Goal: Task Accomplishment & Management: Manage account settings

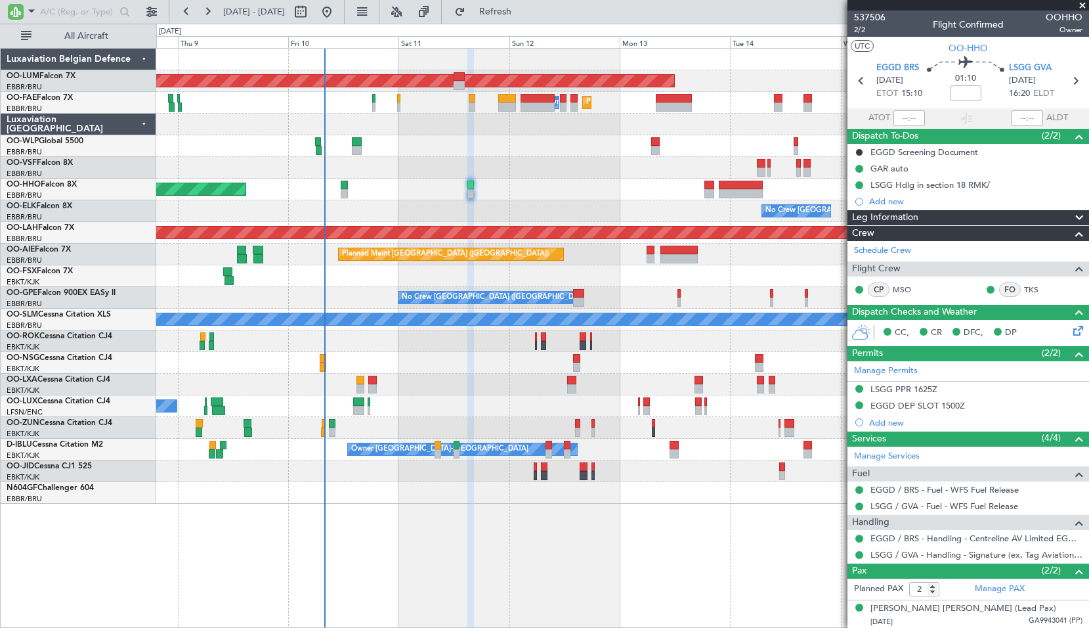
click at [394, 190] on div "Planned Maint Geneva (Cointrin)" at bounding box center [622, 190] width 932 height 22
click at [1080, 8] on span at bounding box center [1082, 6] width 13 height 12
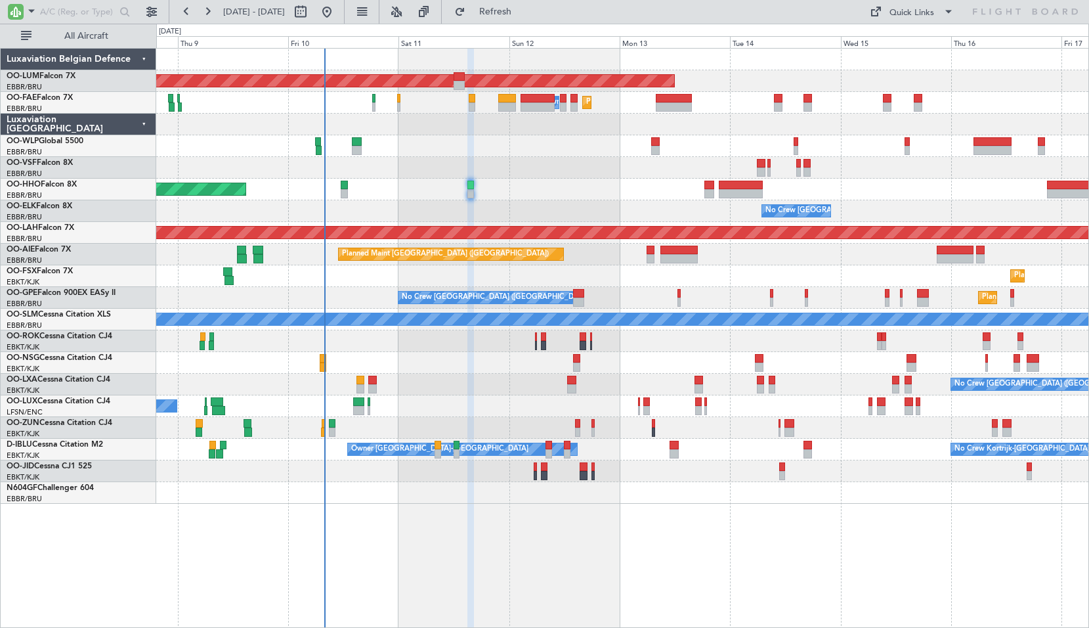
type input "0"
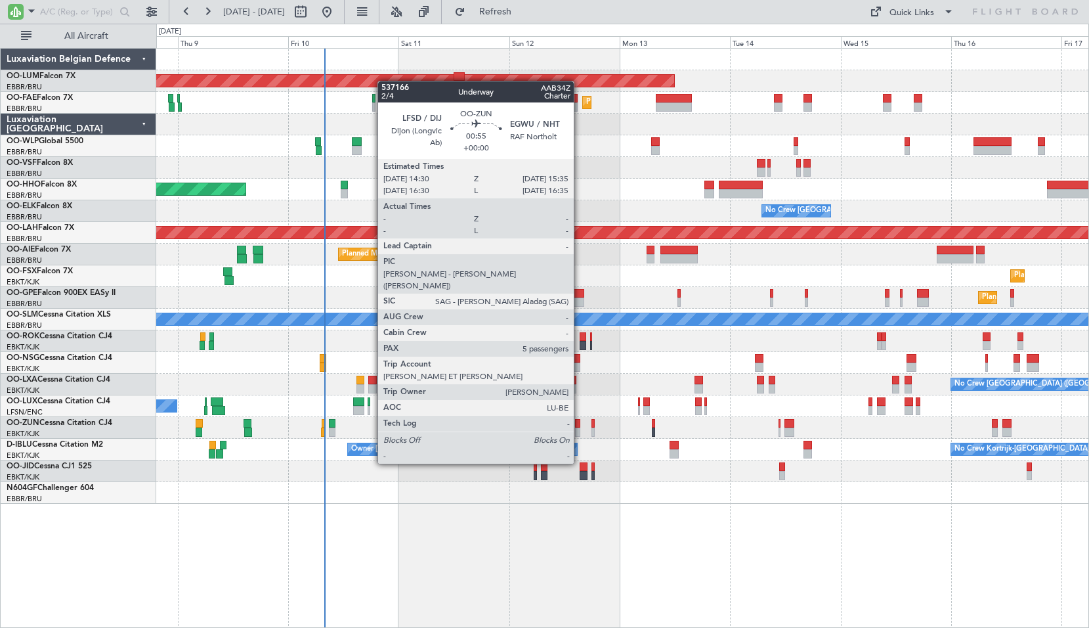
click at [580, 427] on div at bounding box center [577, 423] width 5 height 9
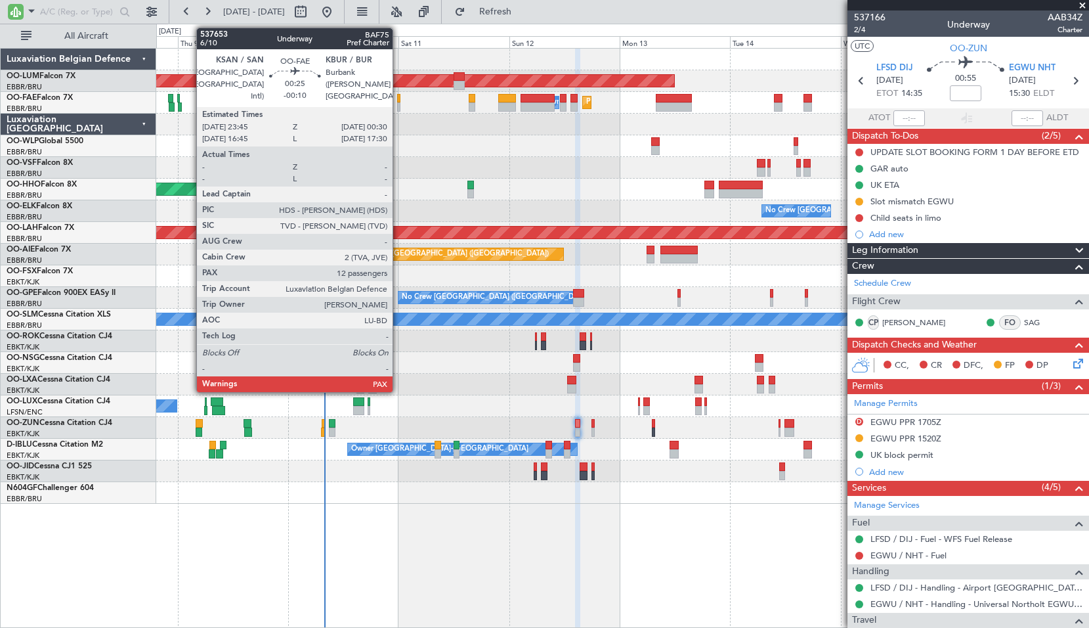
click at [398, 98] on div at bounding box center [399, 98] width 4 height 9
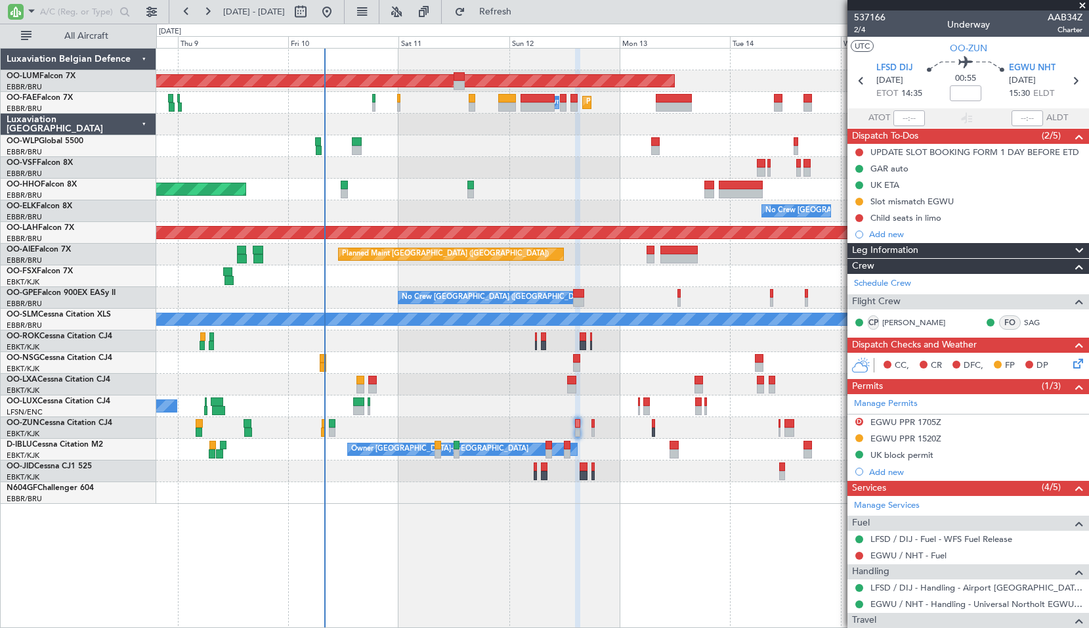
click at [411, 127] on div at bounding box center [622, 125] width 932 height 22
type input "-00:10"
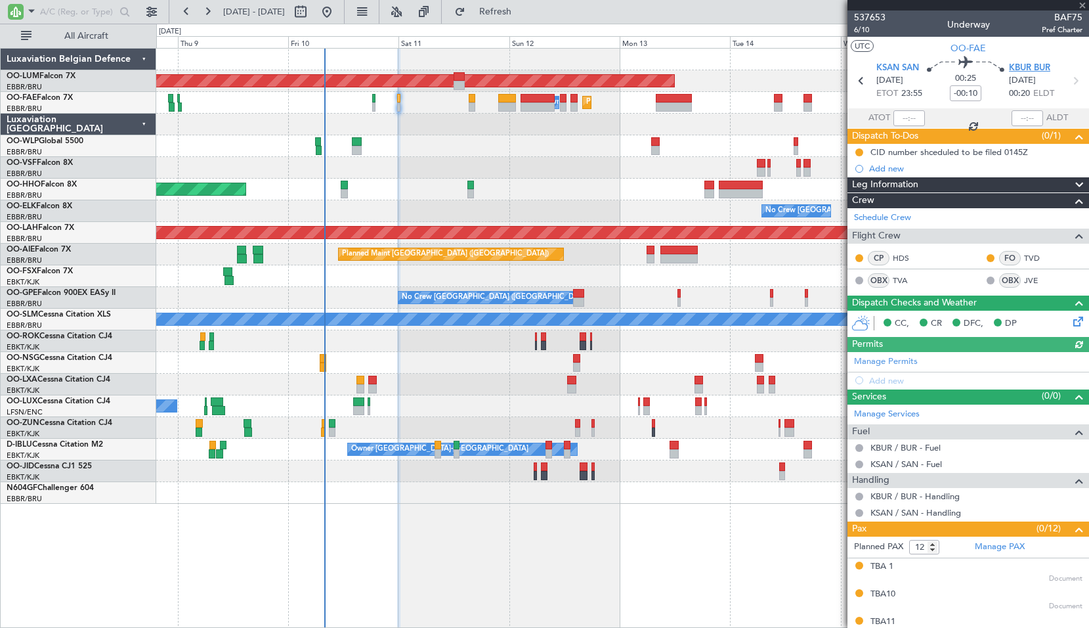
click at [1028, 69] on span "KBUR BUR" at bounding box center [1029, 68] width 41 height 13
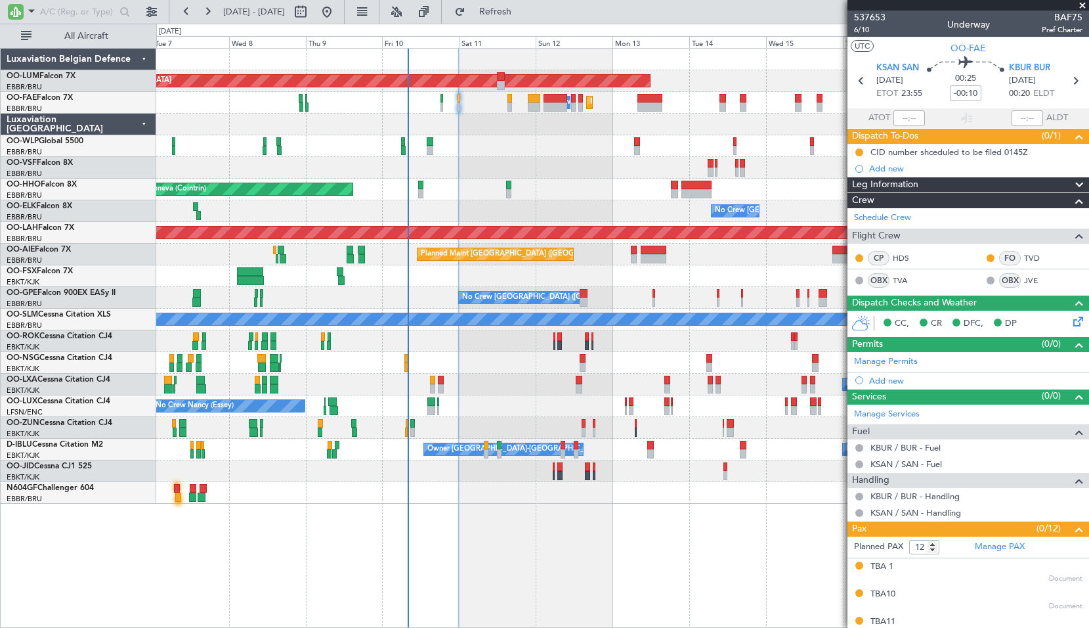
click at [1081, 9] on span at bounding box center [1082, 6] width 13 height 12
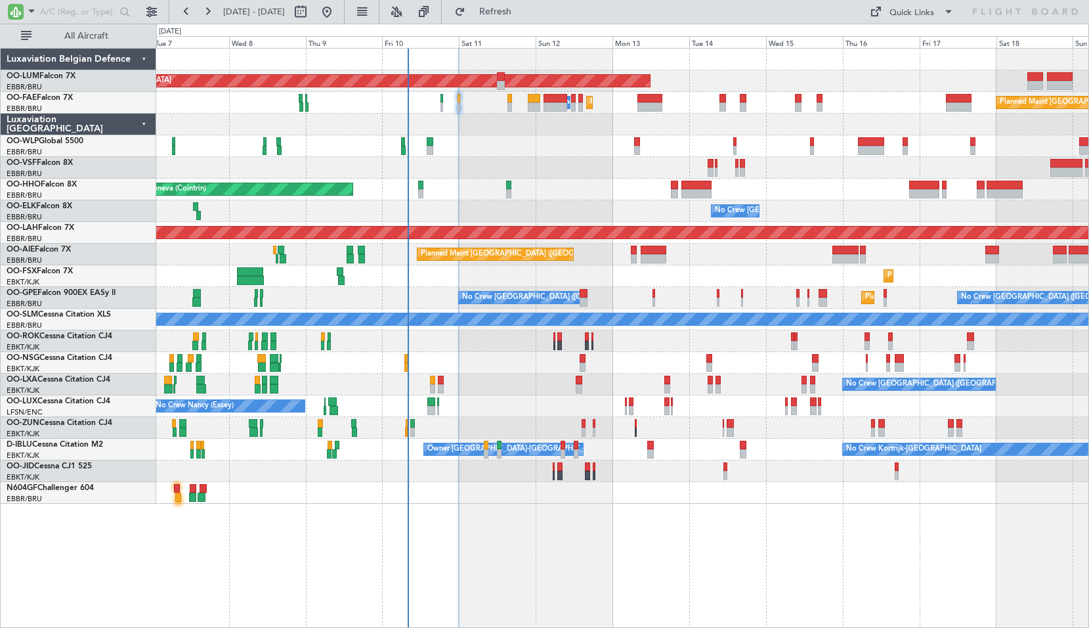
type input "0"
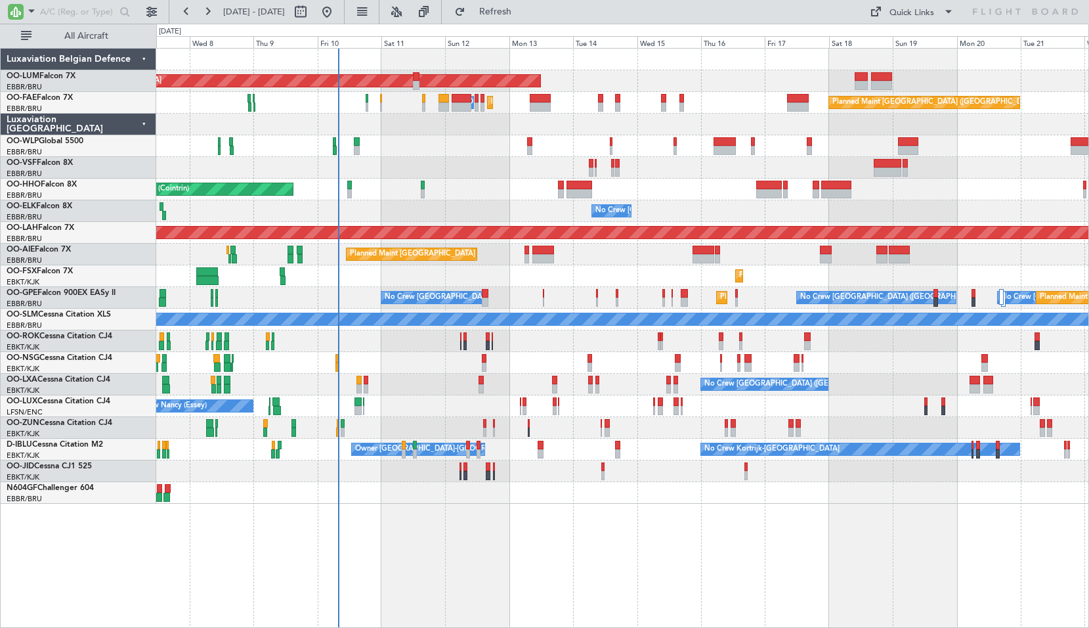
click at [729, 532] on div "AOG Maint Sibiu Planned Maint Brussels (Brussels National) Planned Maint Melsbr…" at bounding box center [622, 338] width 933 height 580
click at [523, 16] on span "Refresh" at bounding box center [495, 11] width 55 height 9
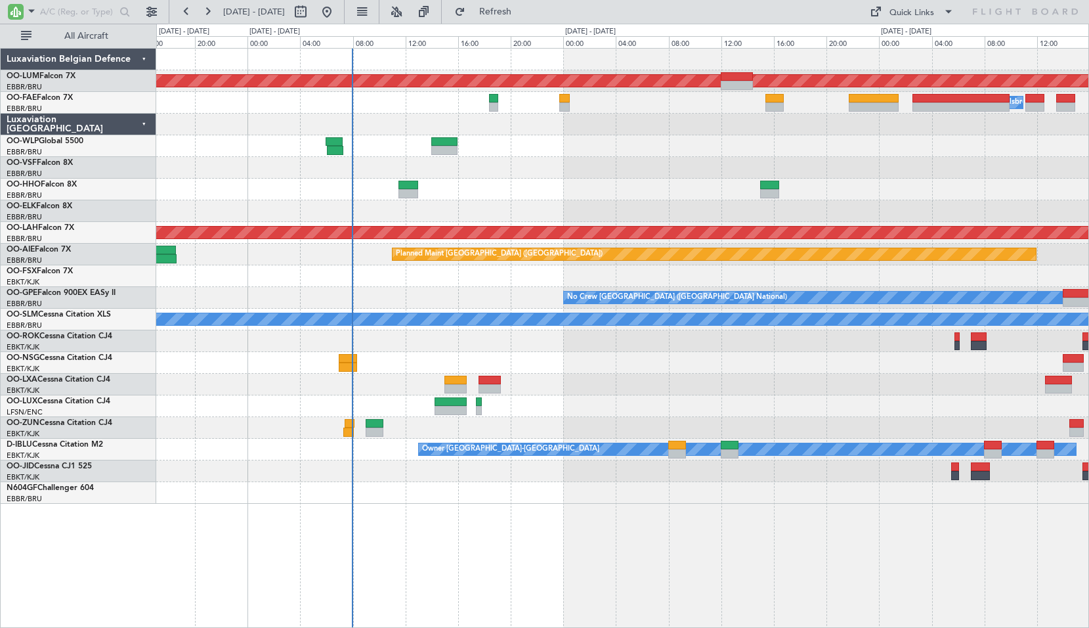
click at [553, 372] on div at bounding box center [622, 363] width 932 height 22
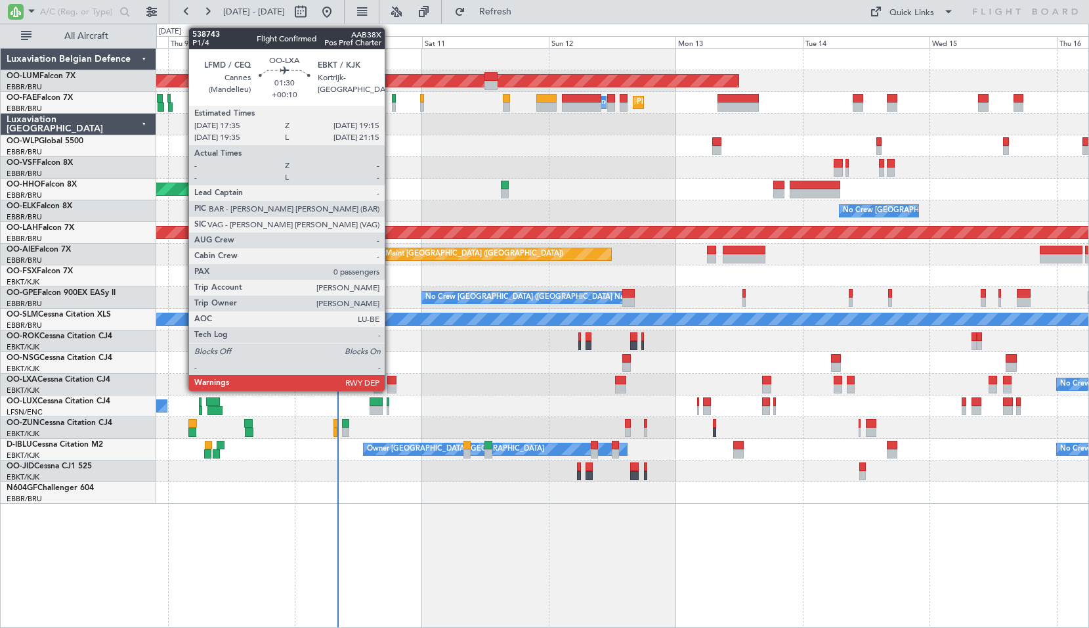
click at [391, 387] on div at bounding box center [391, 388] width 9 height 9
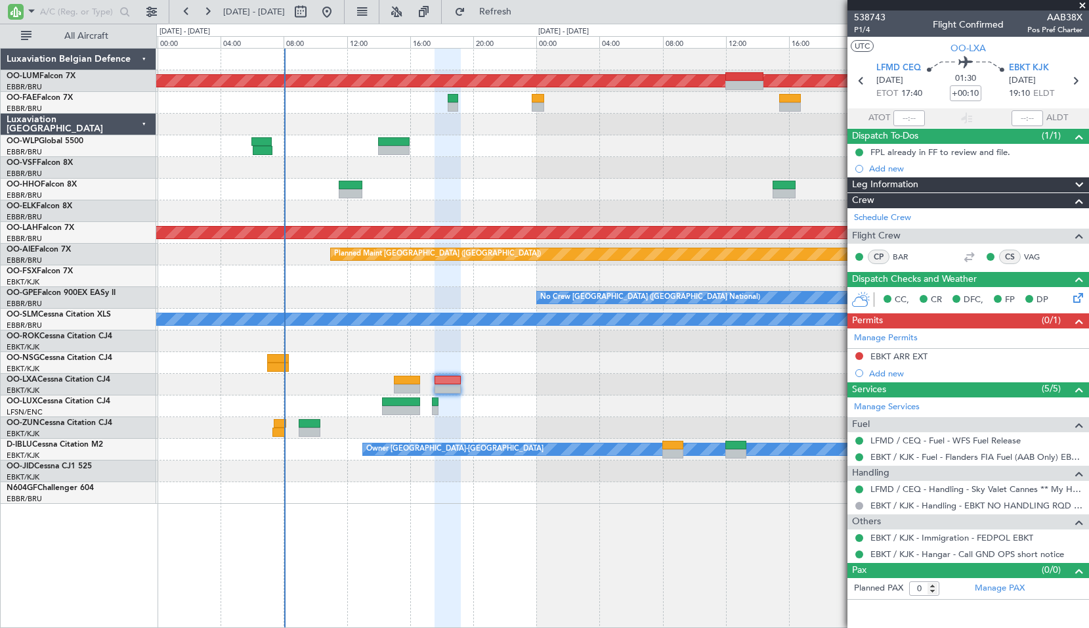
click at [1079, 9] on span at bounding box center [1082, 6] width 13 height 12
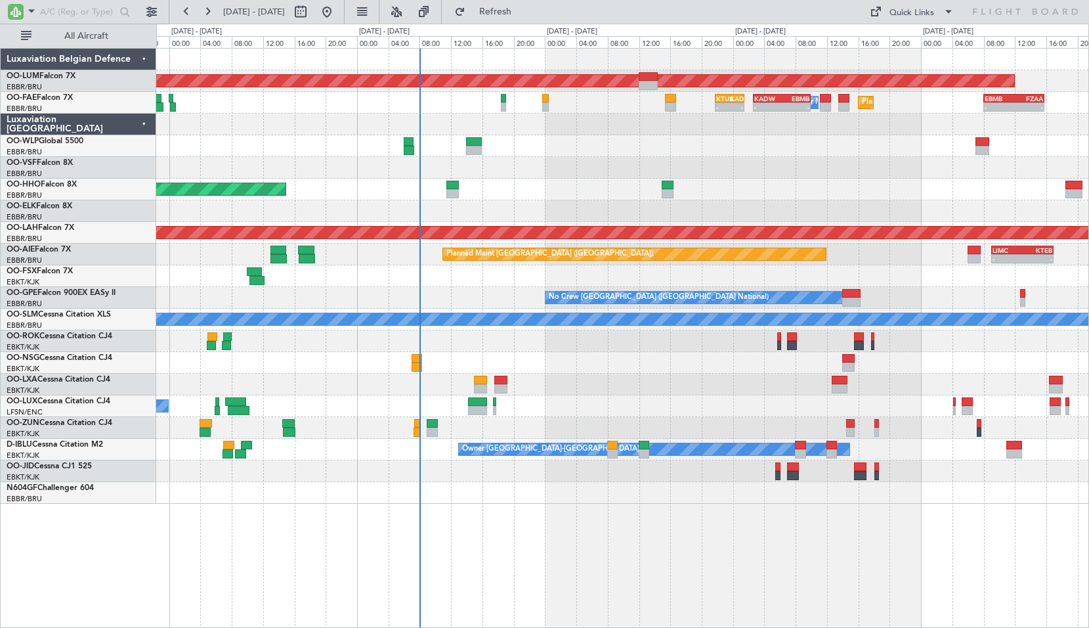
click at [681, 566] on div "AOG Maint Sibiu Owner Melsbroek Air Base - - KTUS 21:45 Z KADW 01:30 Z - - KADW…" at bounding box center [622, 338] width 933 height 580
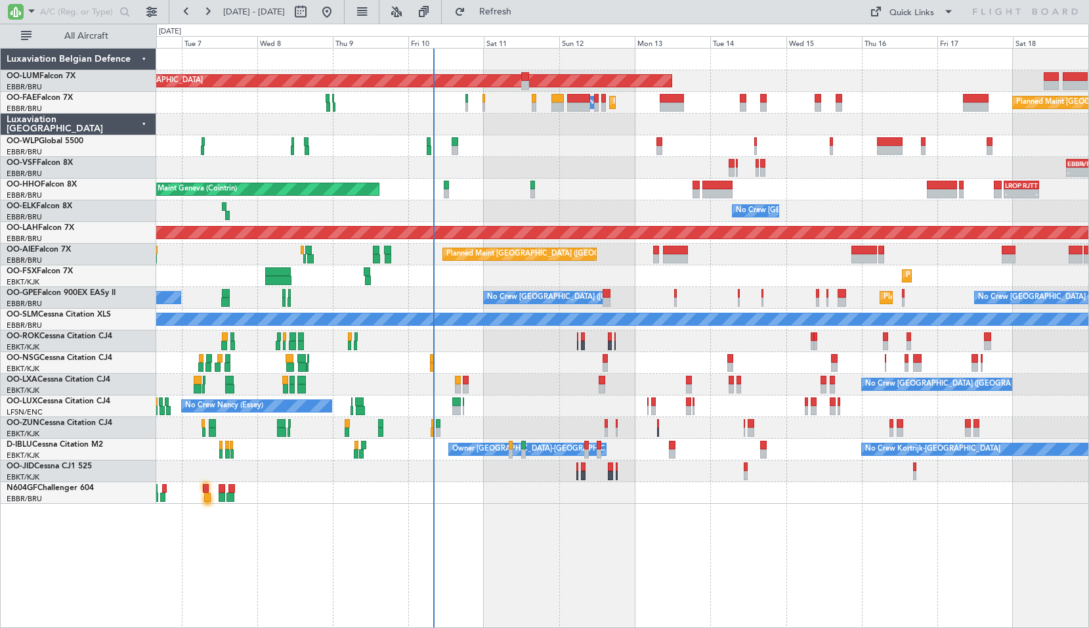
click at [746, 540] on div "AOG Maint Sibiu Planned Maint Brussels (Brussels National) Owner Melsbroek Air …" at bounding box center [622, 338] width 933 height 580
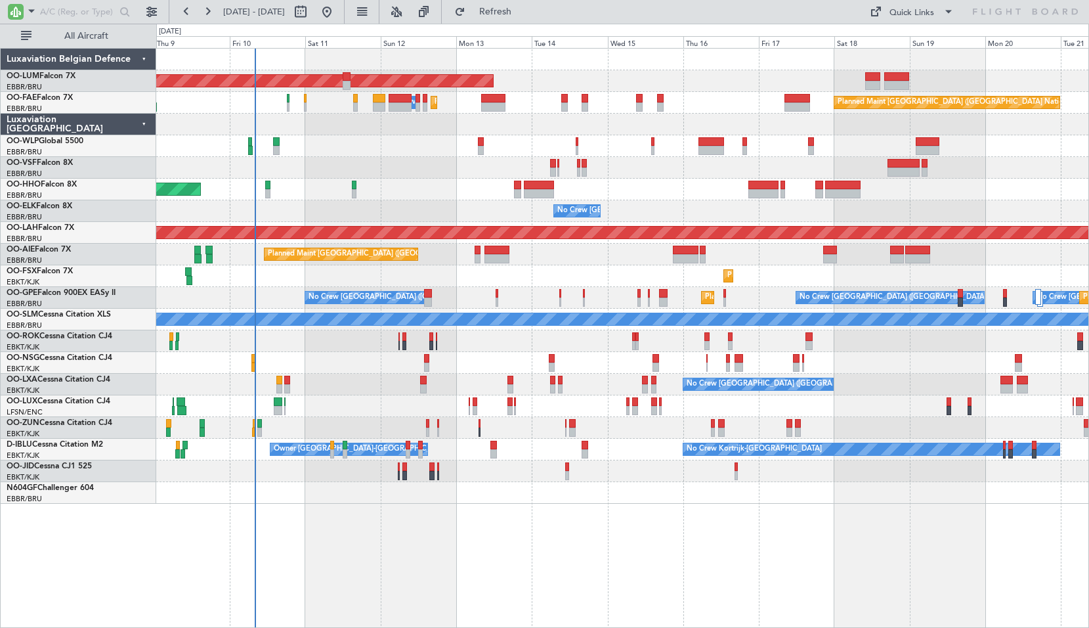
click at [726, 527] on div "AOG Maint Sibiu Owner Melsbroek Air Base Planned Maint Melsbroek Air Base Plann…" at bounding box center [622, 338] width 933 height 580
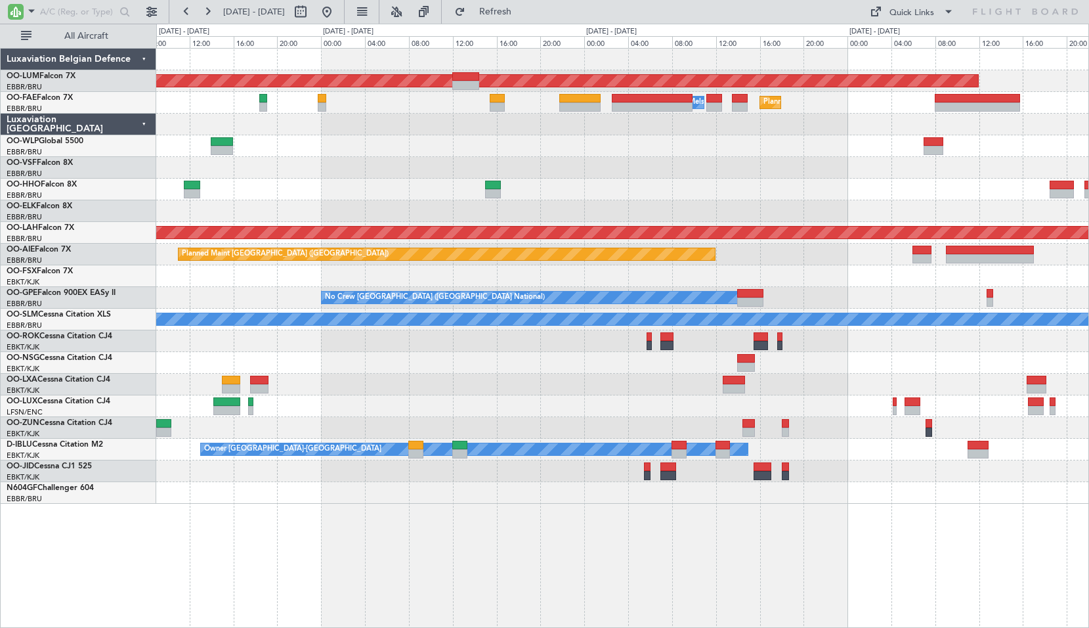
click at [491, 388] on div at bounding box center [622, 385] width 932 height 22
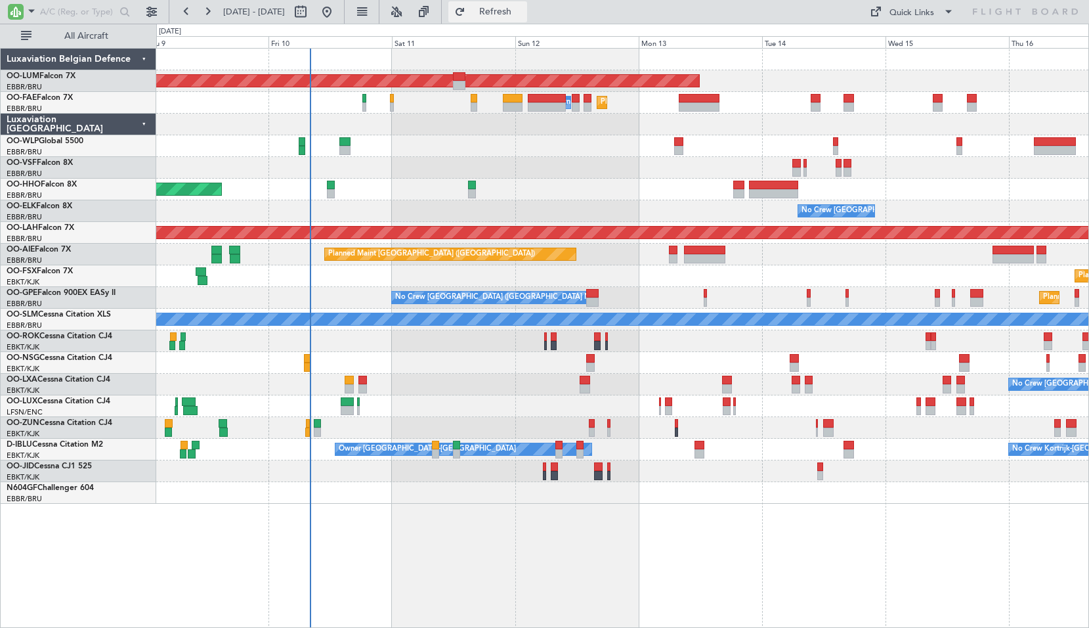
click at [508, 20] on button "Refresh" at bounding box center [487, 11] width 79 height 21
click at [88, 15] on input "text" at bounding box center [77, 12] width 75 height 20
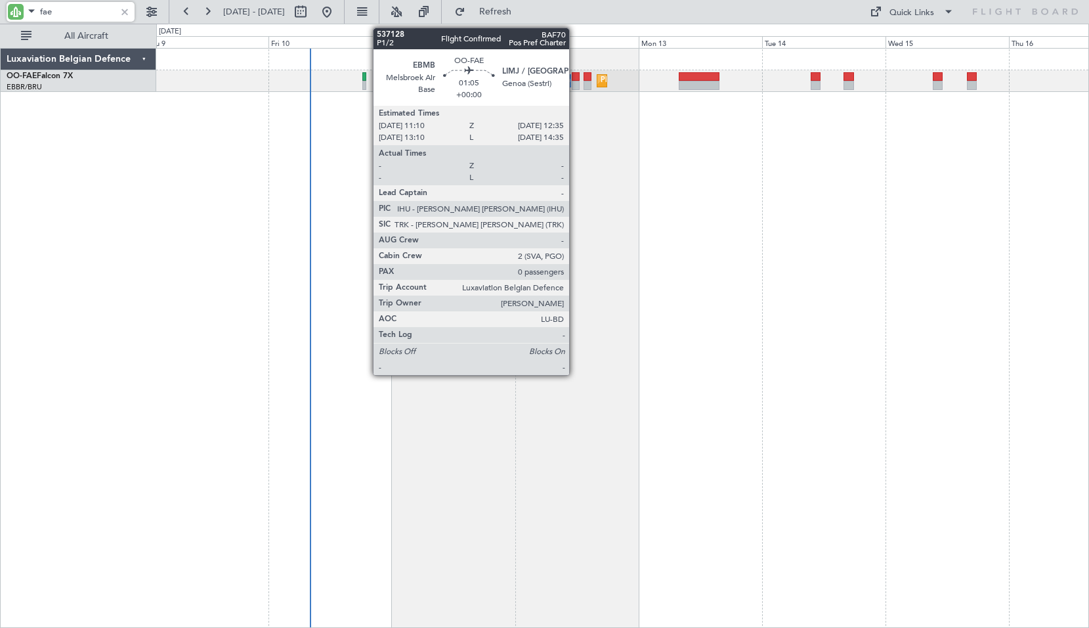
click at [575, 77] on div at bounding box center [576, 76] width 8 height 9
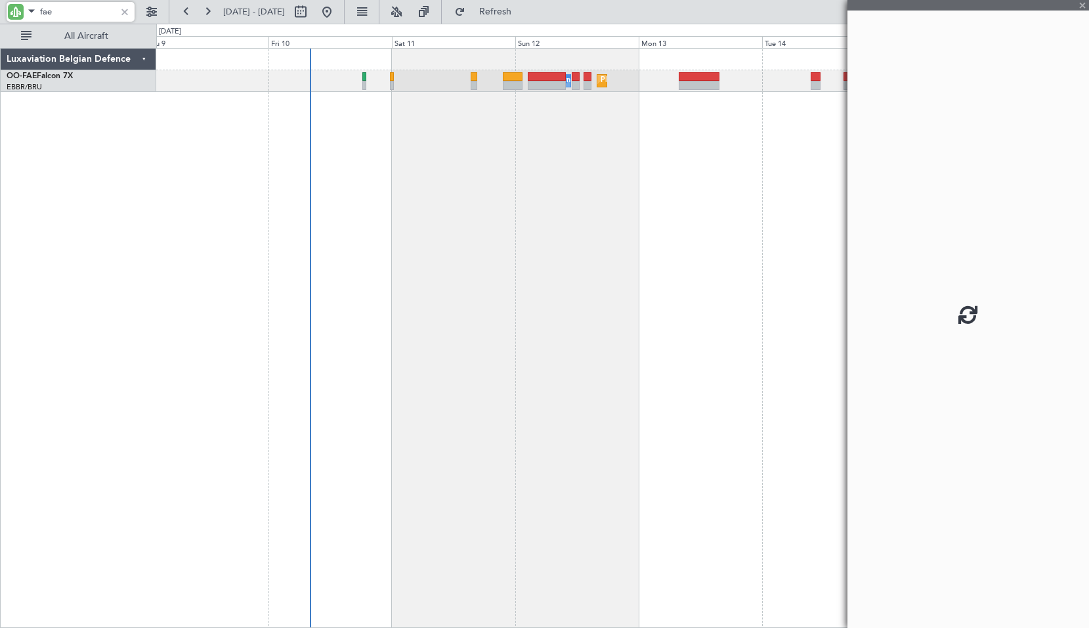
click at [728, 169] on div "Planned Maint Melsbroek Air Base Owner Melsbroek Air Base Planned Maint Brussel…" at bounding box center [622, 338] width 933 height 580
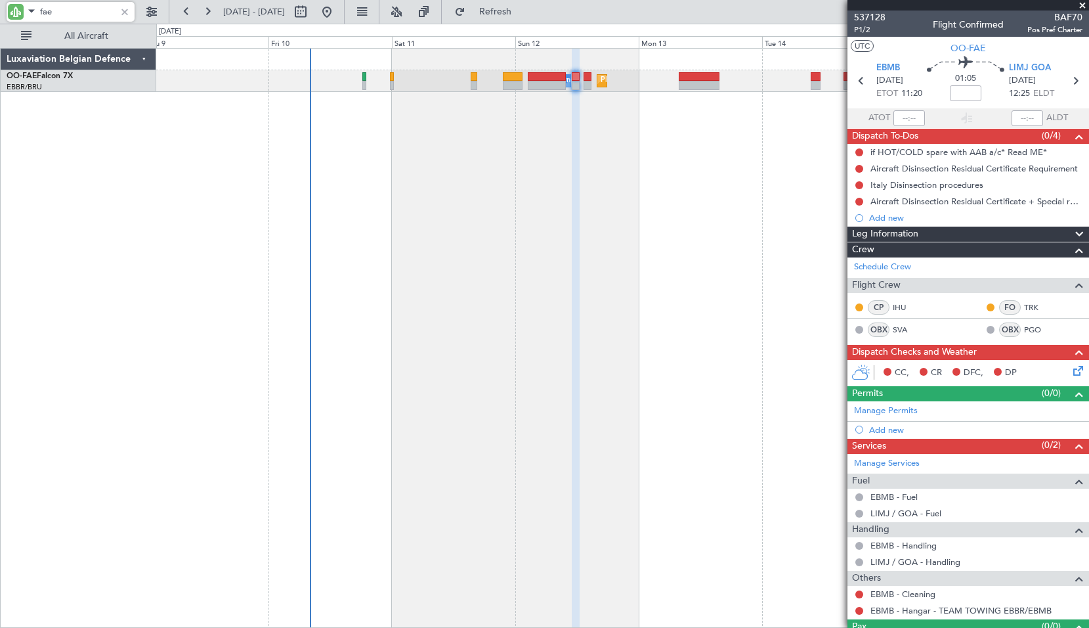
type input "fae"
click at [125, 9] on div at bounding box center [125, 12] width 14 height 14
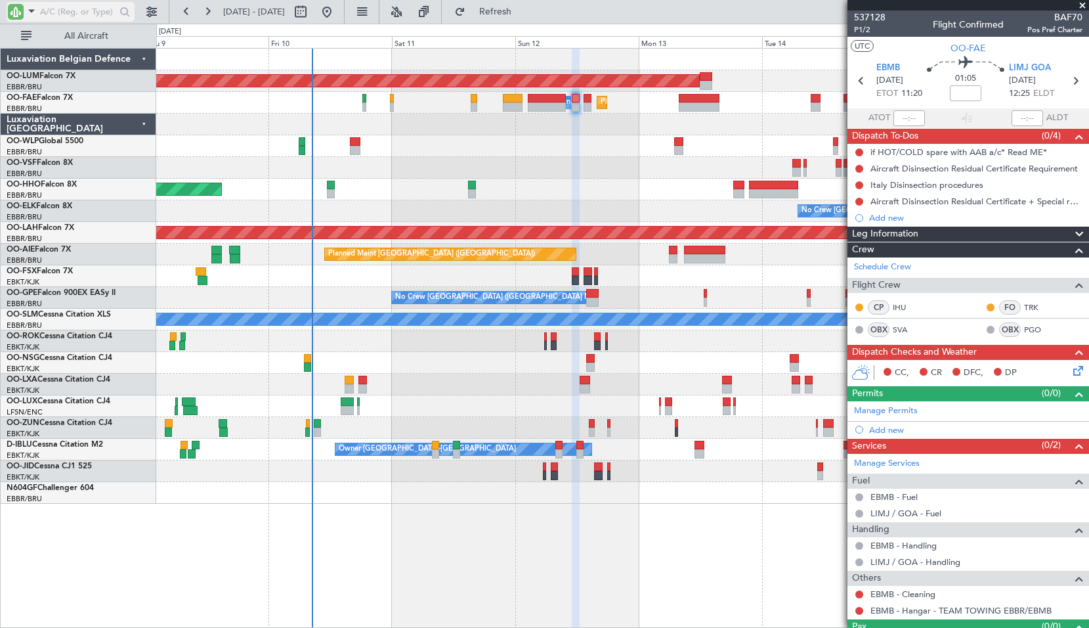
click at [78, 13] on input "text" at bounding box center [77, 12] width 75 height 20
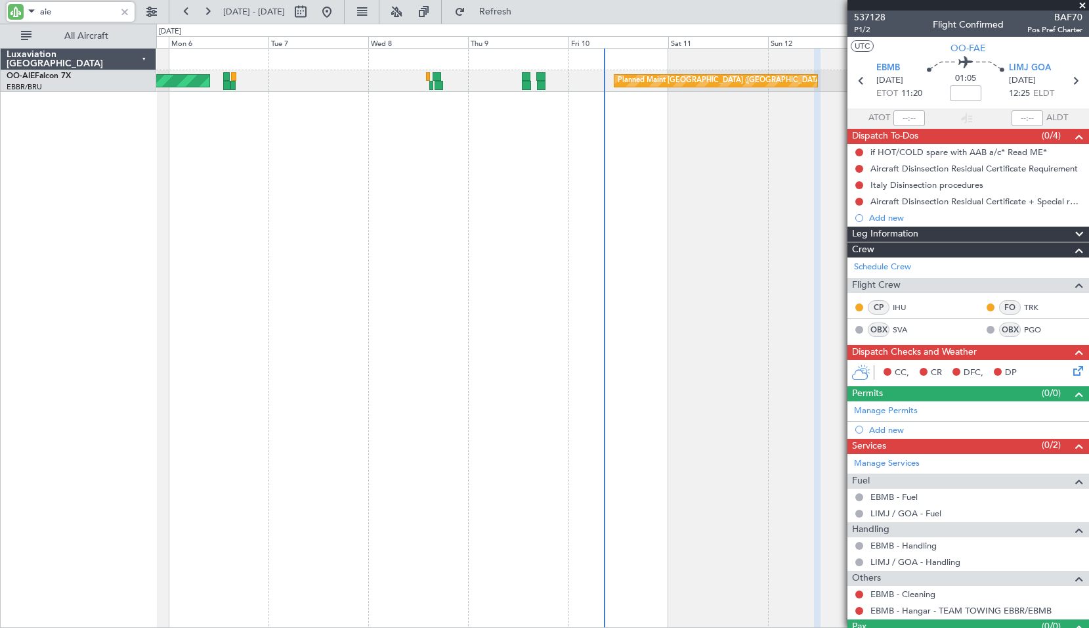
click at [565, 199] on div "Planned Maint [GEOGRAPHIC_DATA] ([GEOGRAPHIC_DATA]) Unplanned Maint [GEOGRAPHIC…" at bounding box center [622, 338] width 933 height 580
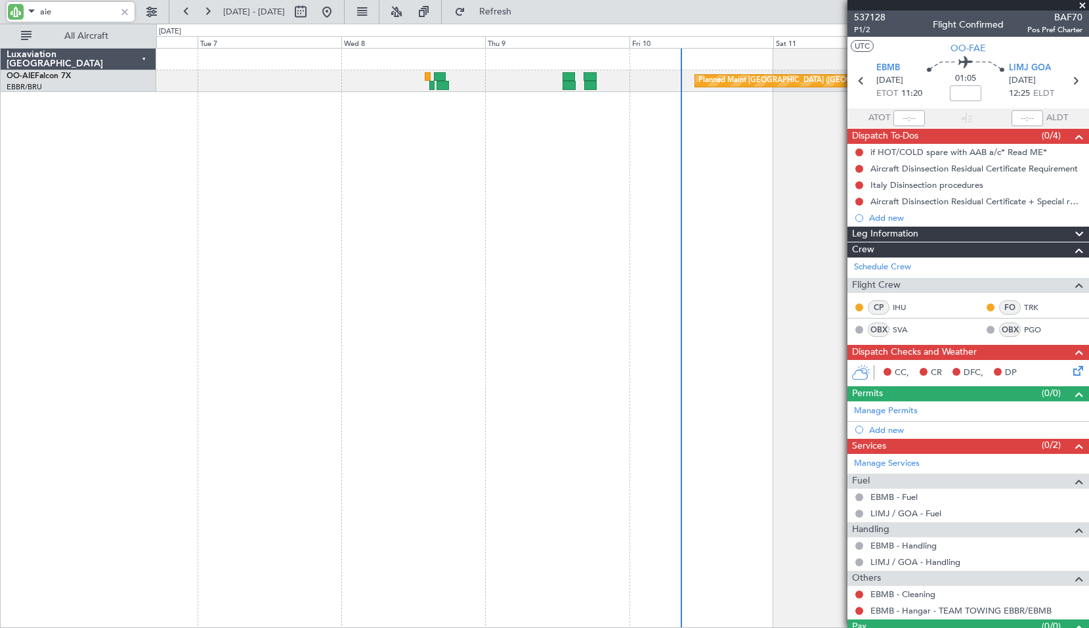
click at [424, 118] on div "Planned Maint [GEOGRAPHIC_DATA] ([GEOGRAPHIC_DATA]) Unplanned Maint [GEOGRAPHIC…" at bounding box center [622, 338] width 933 height 580
type input "aie"
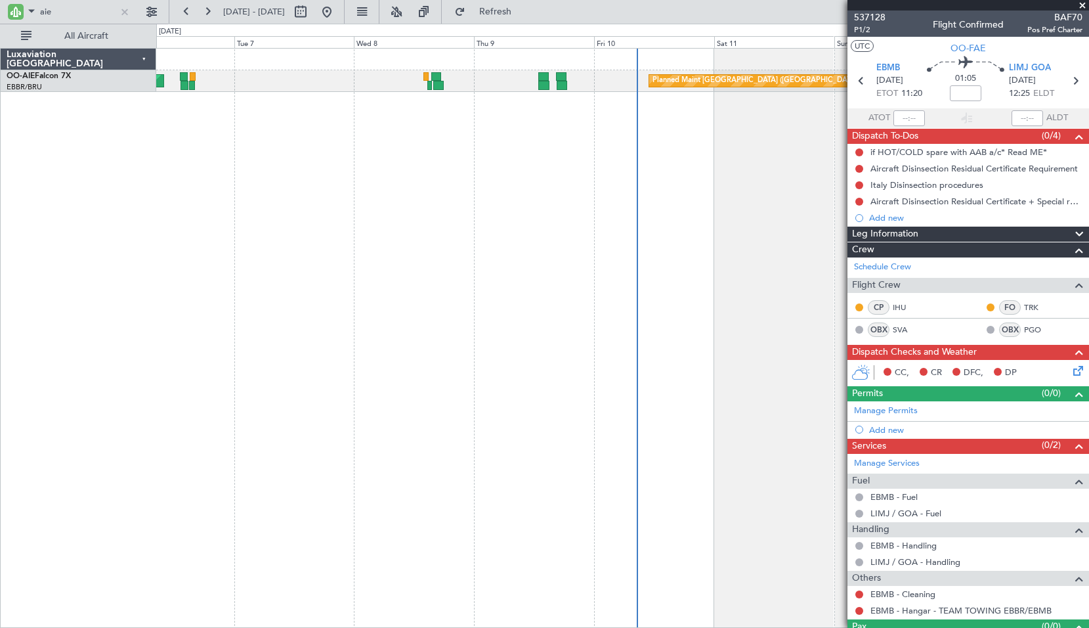
drag, startPoint x: 1084, startPoint y: 1, endPoint x: 870, endPoint y: 37, distance: 216.4
click at [1083, 1] on span at bounding box center [1082, 6] width 13 height 12
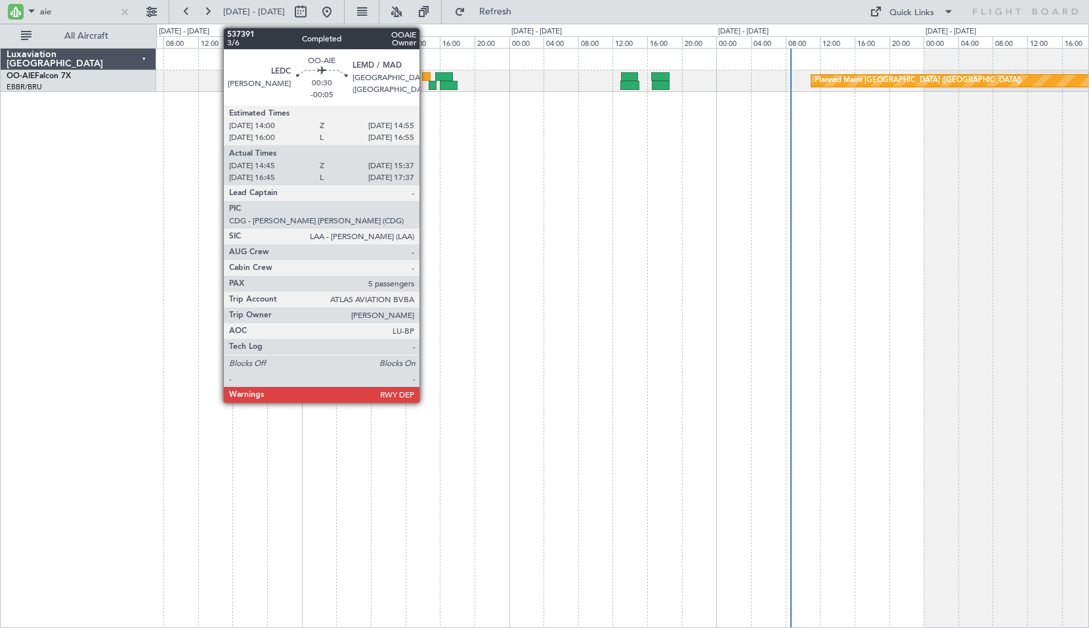
click at [425, 74] on div at bounding box center [426, 76] width 9 height 9
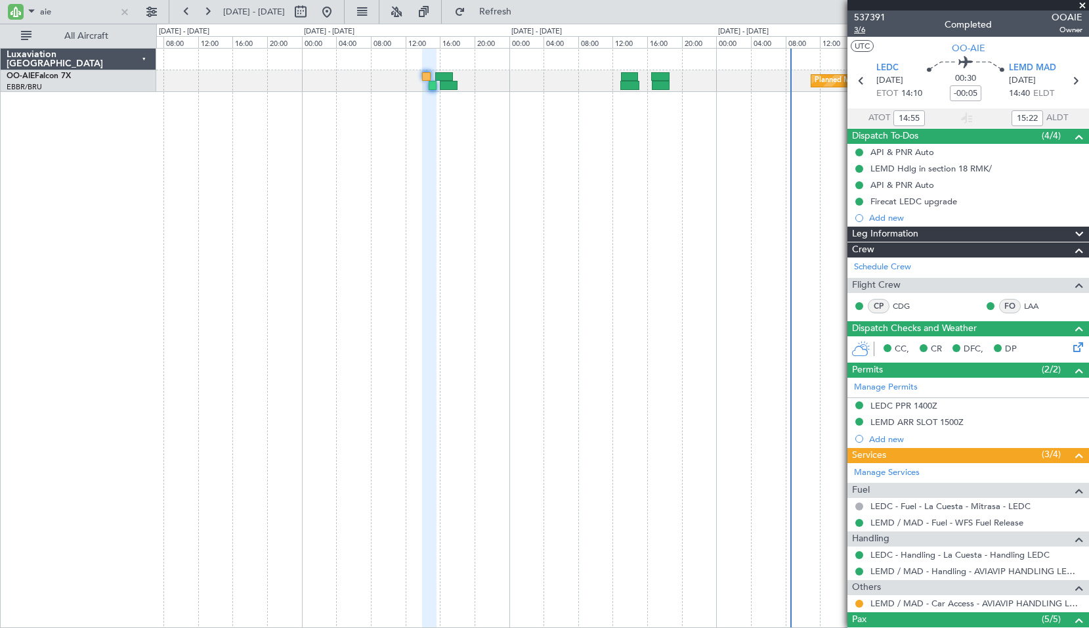
click at [859, 29] on span "3/6" at bounding box center [870, 29] width 32 height 11
type input "16:55"
type input "17:22"
type input "14:55"
type input "15:22"
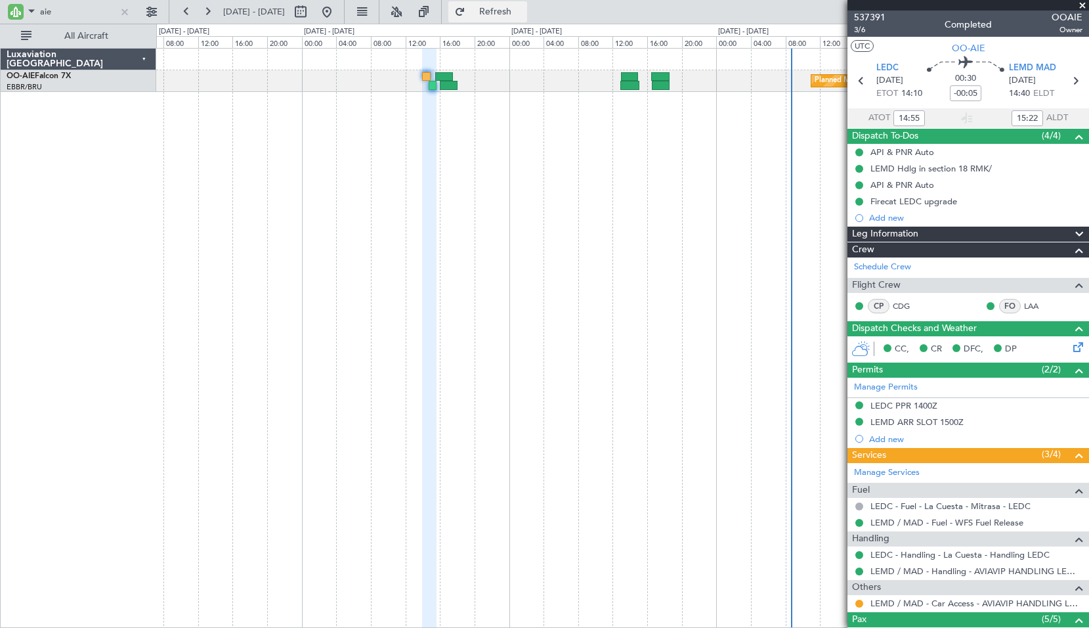
click at [511, 14] on span "Refresh" at bounding box center [495, 11] width 55 height 9
click at [515, 137] on div "Planned Maint [GEOGRAPHIC_DATA] ([GEOGRAPHIC_DATA]) Unplanned Maint [GEOGRAPHIC…" at bounding box center [622, 338] width 933 height 580
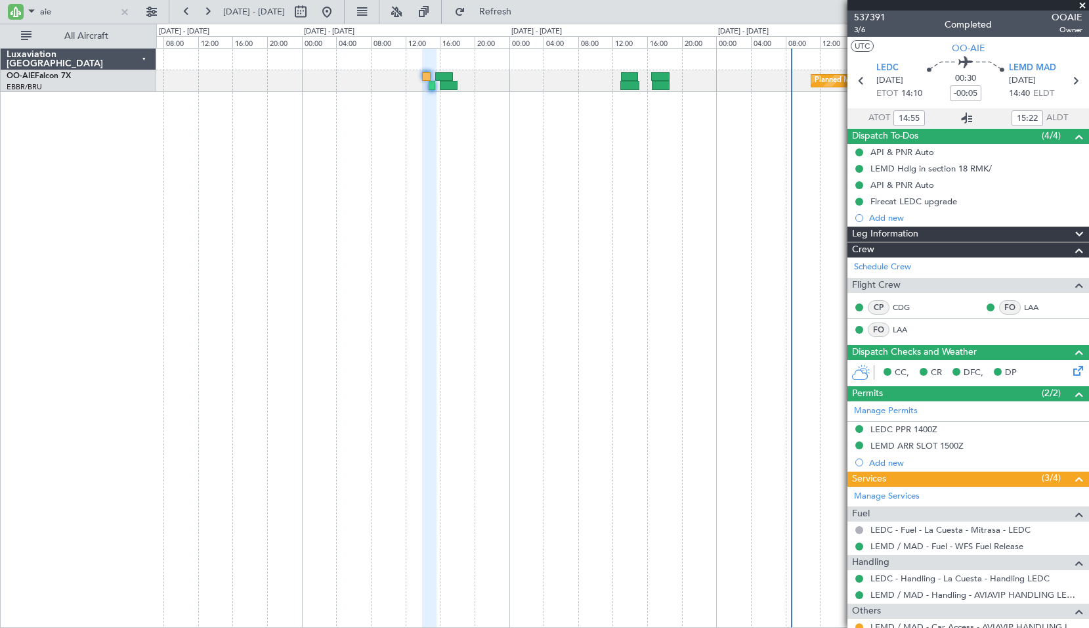
click at [966, 116] on icon at bounding box center [967, 118] width 16 height 16
drag, startPoint x: 1063, startPoint y: 80, endPoint x: 1033, endPoint y: 85, distance: 30.7
click at [1067, 79] on icon at bounding box center [1075, 80] width 17 height 17
click at [629, 204] on div "Planned Maint [GEOGRAPHIC_DATA] ([GEOGRAPHIC_DATA]) Unplanned Maint [GEOGRAPHIC…" at bounding box center [622, 338] width 933 height 580
type input "16:21"
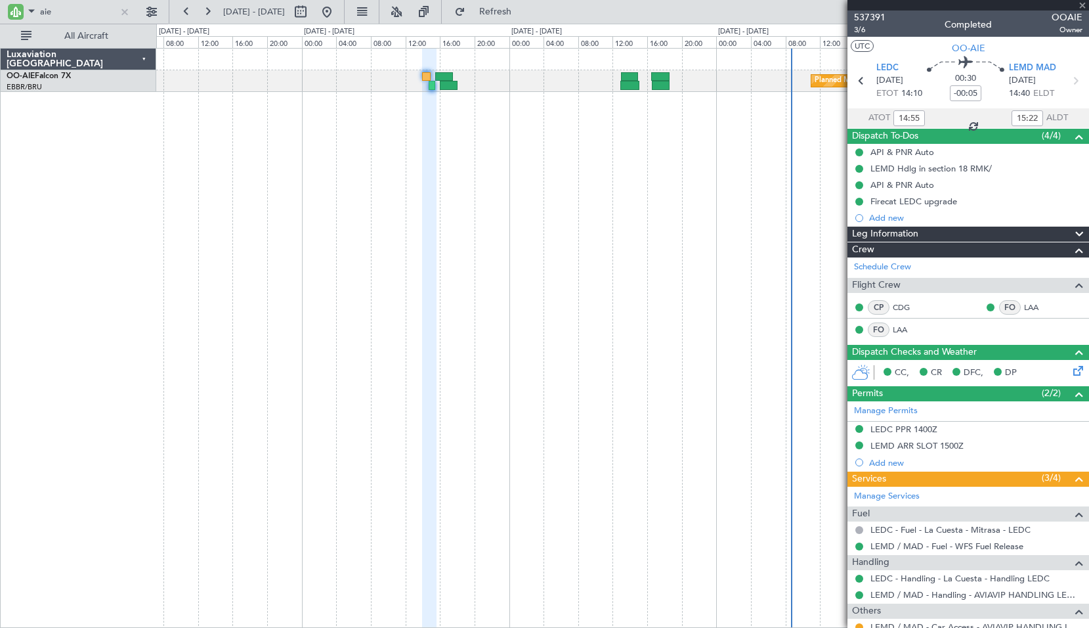
type input "17:57"
type input "1"
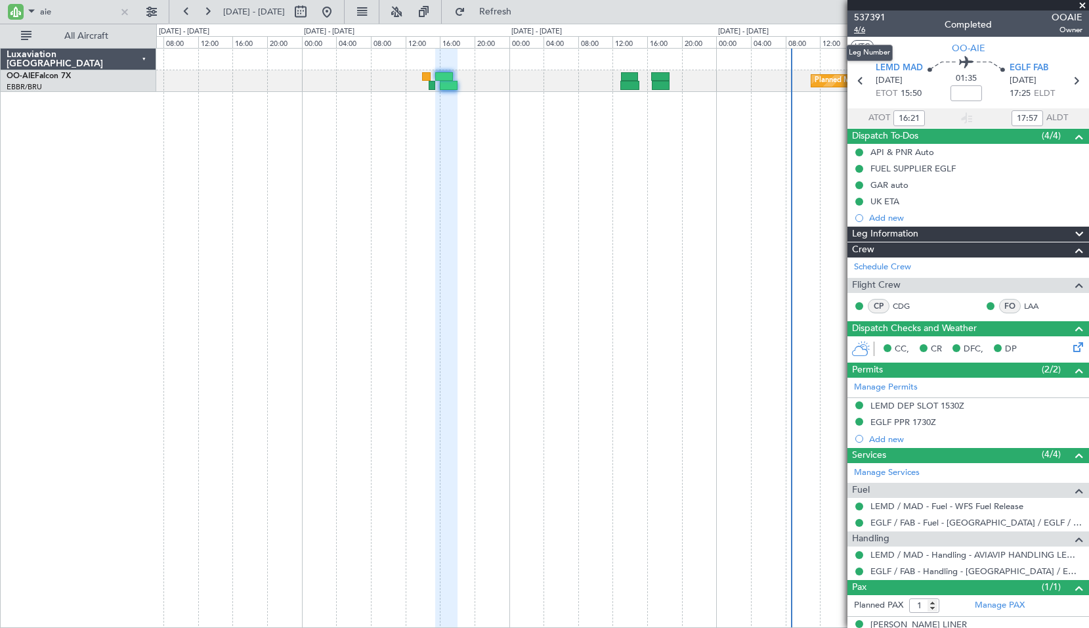
click at [861, 30] on span "4/6" at bounding box center [870, 29] width 32 height 11
click at [188, 169] on div "Planned Maint [GEOGRAPHIC_DATA] ([GEOGRAPHIC_DATA]) Unplanned Maint [GEOGRAPHIC…" at bounding box center [622, 338] width 933 height 580
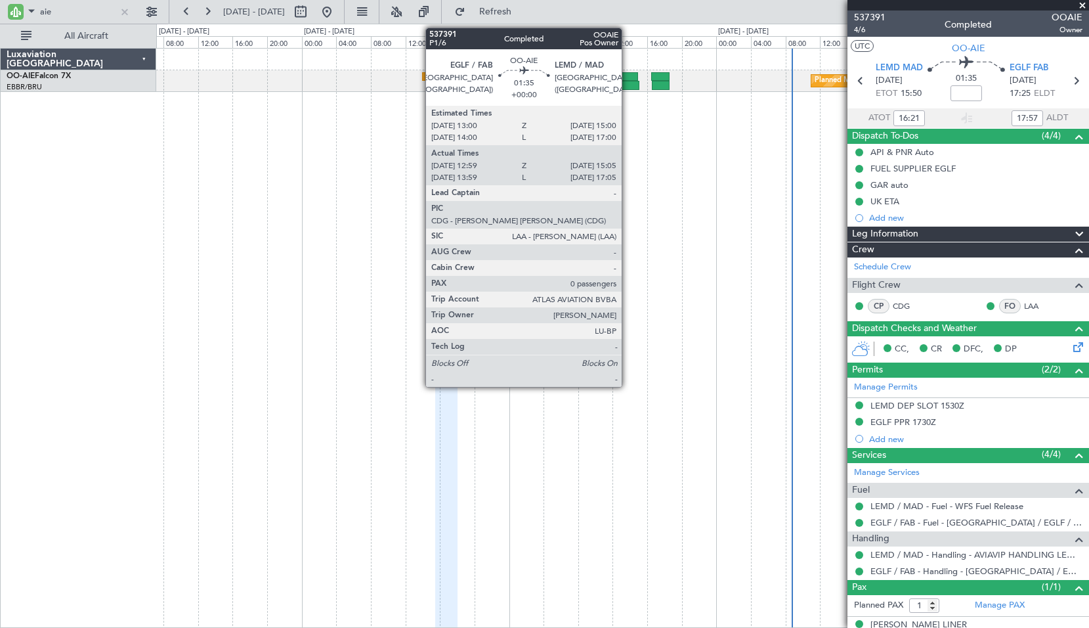
click at [628, 89] on div at bounding box center [629, 85] width 18 height 9
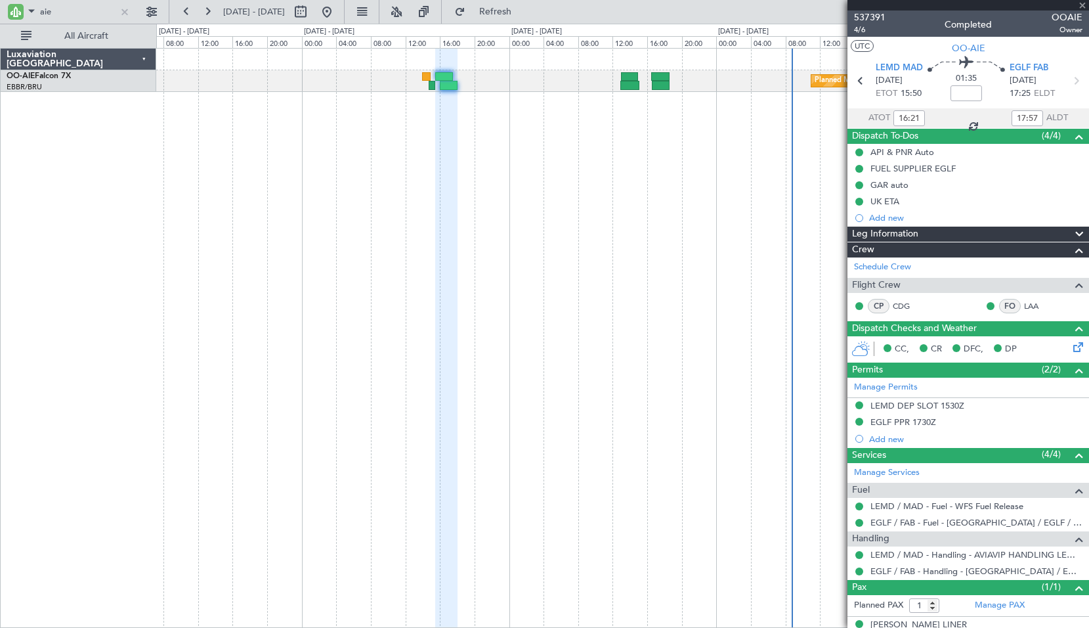
type input "13:09"
type input "14:50"
type input "0"
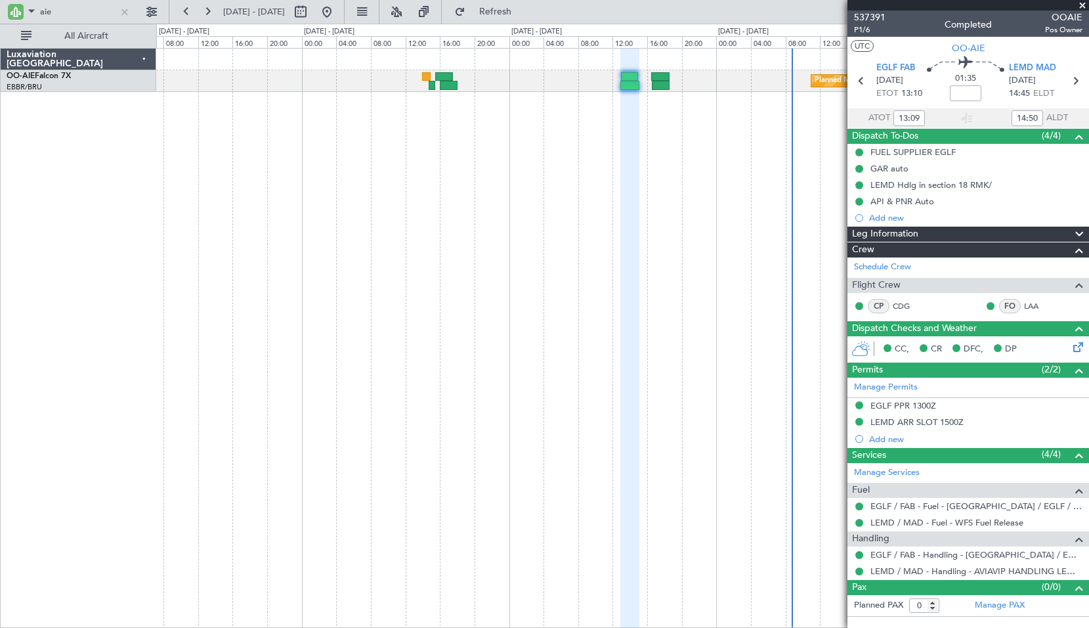
type input "14:09"
type input "16:50"
type input "13:09"
type input "14:50"
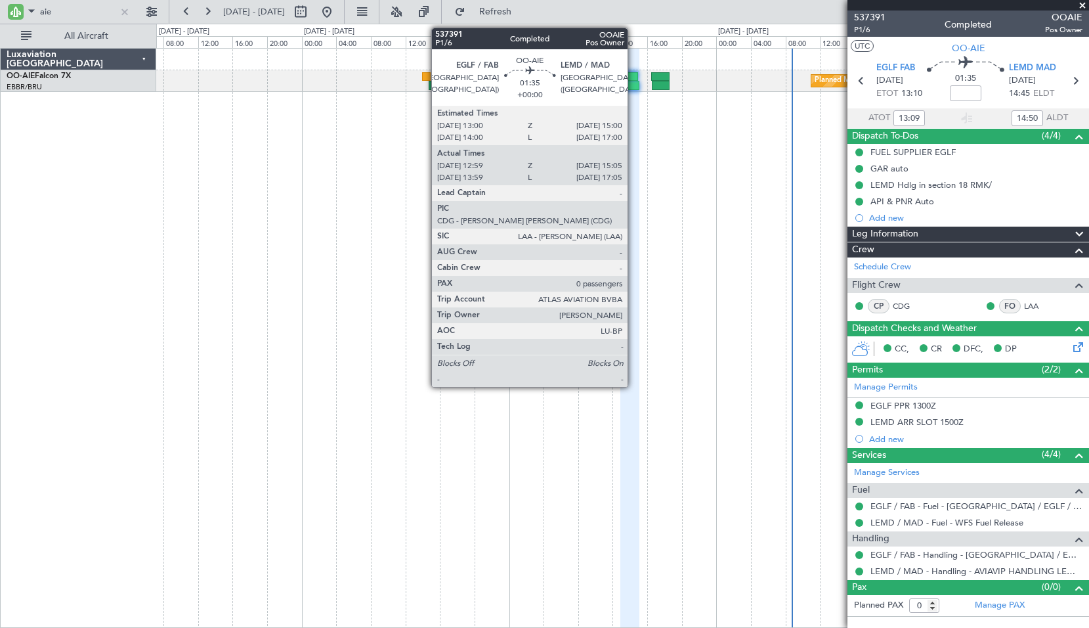
click at [633, 81] on div at bounding box center [629, 85] width 18 height 9
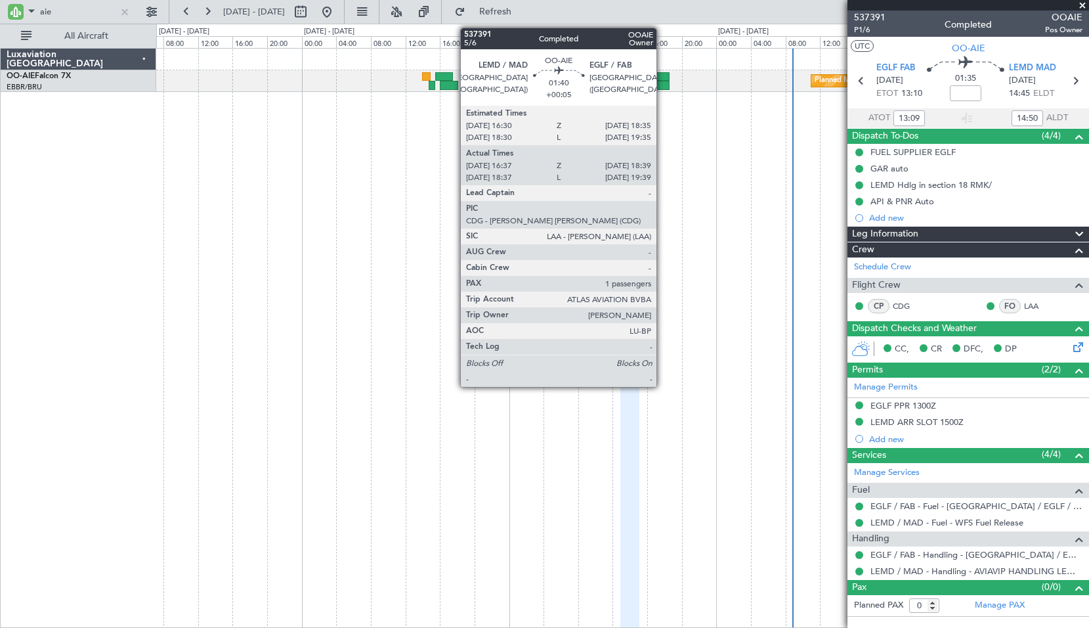
click at [662, 77] on div at bounding box center [660, 76] width 18 height 9
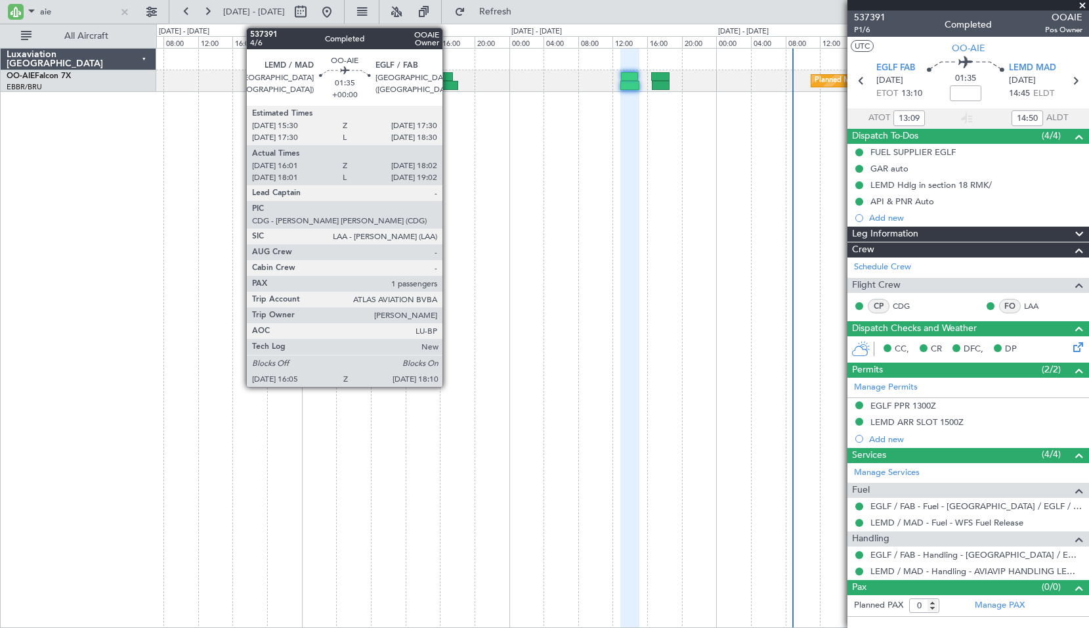
click at [448, 87] on div at bounding box center [449, 85] width 18 height 9
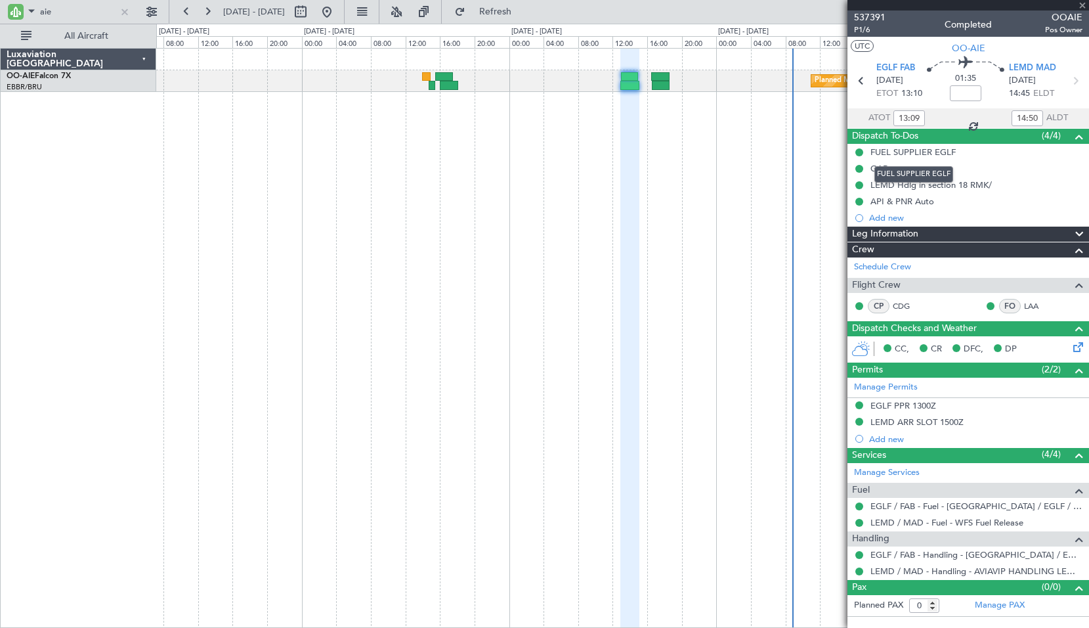
type input "16:21"
type input "17:57"
type input "1"
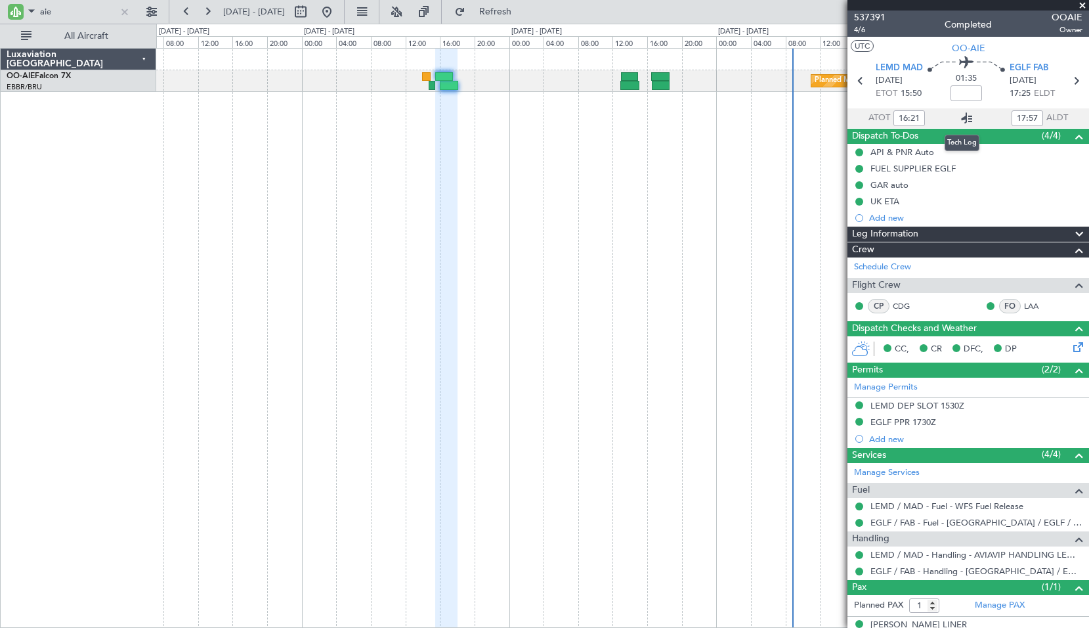
click at [960, 117] on icon at bounding box center [967, 118] width 16 height 16
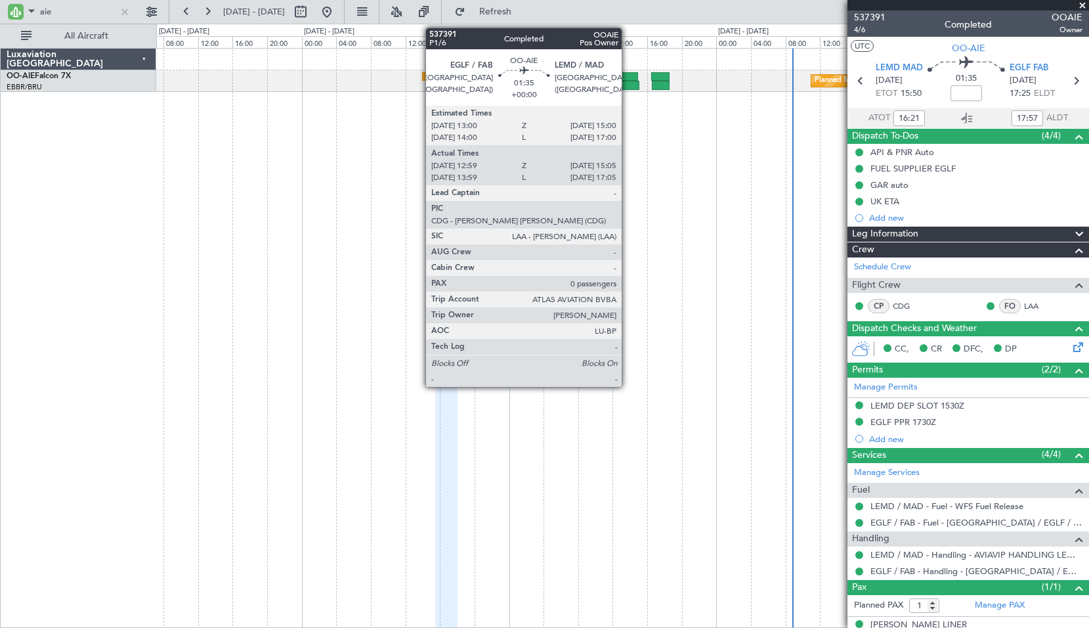
click at [628, 83] on div at bounding box center [629, 85] width 18 height 9
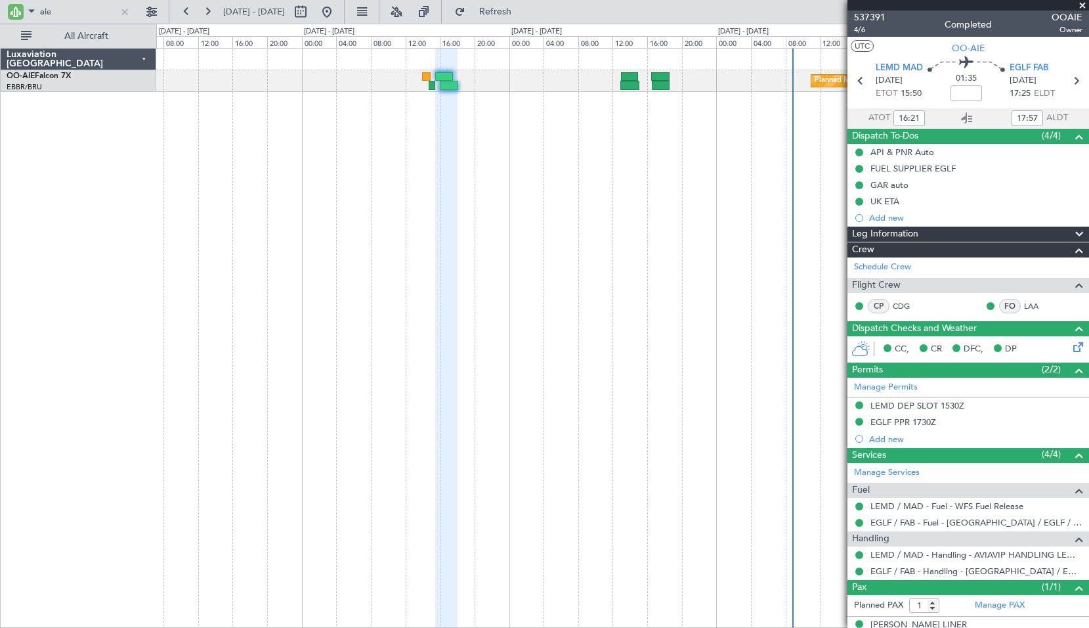
click at [613, 167] on div "Planned Maint [GEOGRAPHIC_DATA] ([GEOGRAPHIC_DATA]) Unplanned Maint [GEOGRAPHIC…" at bounding box center [622, 338] width 933 height 580
type input "13:09"
type input "14:50"
type input "0"
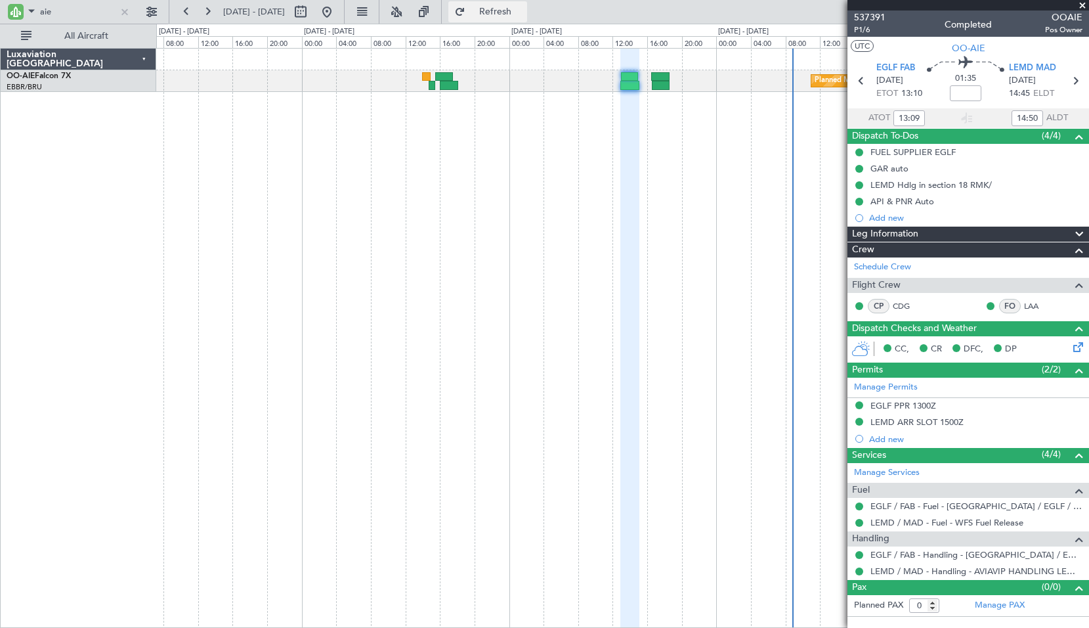
click at [511, 18] on button "Refresh" at bounding box center [487, 11] width 79 height 21
click at [637, 151] on div at bounding box center [629, 339] width 18 height 580
click at [966, 117] on icon at bounding box center [967, 118] width 16 height 16
click at [122, 16] on div at bounding box center [125, 12] width 14 height 14
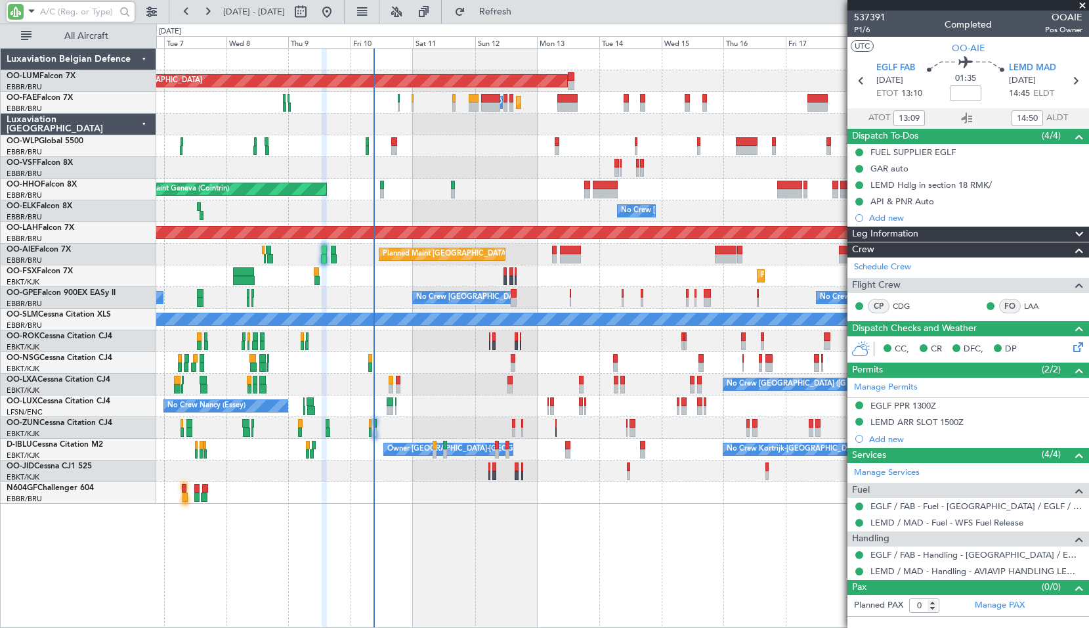
click at [429, 511] on div "AOG Maint Sibiu Planned Maint Brussels (Brussels National) Owner Melsbroek Air …" at bounding box center [622, 338] width 933 height 580
click at [1083, 4] on span at bounding box center [1082, 6] width 13 height 12
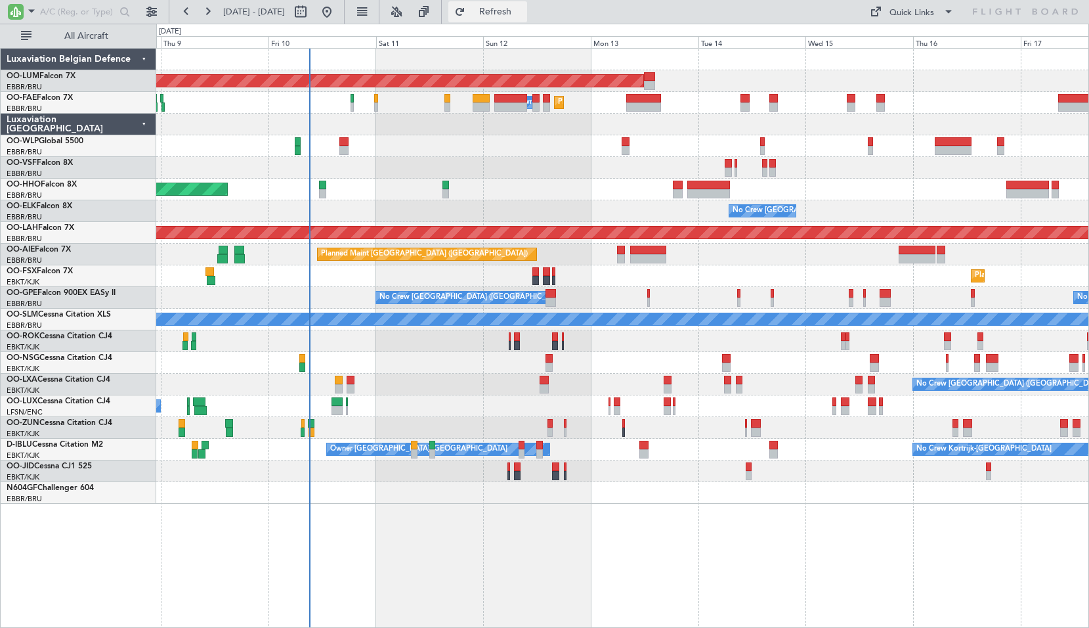
click at [496, 16] on button "Refresh" at bounding box center [487, 11] width 79 height 21
click at [509, 12] on button "Refresh" at bounding box center [487, 11] width 79 height 21
click at [405, 393] on div "No Crew [GEOGRAPHIC_DATA] ([GEOGRAPHIC_DATA] National)" at bounding box center [622, 385] width 932 height 22
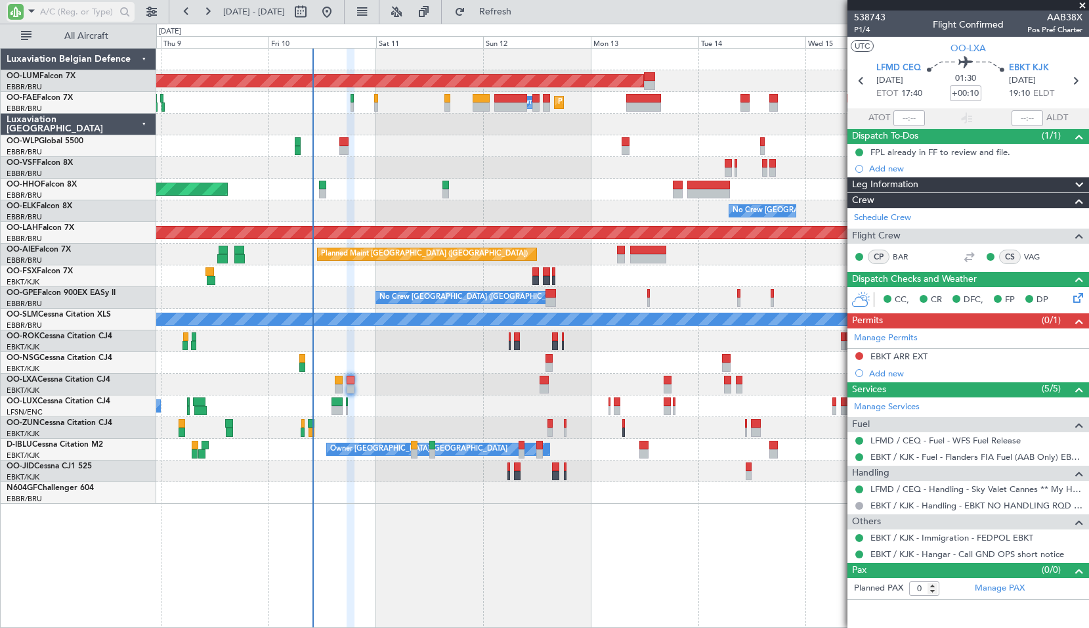
click at [54, 12] on input "text" at bounding box center [77, 12] width 75 height 20
type input "gp"
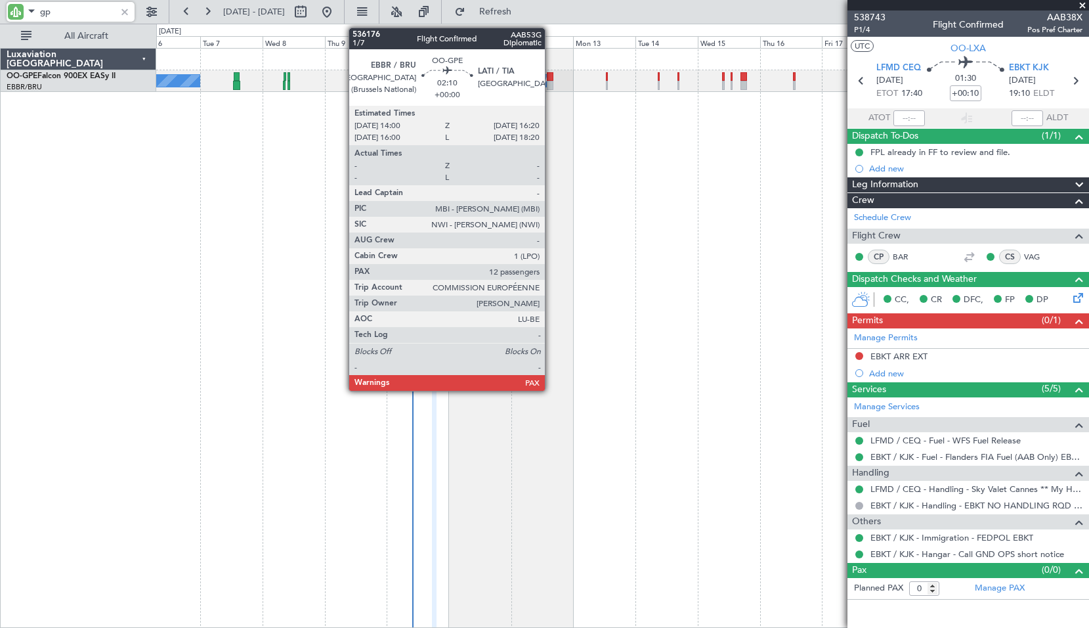
click at [551, 85] on div at bounding box center [550, 85] width 7 height 9
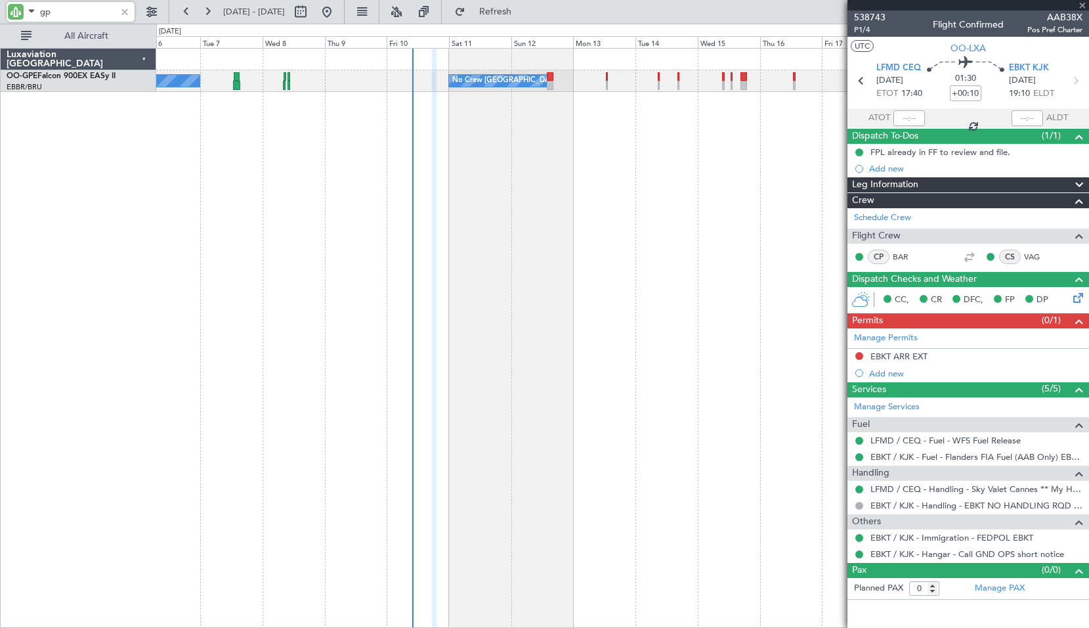
click at [662, 177] on div "No Crew [GEOGRAPHIC_DATA] ([GEOGRAPHIC_DATA] National) No Crew [GEOGRAPHIC_DATA…" at bounding box center [622, 338] width 933 height 580
type input "12"
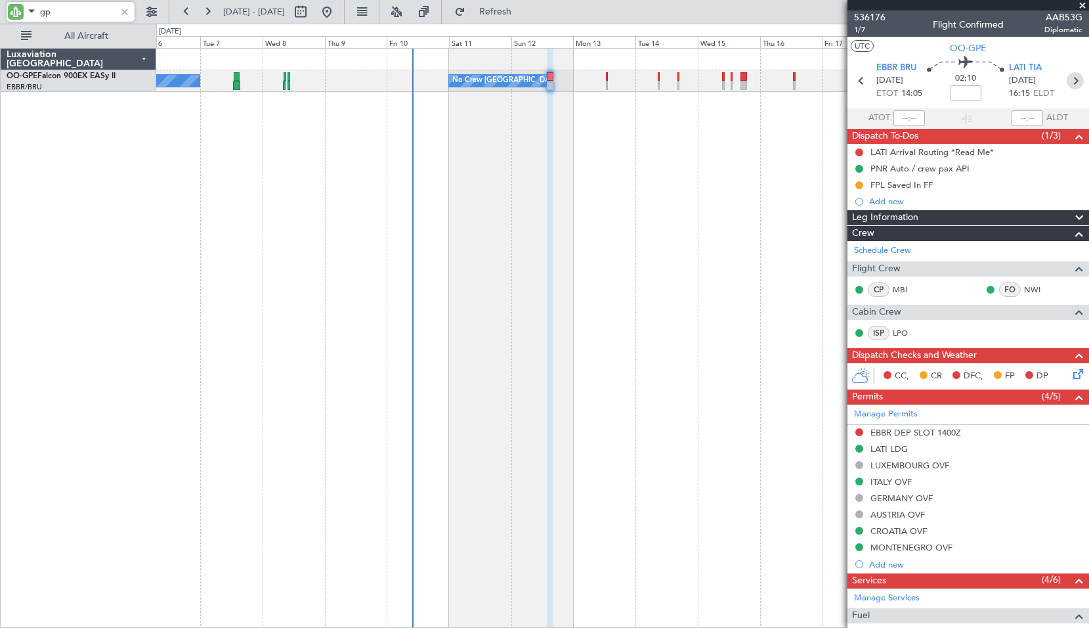
type input "gp"
click at [1069, 82] on icon at bounding box center [1075, 80] width 17 height 17
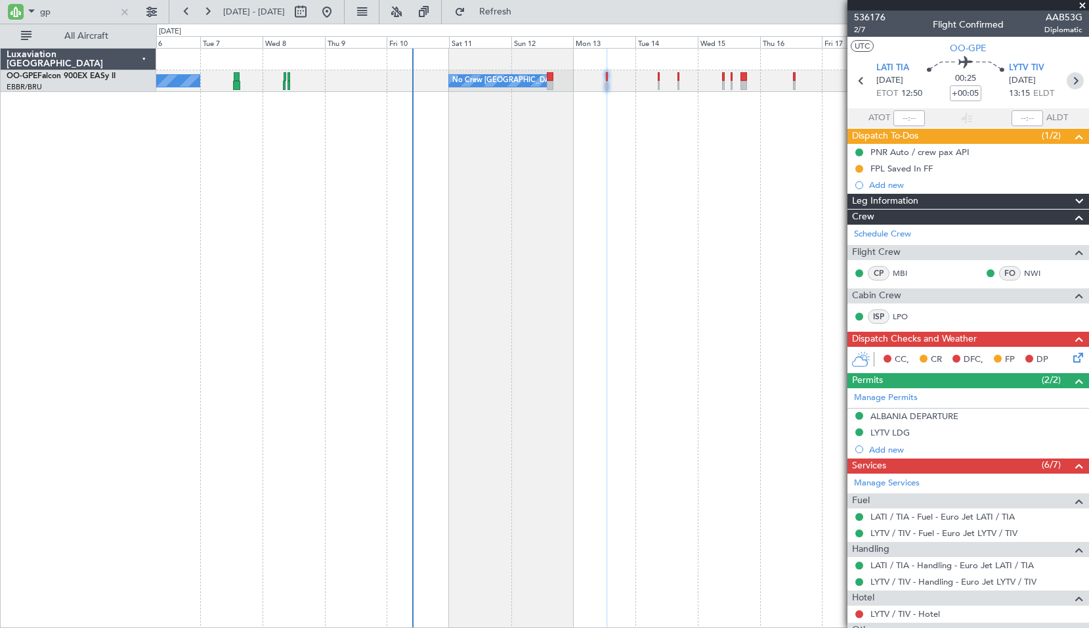
click at [1067, 83] on icon at bounding box center [1075, 80] width 17 height 17
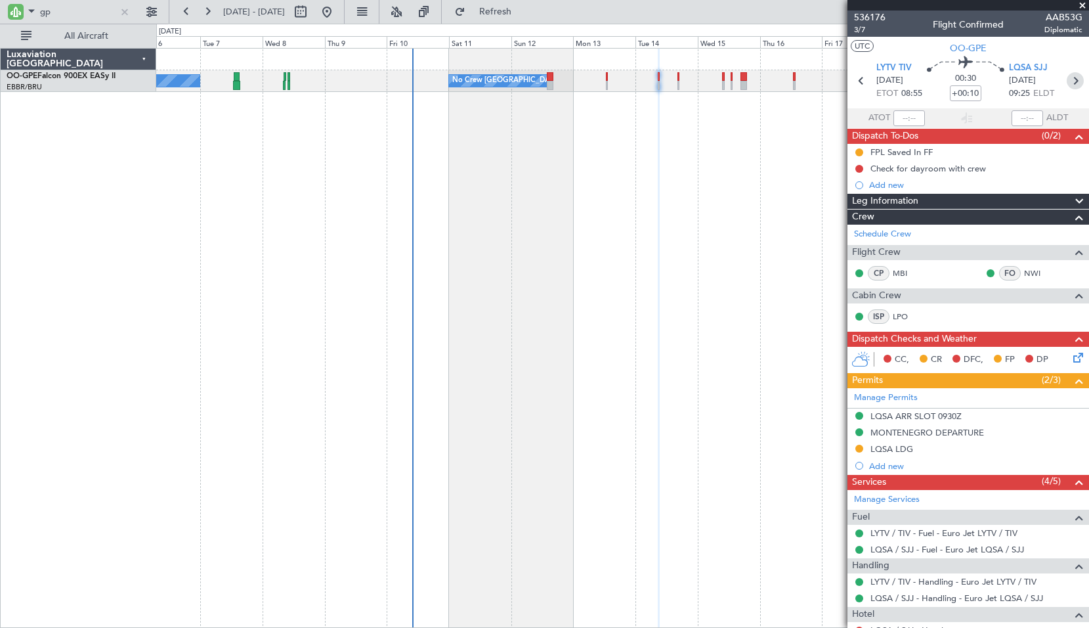
click at [1069, 83] on icon at bounding box center [1075, 80] width 17 height 17
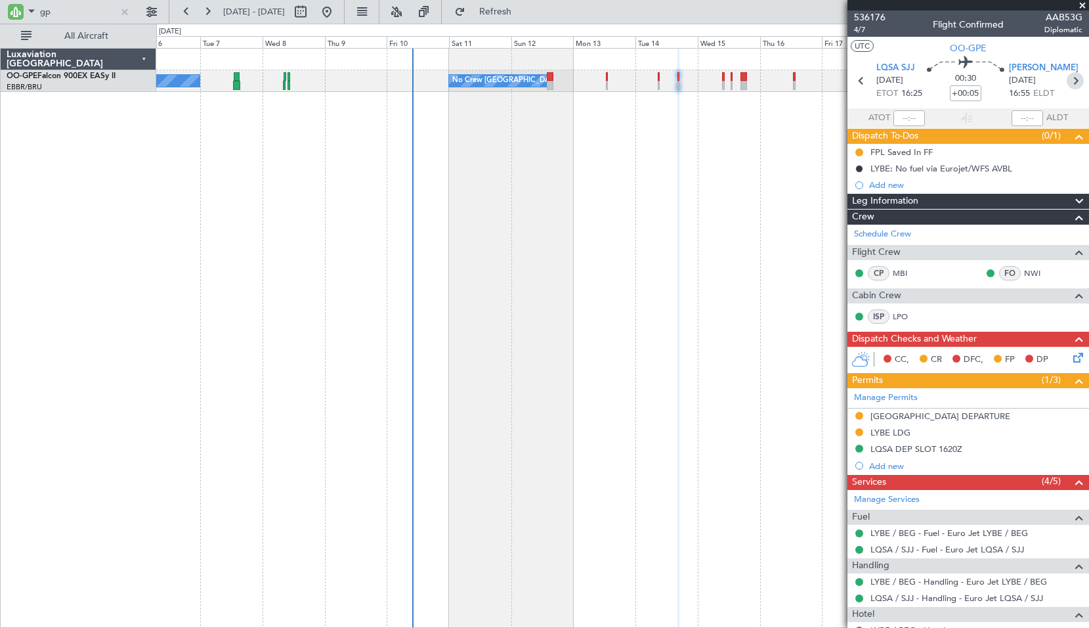
click at [1067, 85] on icon at bounding box center [1075, 80] width 17 height 17
type input "+00:15"
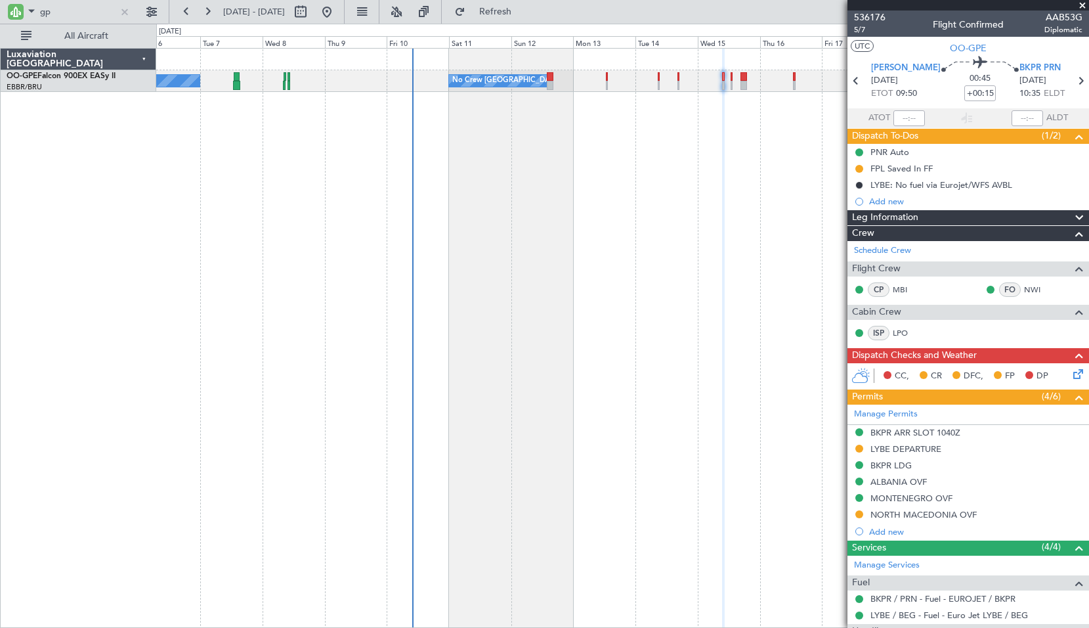
click at [922, 515] on div "NORTH MACEDONIA OVF" at bounding box center [923, 514] width 106 height 11
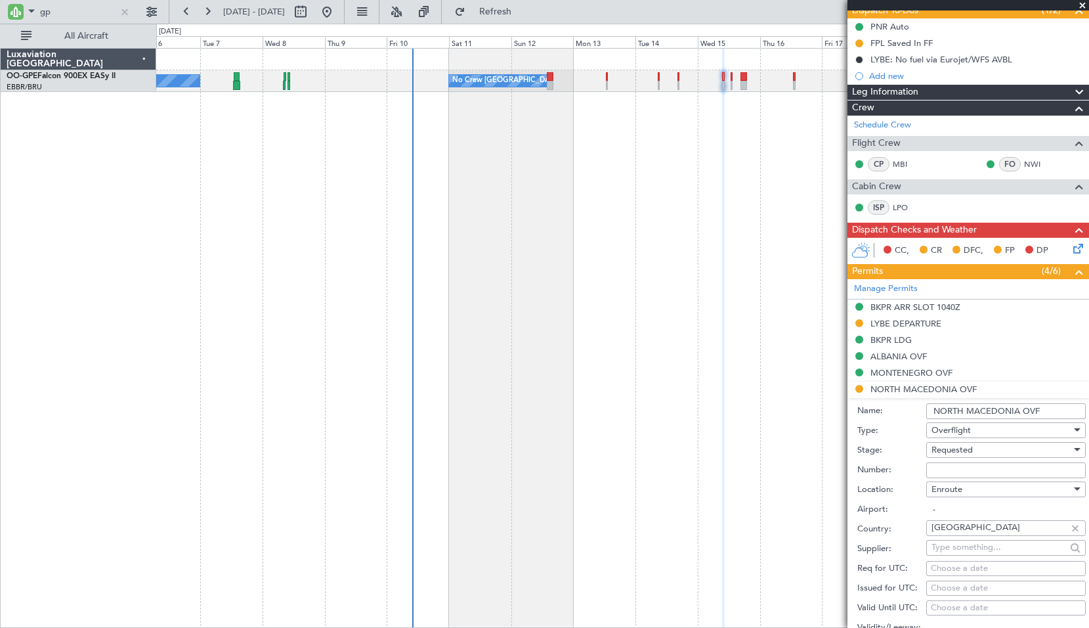
scroll to position [131, 0]
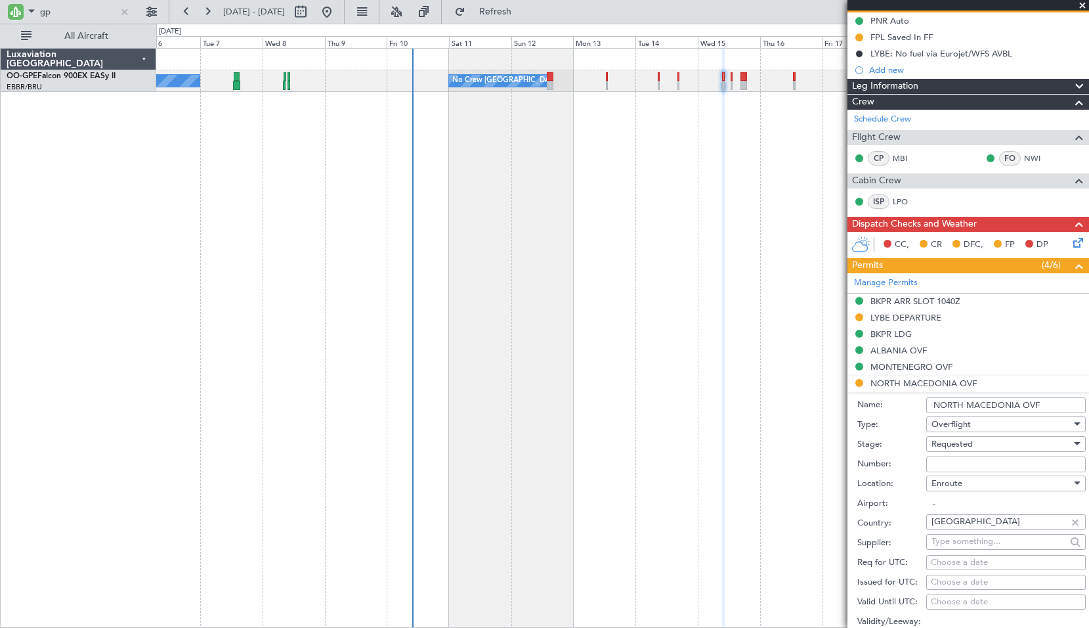
click at [978, 442] on div "Requested" at bounding box center [1002, 444] width 140 height 20
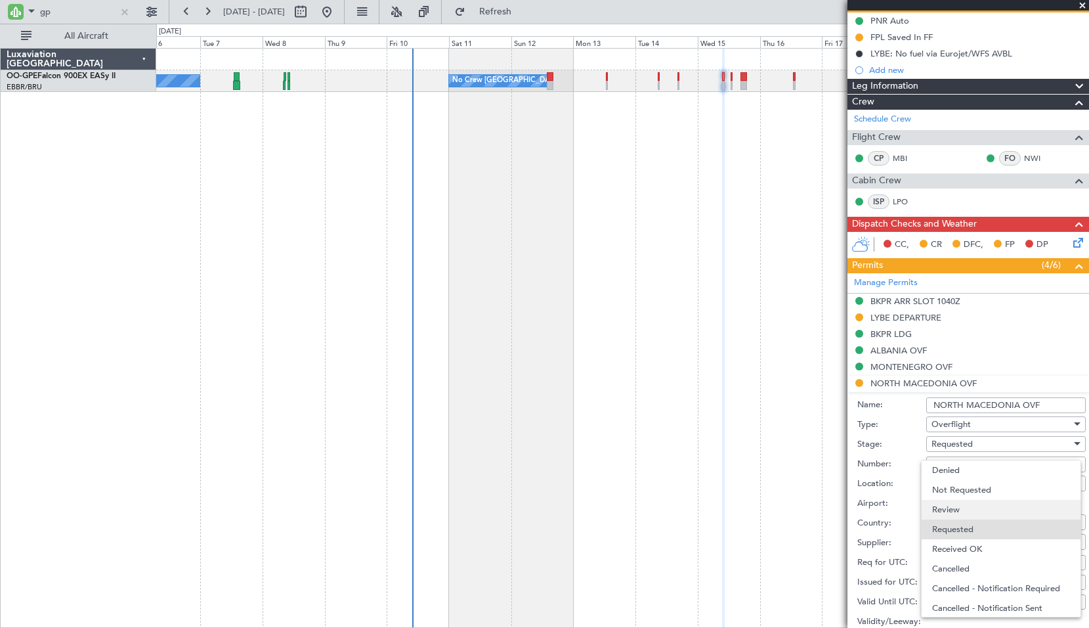
scroll to position [6, 0]
drag, startPoint x: 962, startPoint y: 542, endPoint x: 963, endPoint y: 519, distance: 23.0
click at [961, 542] on span "Received OK" at bounding box center [1001, 543] width 138 height 20
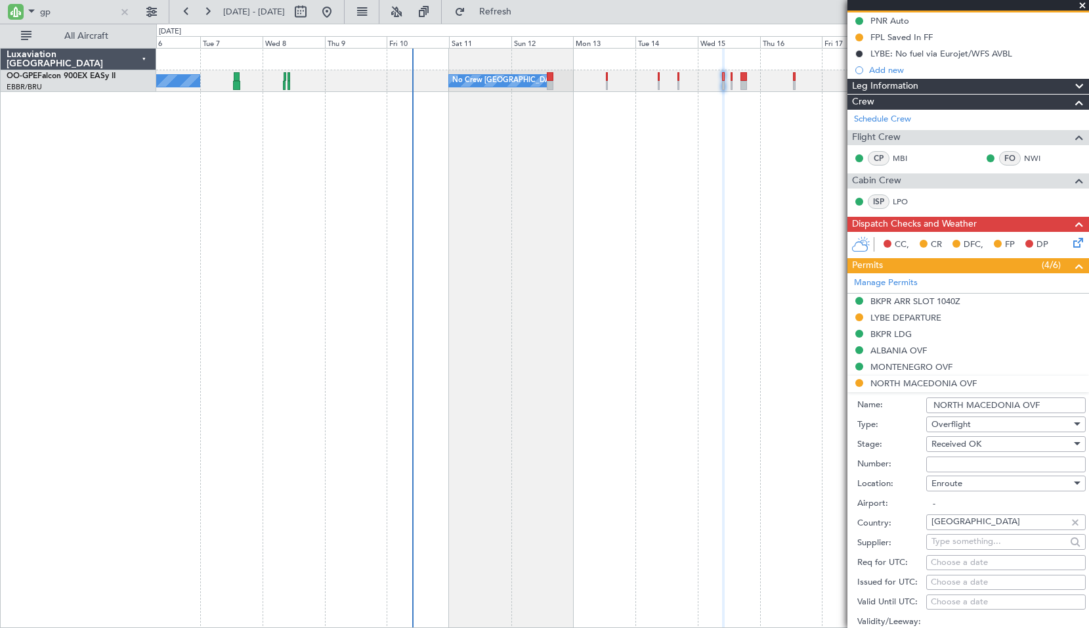
click at [963, 460] on input "Number:" at bounding box center [1006, 464] width 160 height 16
paste input "- DCN : MKD 10-15/02-0402"
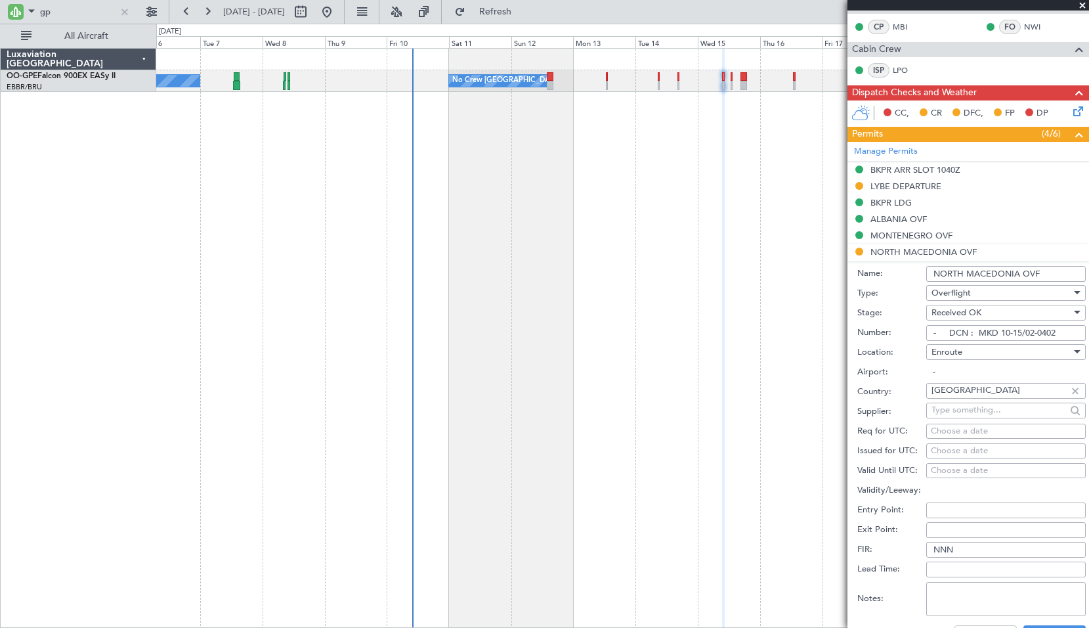
drag, startPoint x: 948, startPoint y: 330, endPoint x: 781, endPoint y: 345, distance: 168.0
click at [781, 345] on fb-app "gp [DATE] - [DATE] Refresh Quick Links All Aircraft No Crew [GEOGRAPHIC_DATA] (…" at bounding box center [544, 319] width 1089 height 618
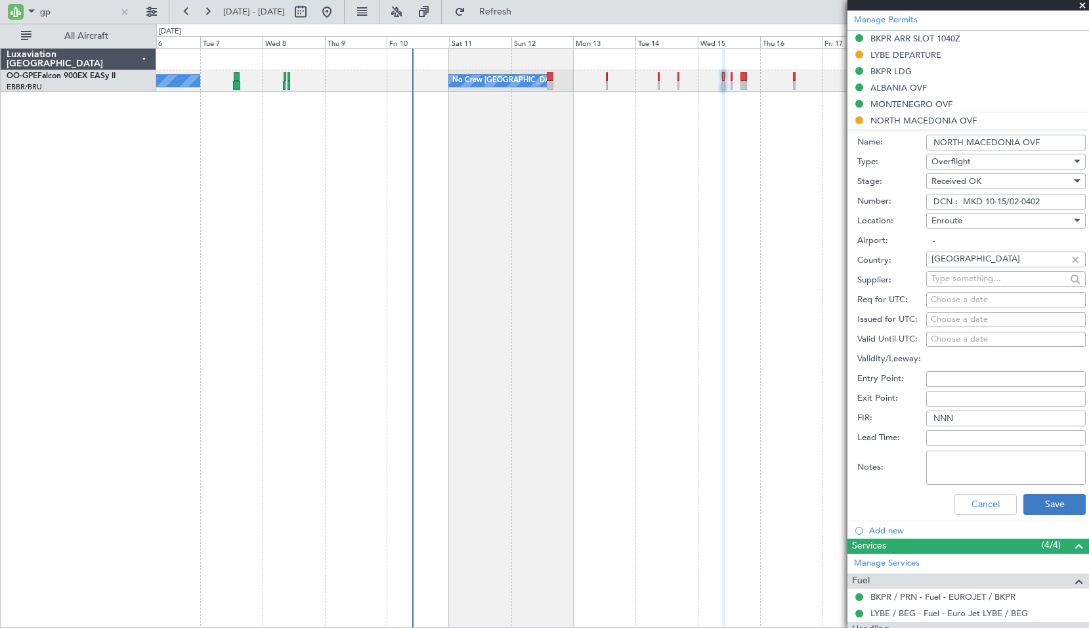
type input "DCN : MKD 10-15/02-0402"
click at [1049, 494] on button "Save" at bounding box center [1054, 504] width 62 height 21
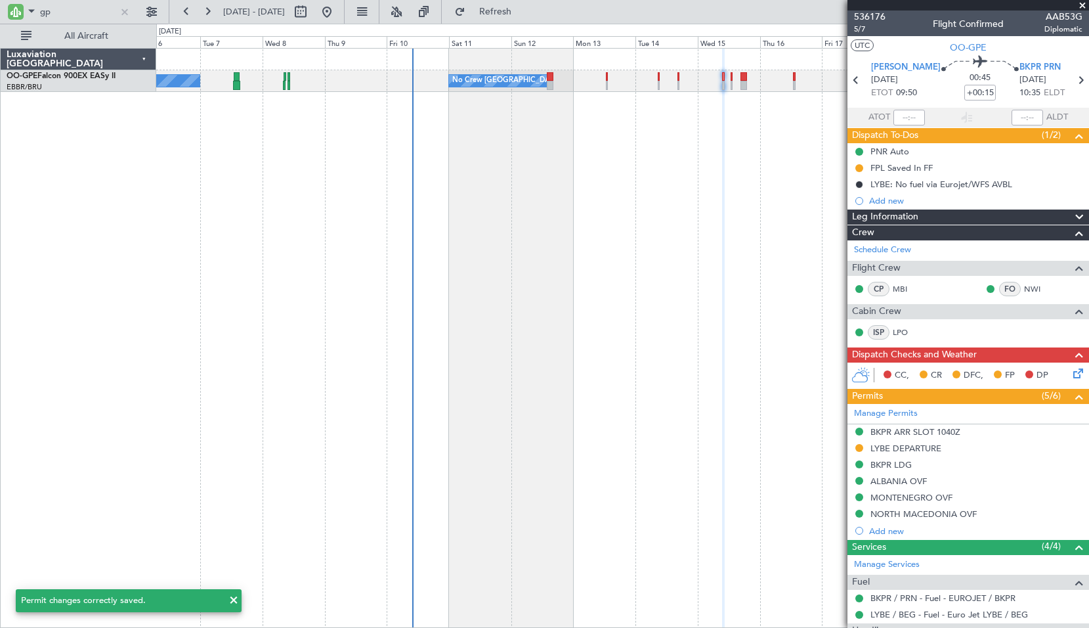
scroll to position [0, 0]
click at [1072, 84] on icon at bounding box center [1080, 80] width 17 height 17
type input "+00:10"
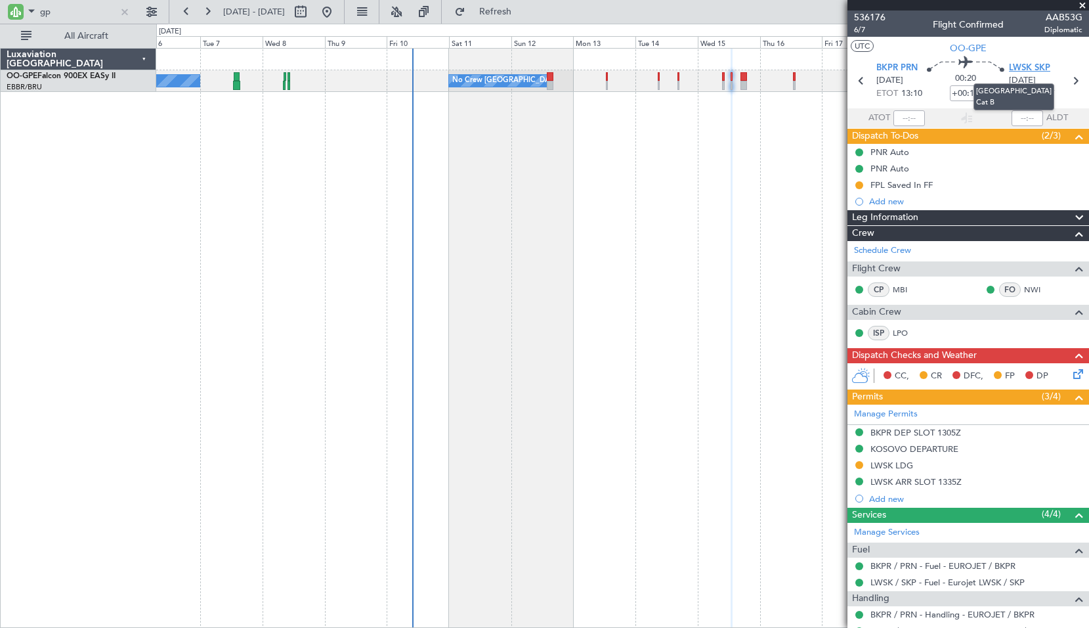
click at [1018, 68] on span "LWSK SKP" at bounding box center [1029, 68] width 41 height 13
click at [891, 465] on div "LWSK LDG" at bounding box center [891, 465] width 43 height 11
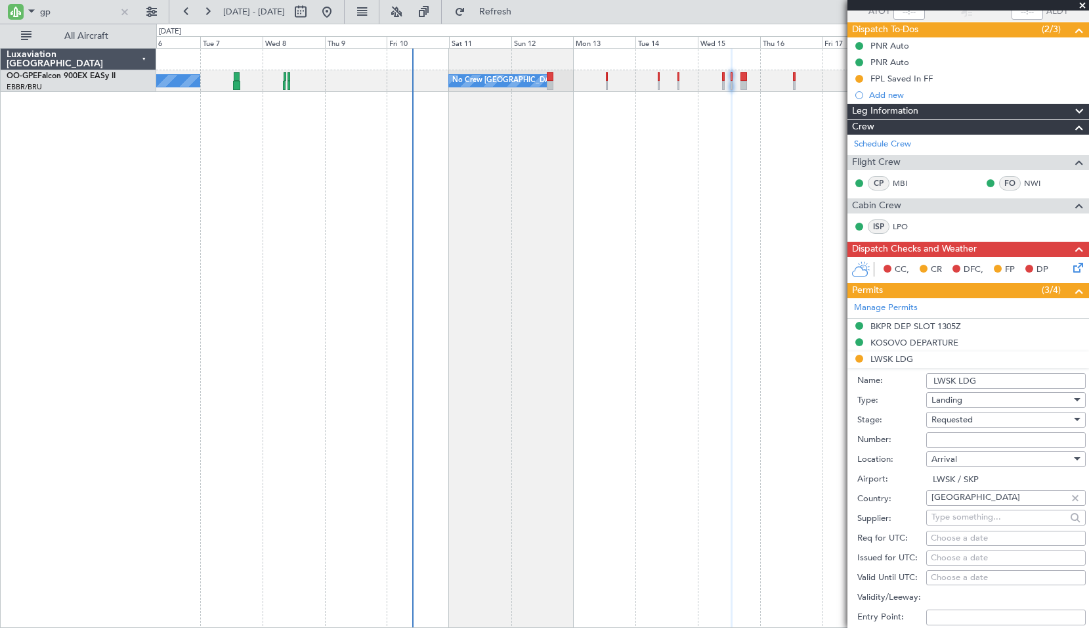
scroll to position [197, 0]
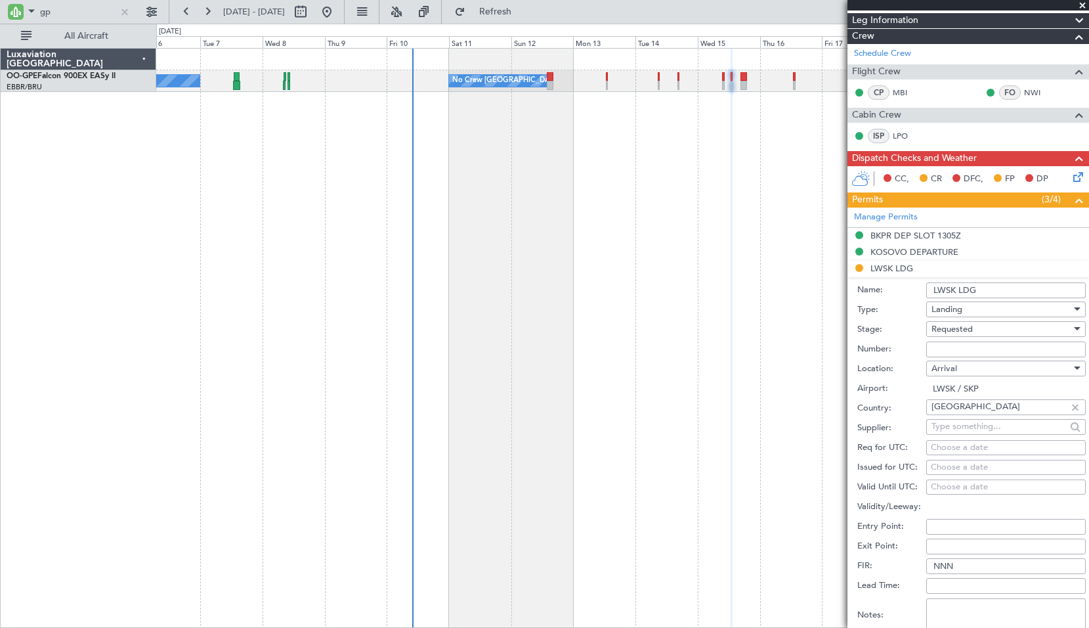
click at [985, 333] on div "Requested" at bounding box center [1002, 329] width 140 height 20
click at [974, 427] on span "Received OK" at bounding box center [1001, 428] width 138 height 20
click at [964, 354] on input "Number:" at bounding box center [1006, 349] width 160 height 16
paste input "DCN : MKD 10-15/02-0402"
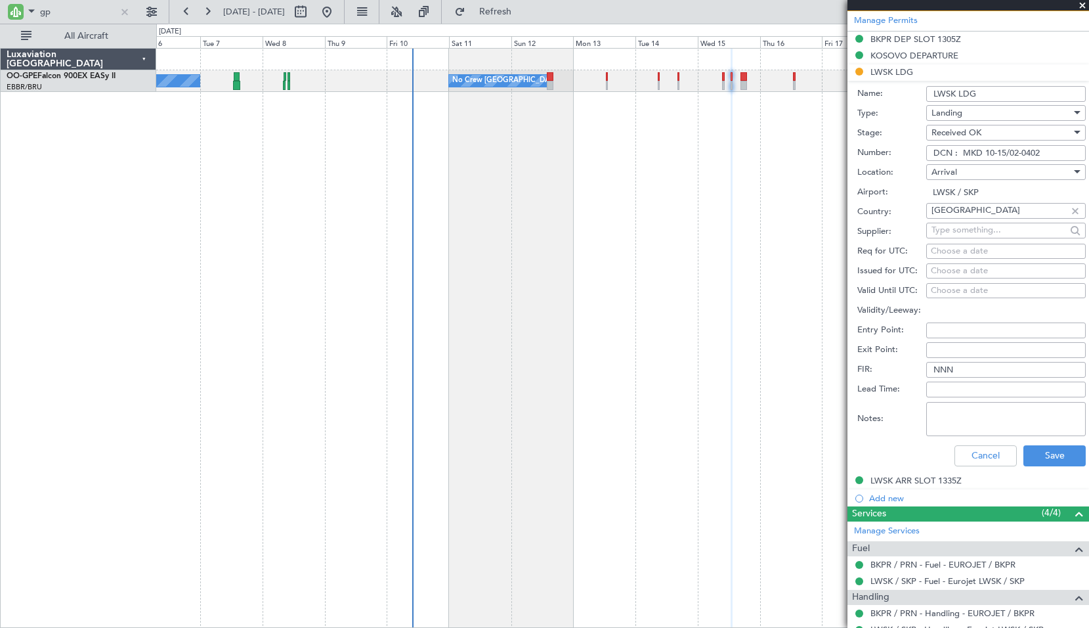
scroll to position [394, 0]
type input "DCN : MKD 10-15/02-0402"
click at [1040, 452] on button "Save" at bounding box center [1054, 454] width 62 height 21
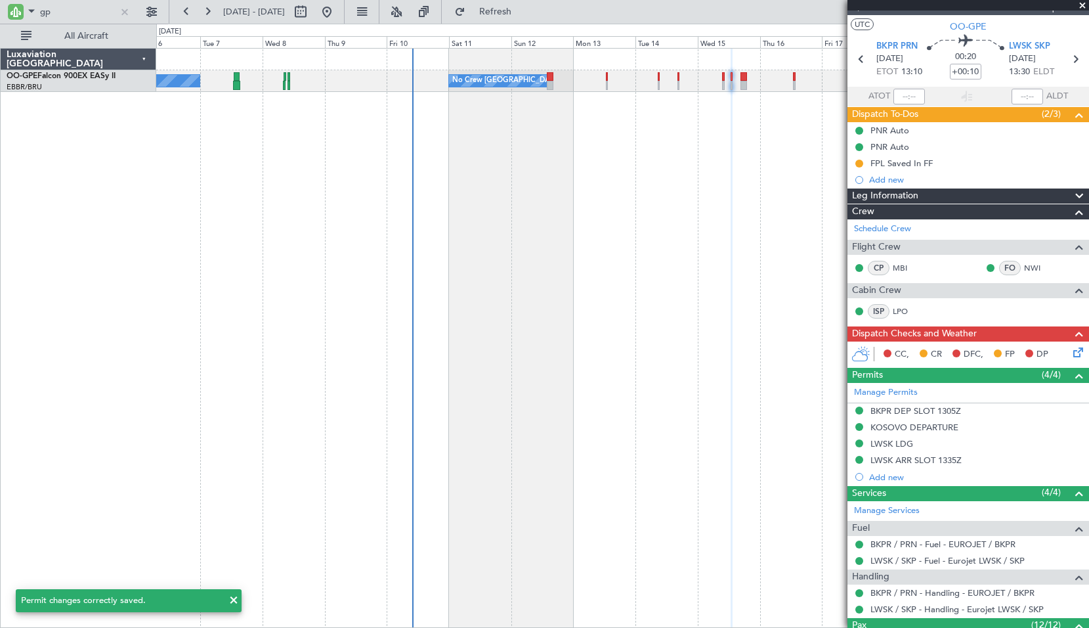
scroll to position [0, 0]
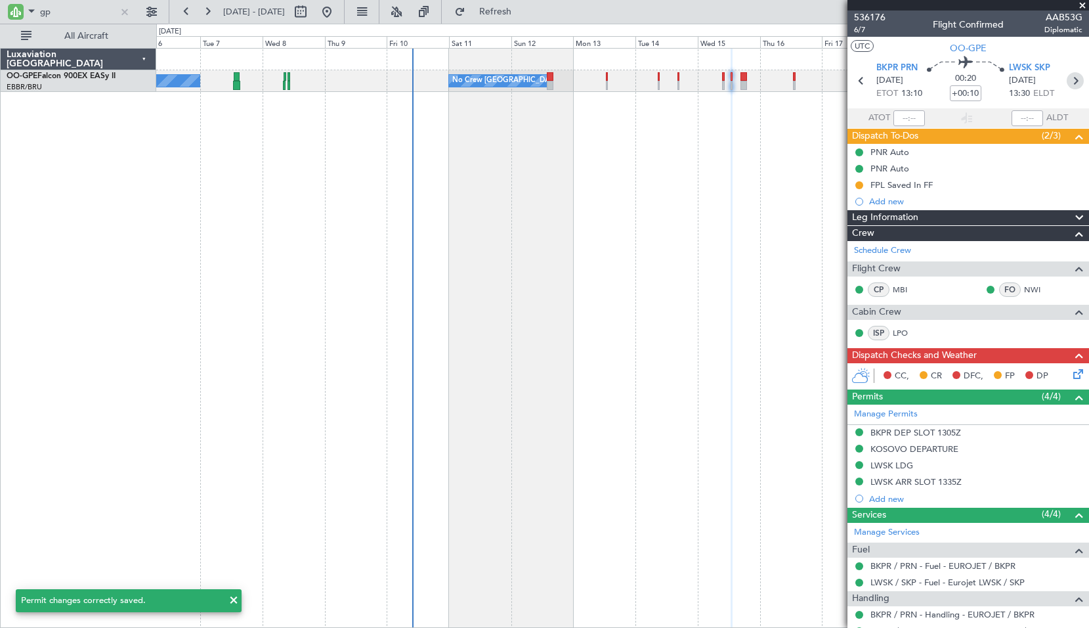
click at [1068, 82] on icon at bounding box center [1075, 80] width 17 height 17
type input "+00:05"
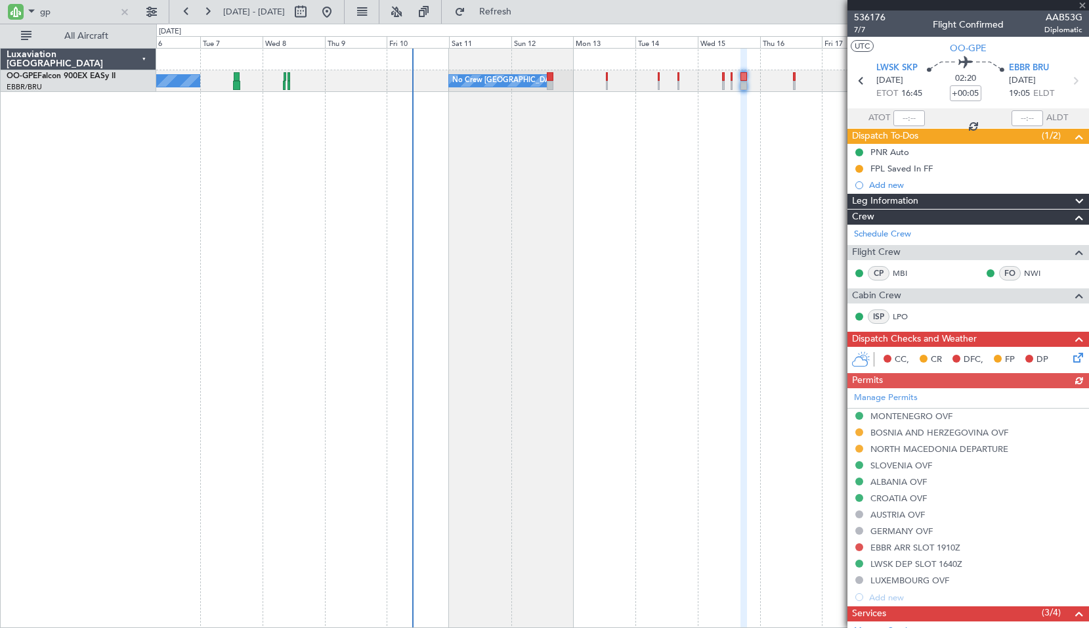
scroll to position [197, 0]
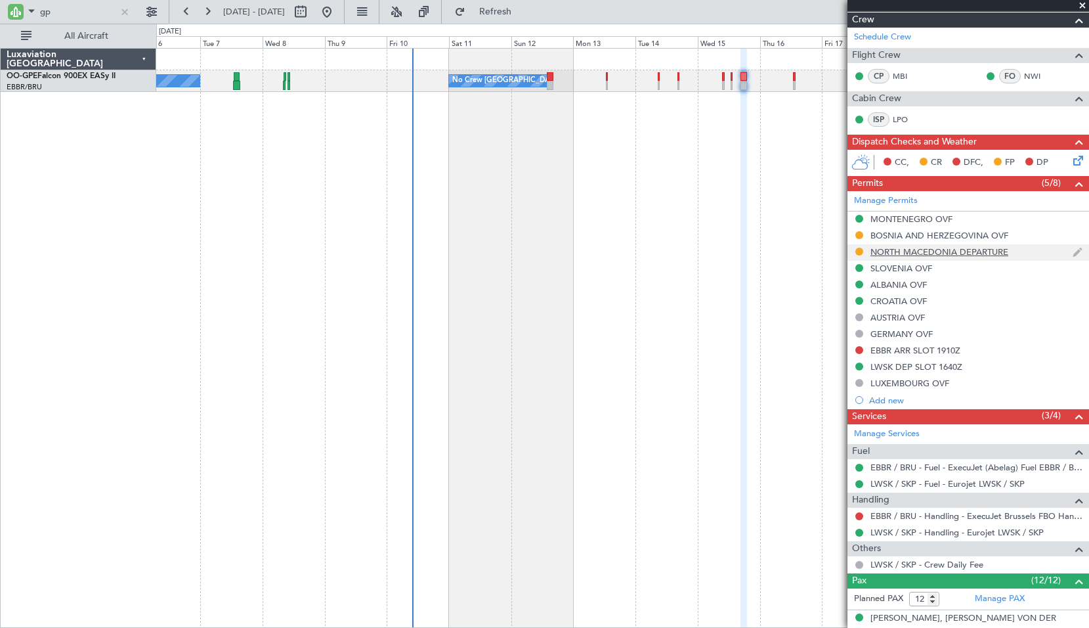
click at [953, 257] on div "NORTH MACEDONIA DEPARTURE" at bounding box center [969, 252] width 242 height 16
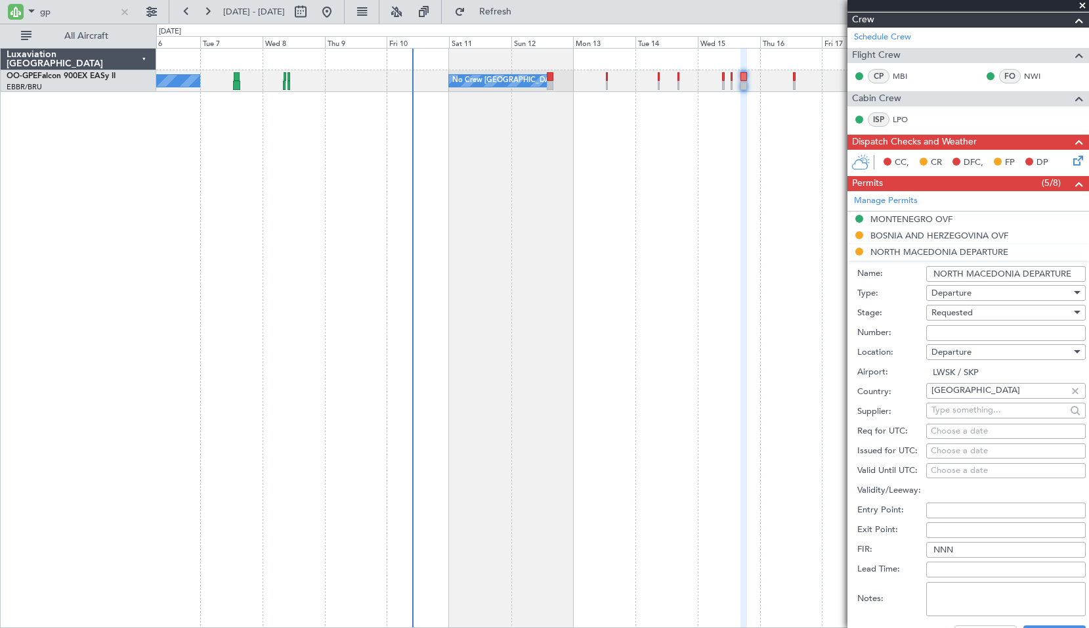
click at [974, 312] on div "Requested" at bounding box center [1002, 313] width 140 height 20
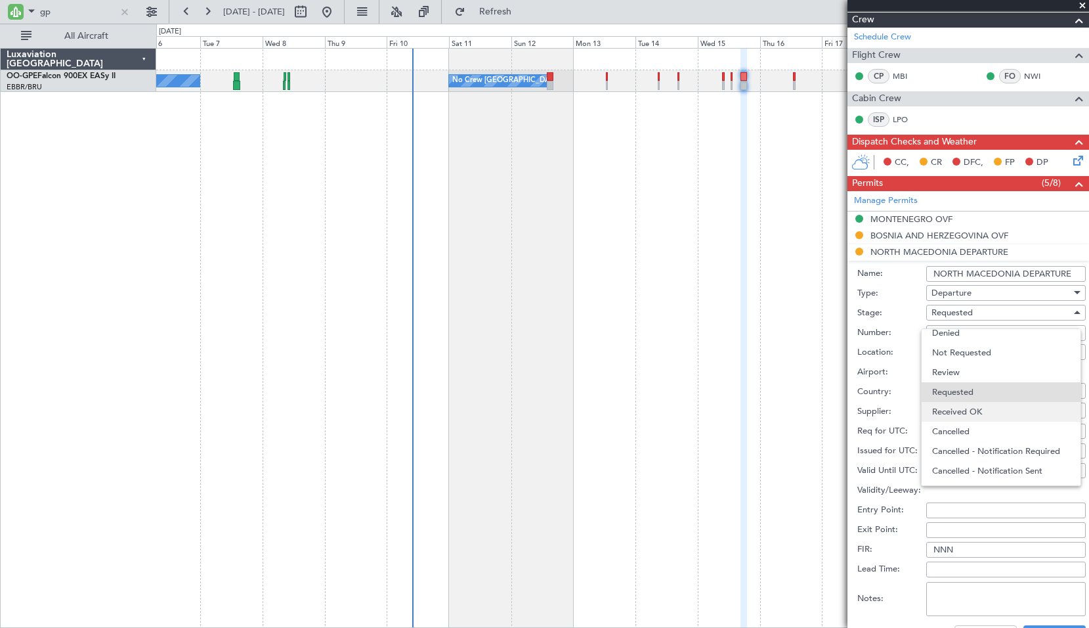
click at [970, 406] on span "Received OK" at bounding box center [1001, 412] width 138 height 20
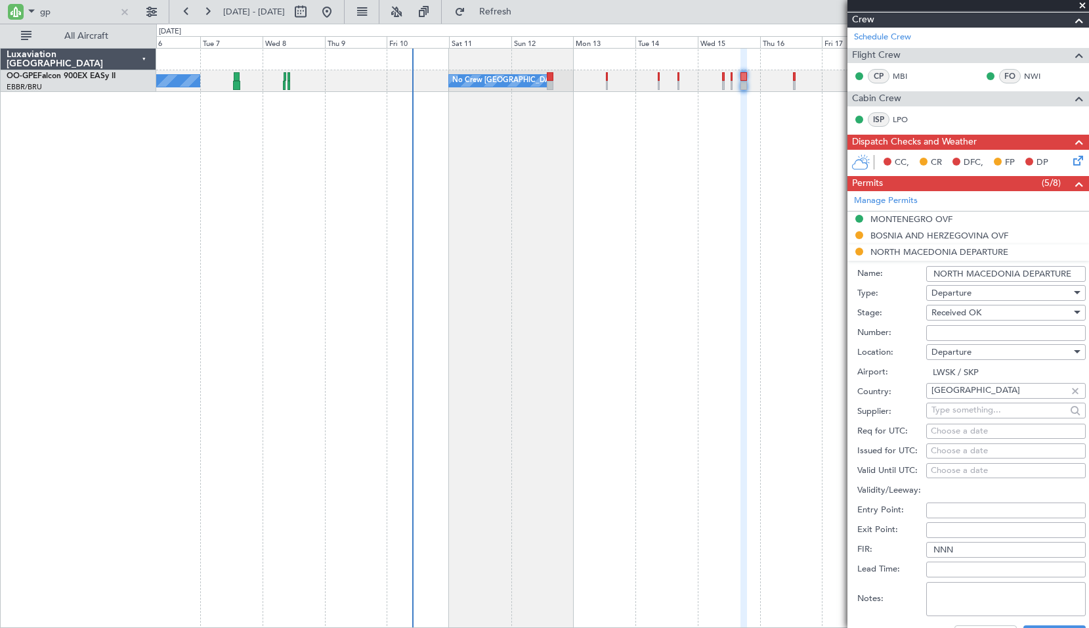
click at [968, 332] on input "Number:" at bounding box center [1006, 333] width 160 height 16
paste input "DCN : MKD 10-15/02-0402"
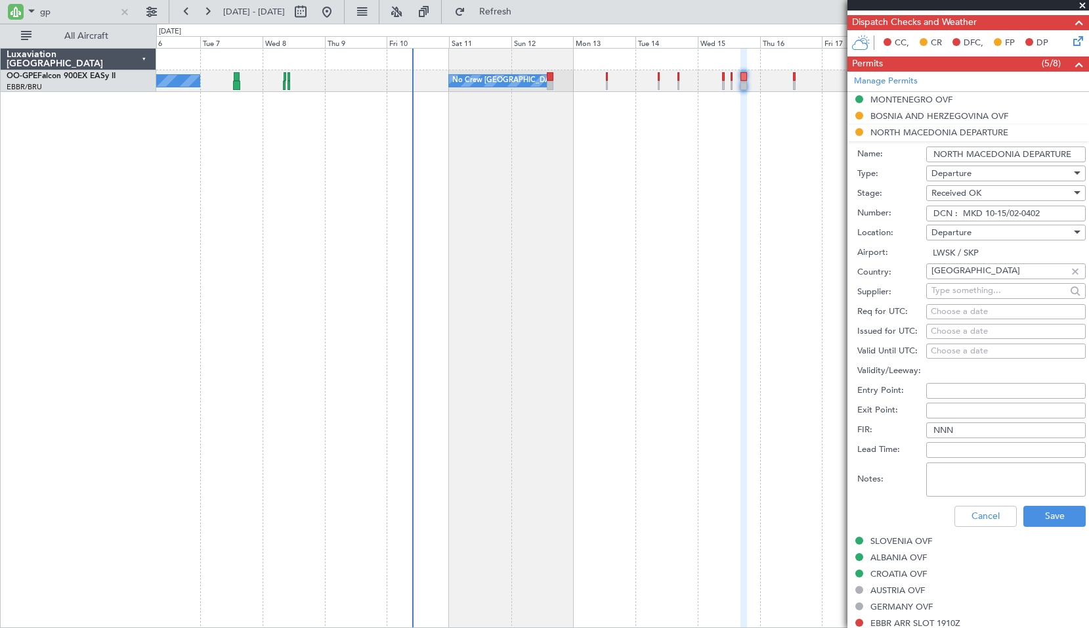
scroll to position [394, 0]
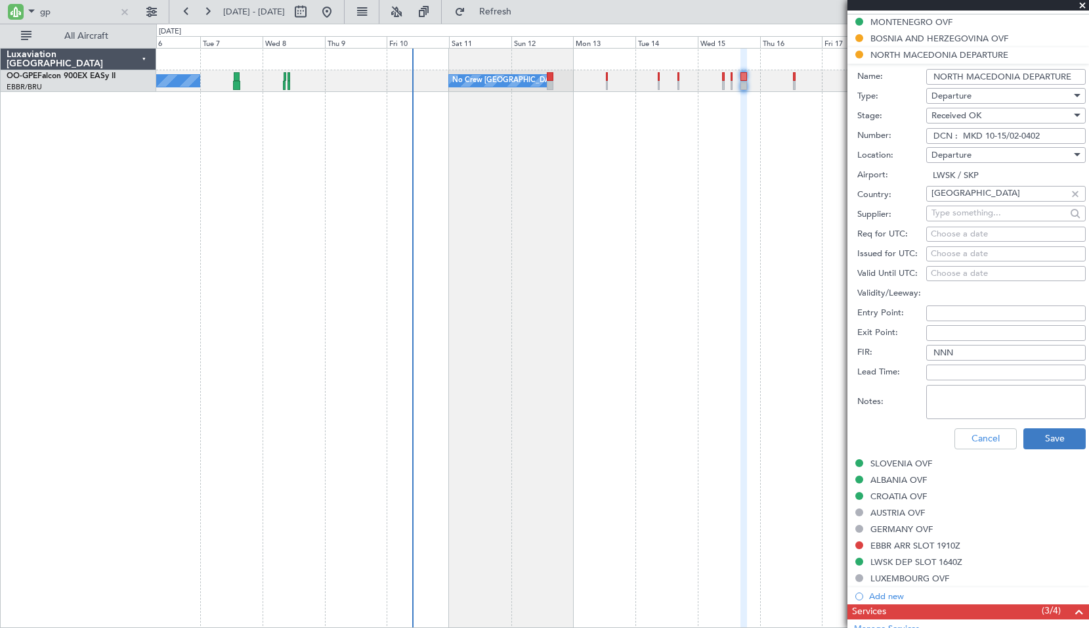
type input "DCN : MKD 10-15/02-0402"
click at [1033, 439] on button "Save" at bounding box center [1054, 438] width 62 height 21
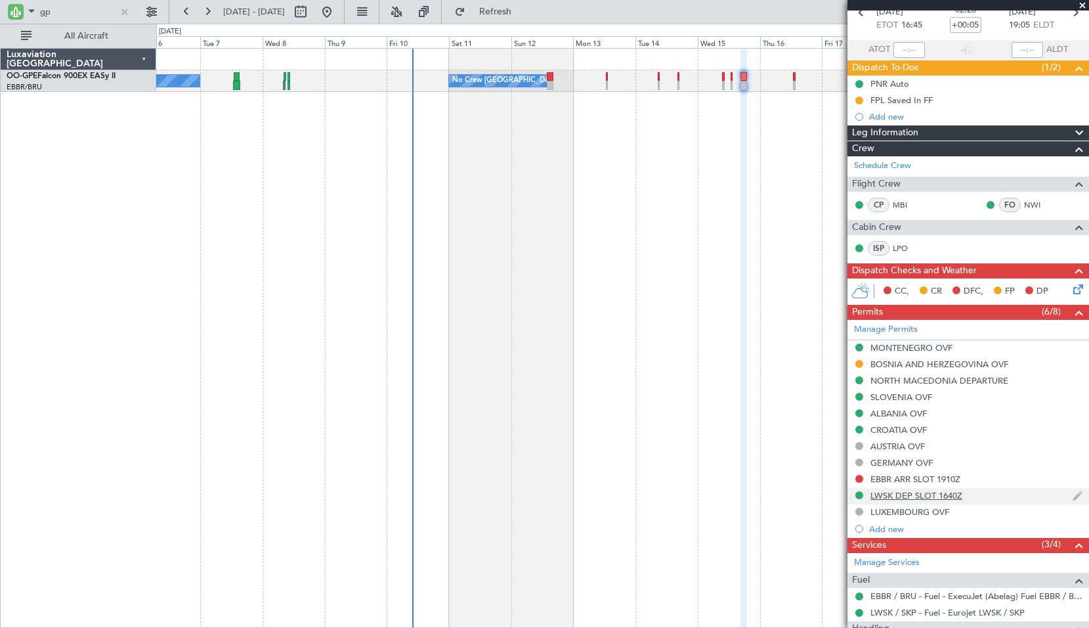
scroll to position [66, 0]
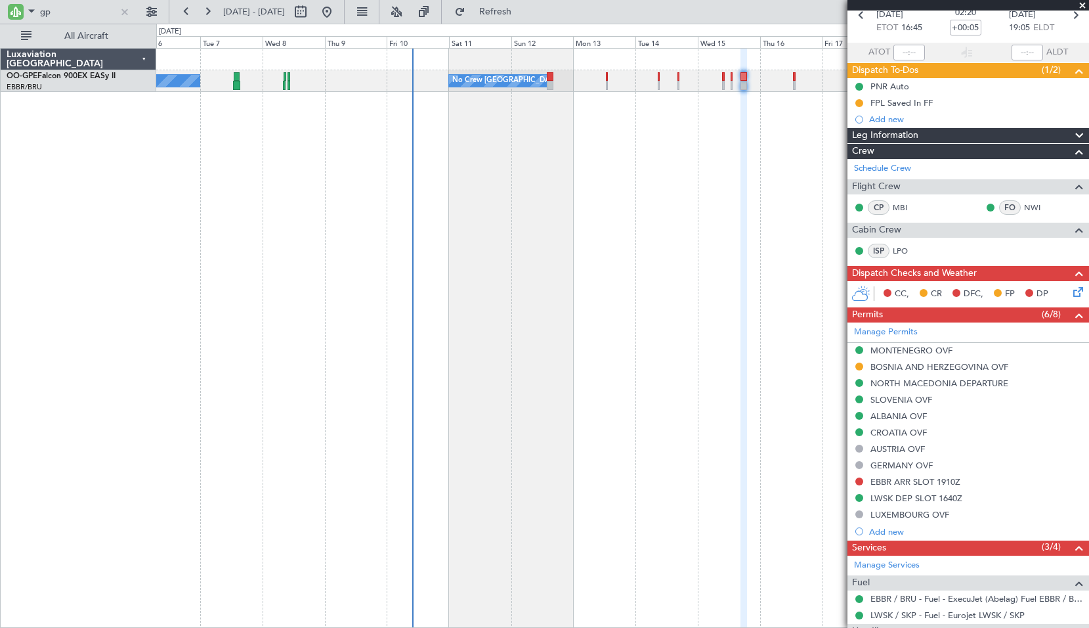
click at [918, 370] on div "BOSNIA AND HERZEGOVINA OVF" at bounding box center [939, 366] width 138 height 11
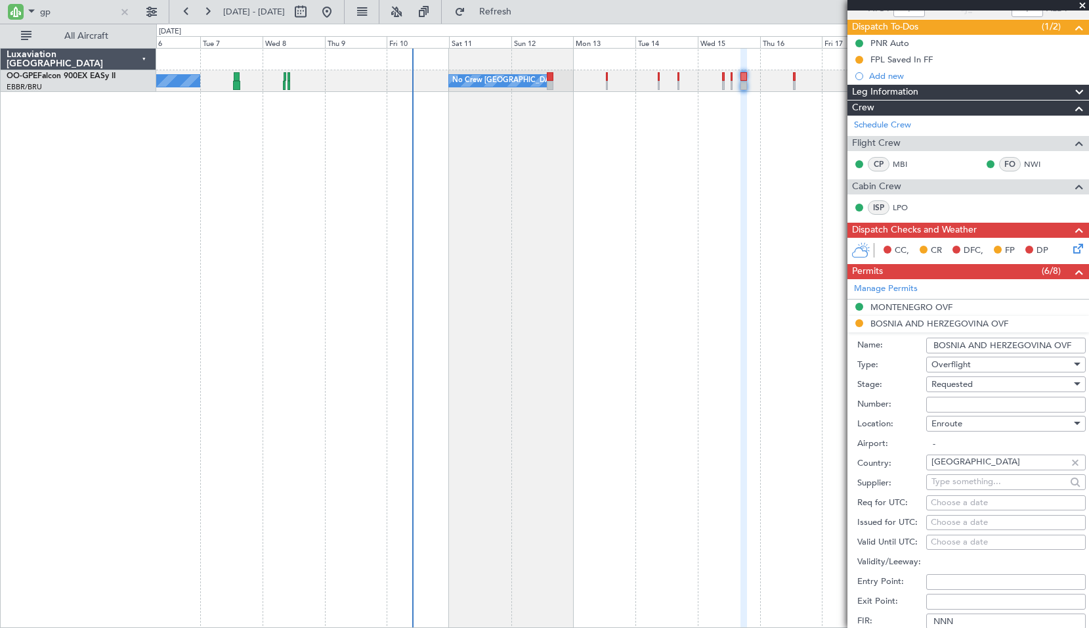
scroll to position [131, 0]
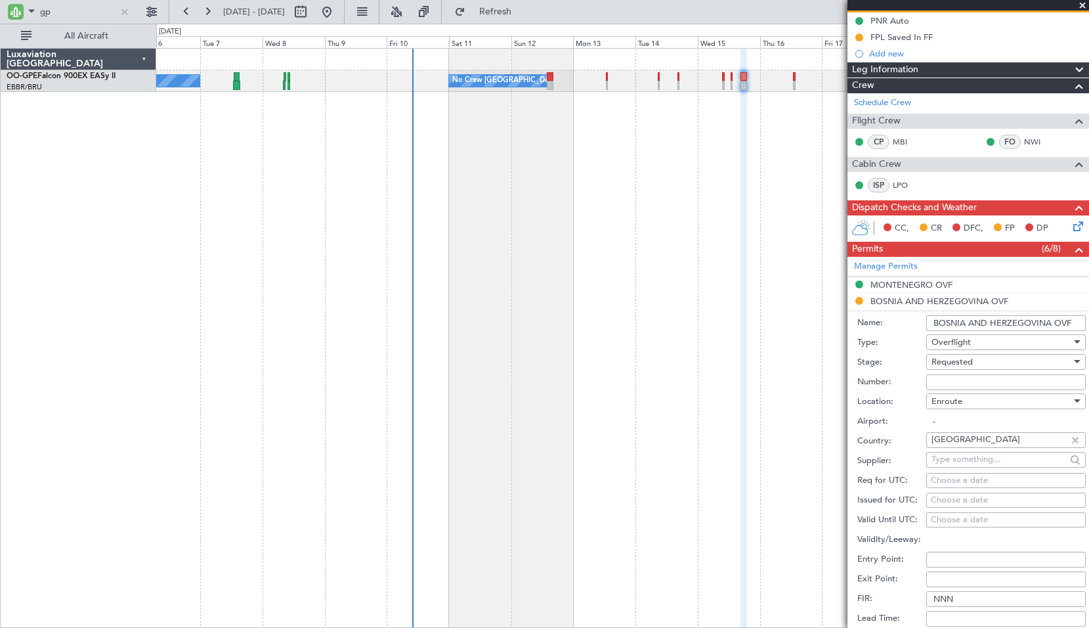
click at [978, 358] on div "Requested" at bounding box center [1002, 362] width 140 height 20
click at [988, 462] on span "Received OK" at bounding box center [1001, 461] width 138 height 20
click at [959, 388] on input "Number:" at bounding box center [1006, 382] width 160 height 16
paste input "- DC-179/2025"
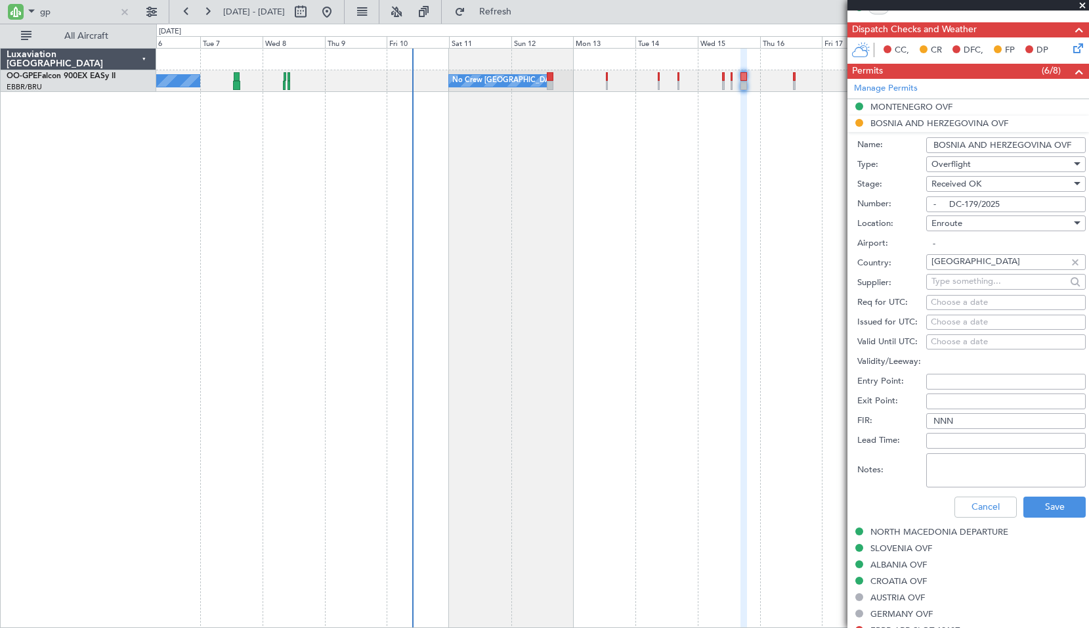
scroll to position [328, 0]
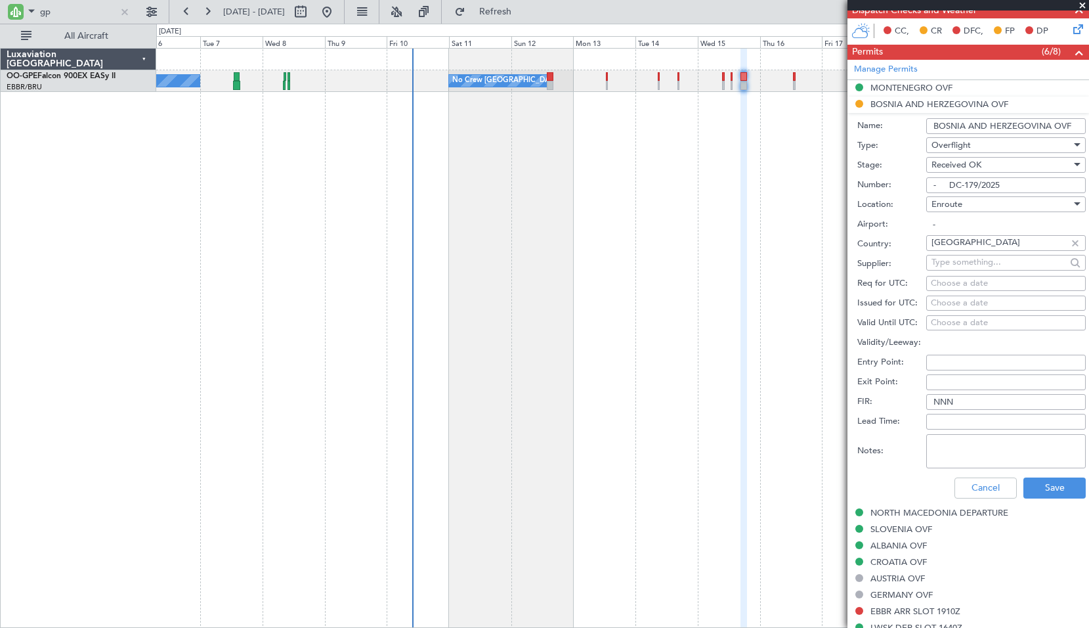
drag, startPoint x: 949, startPoint y: 185, endPoint x: 885, endPoint y: 190, distance: 63.9
click at [885, 190] on div "Number: - DC-179/2025" at bounding box center [971, 185] width 228 height 20
type input "DC-179/2025"
click at [1046, 491] on button "Save" at bounding box center [1054, 487] width 62 height 21
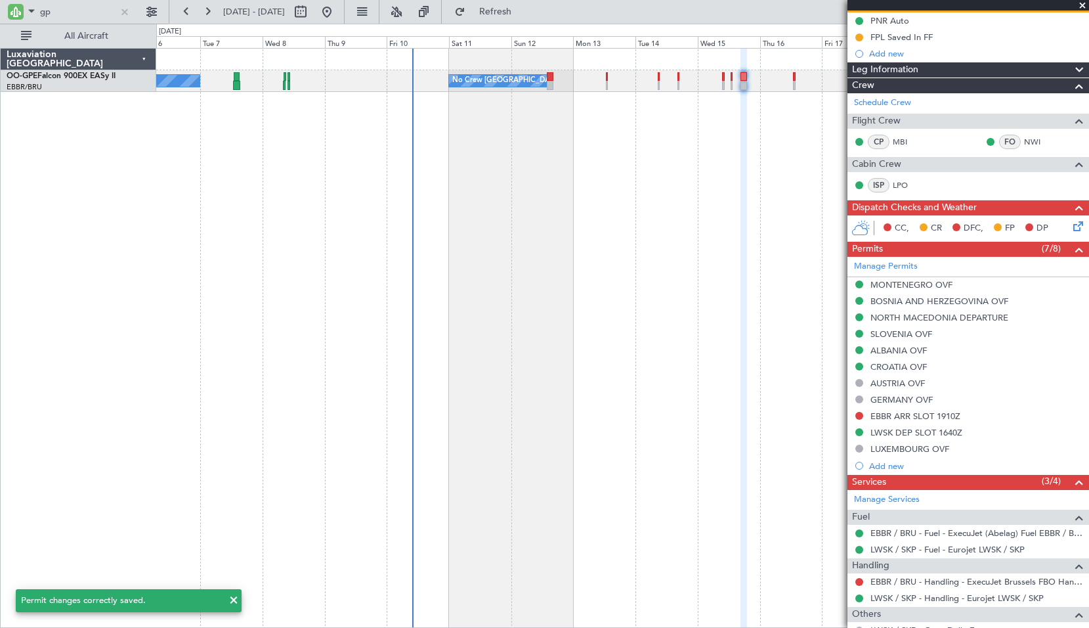
scroll to position [0, 0]
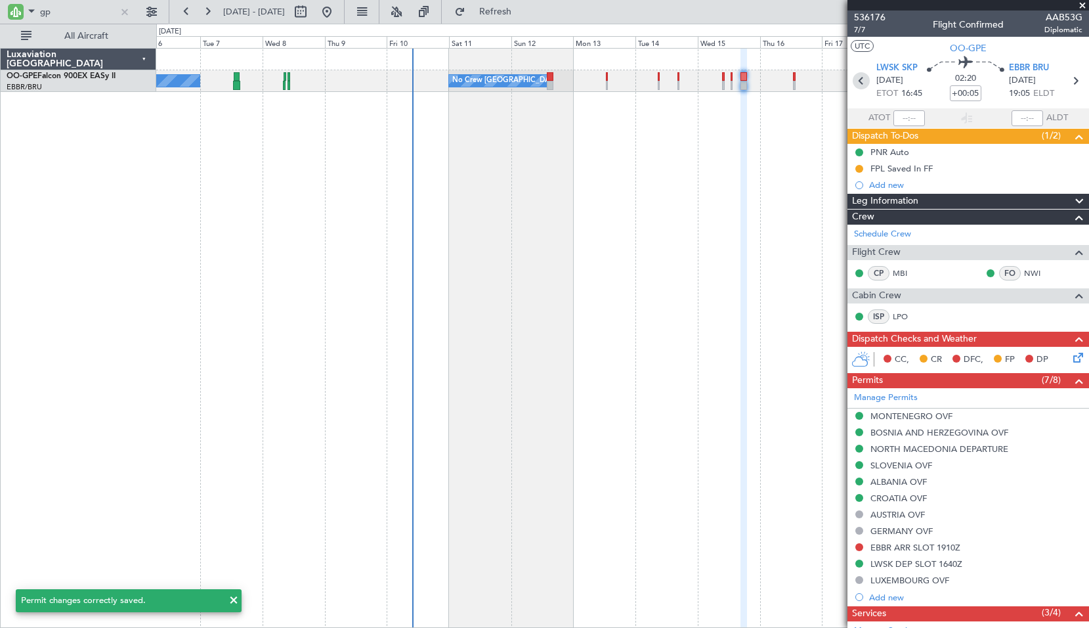
click at [856, 79] on icon at bounding box center [861, 80] width 17 height 17
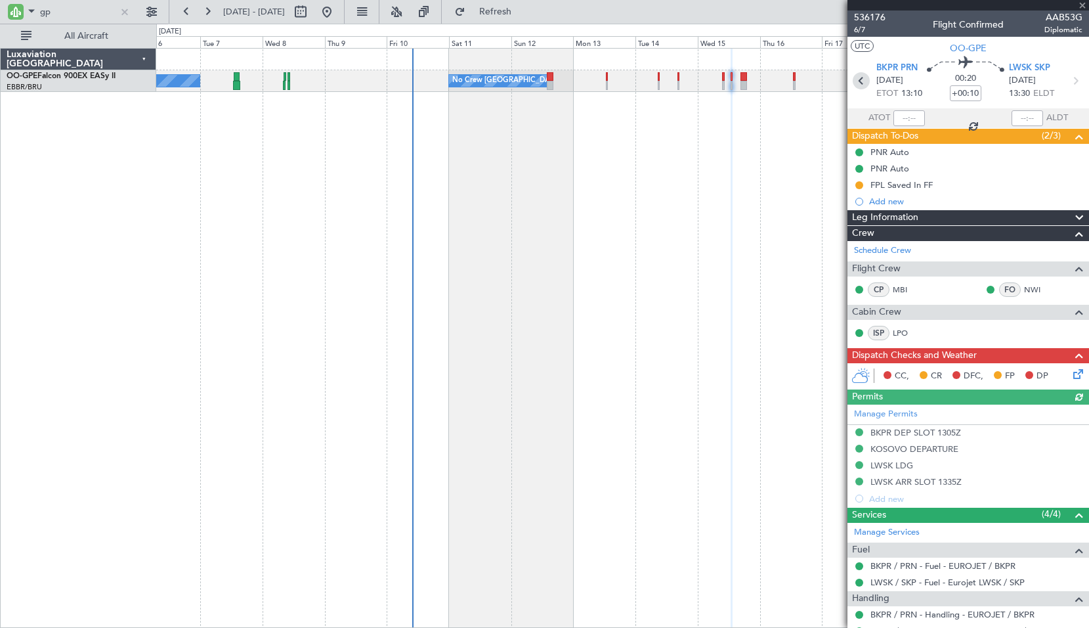
click at [857, 77] on icon at bounding box center [861, 80] width 17 height 17
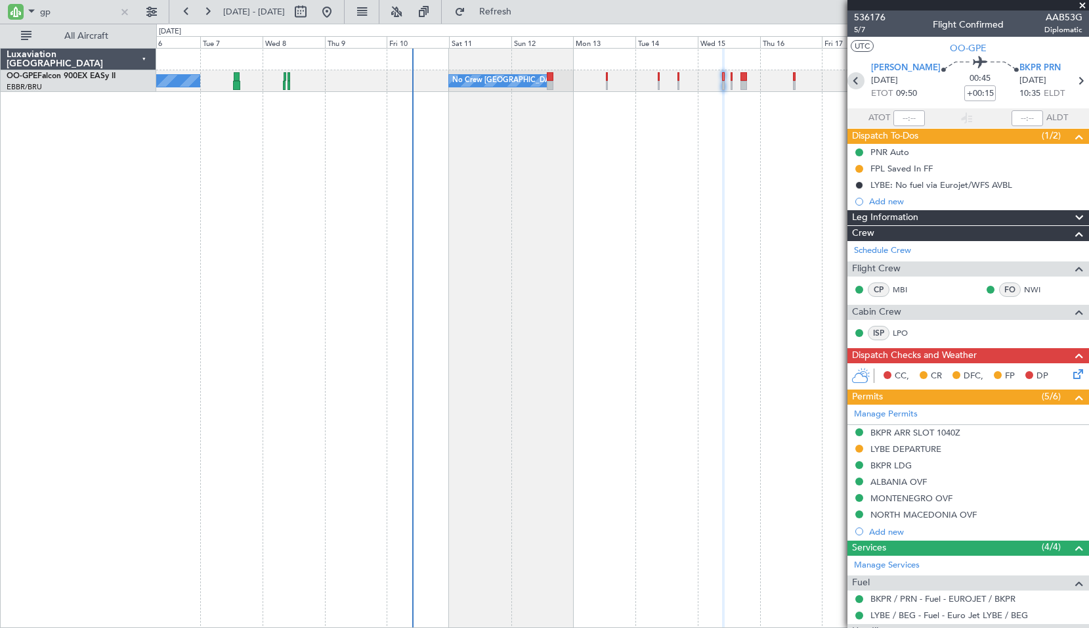
click at [861, 83] on icon at bounding box center [856, 80] width 17 height 17
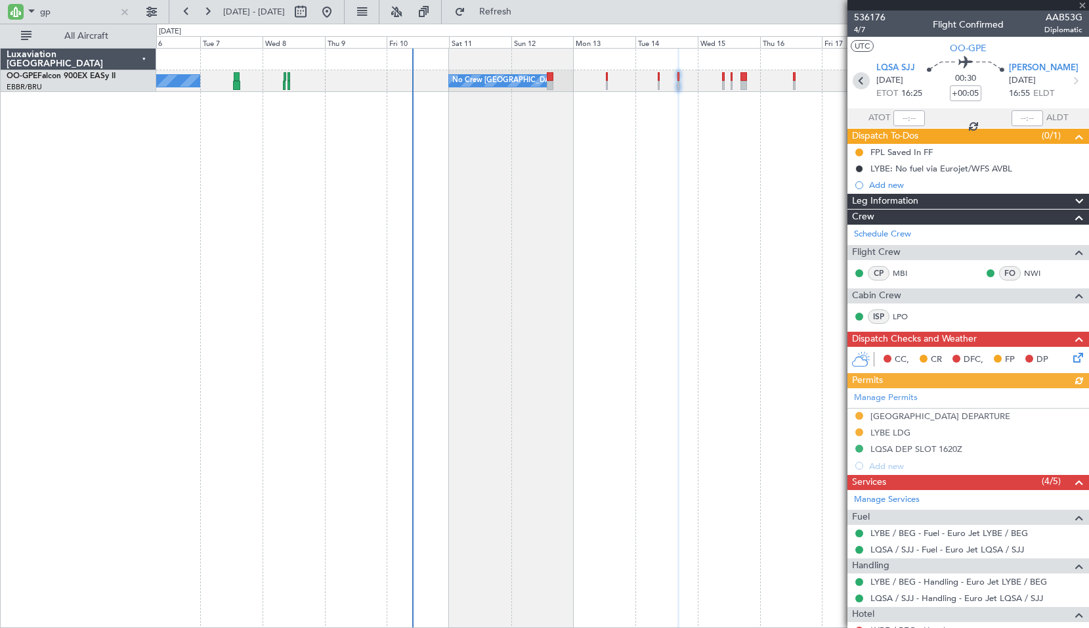
click at [855, 81] on icon at bounding box center [861, 80] width 17 height 17
type input "+00:10"
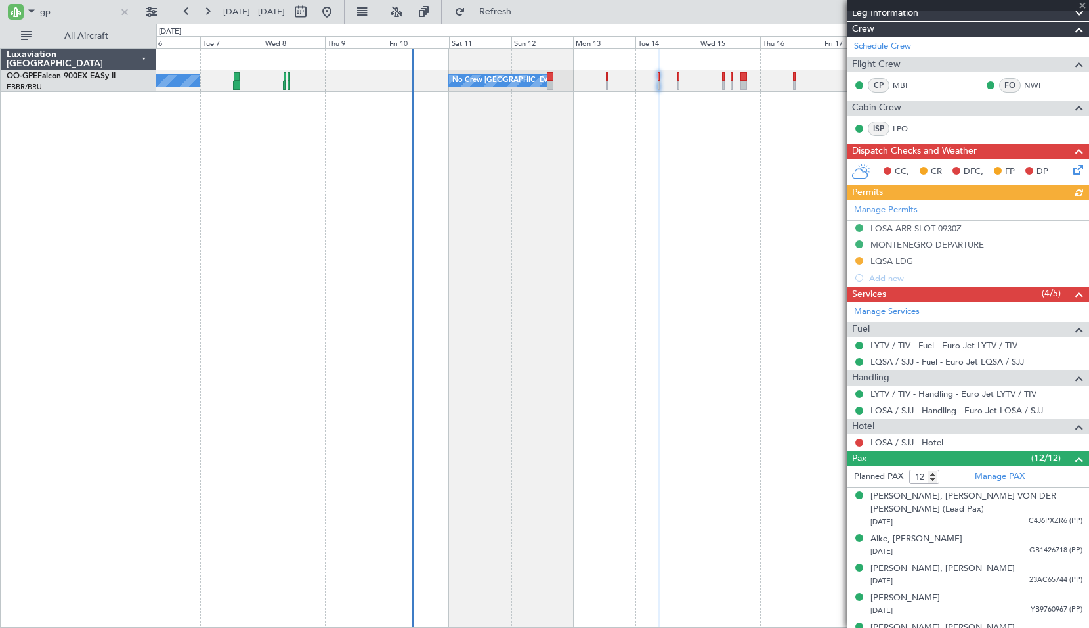
scroll to position [197, 0]
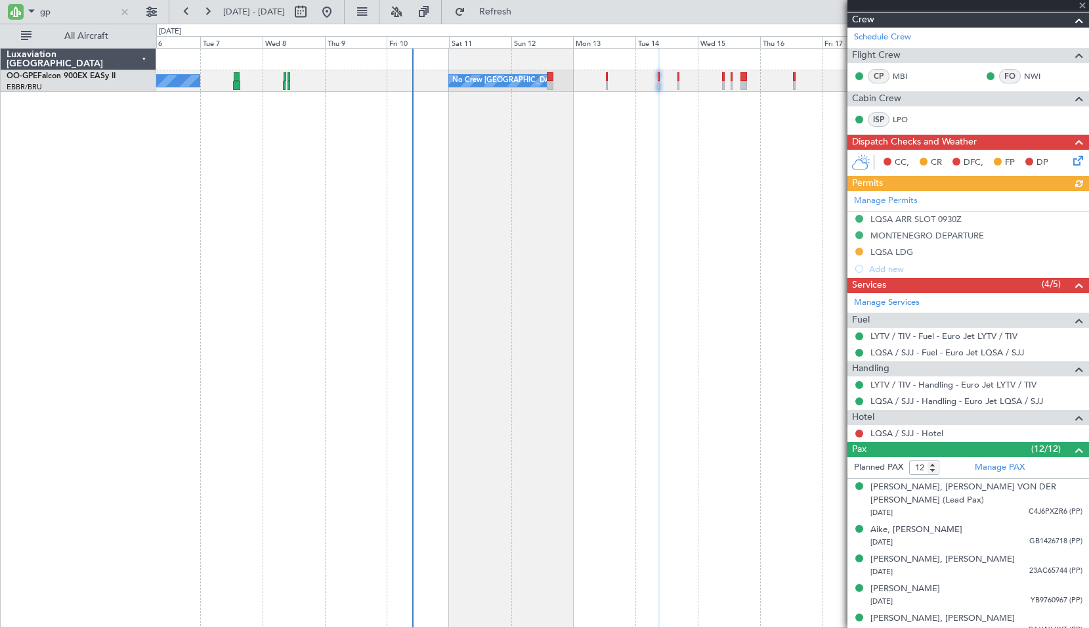
click at [891, 253] on div "Manage Permits LQSA ARR SLOT 0930Z MONTENEGRO DEPARTURE LQSA LDG Add new" at bounding box center [969, 234] width 242 height 86
click at [896, 253] on div "LQSA LDG" at bounding box center [891, 251] width 43 height 11
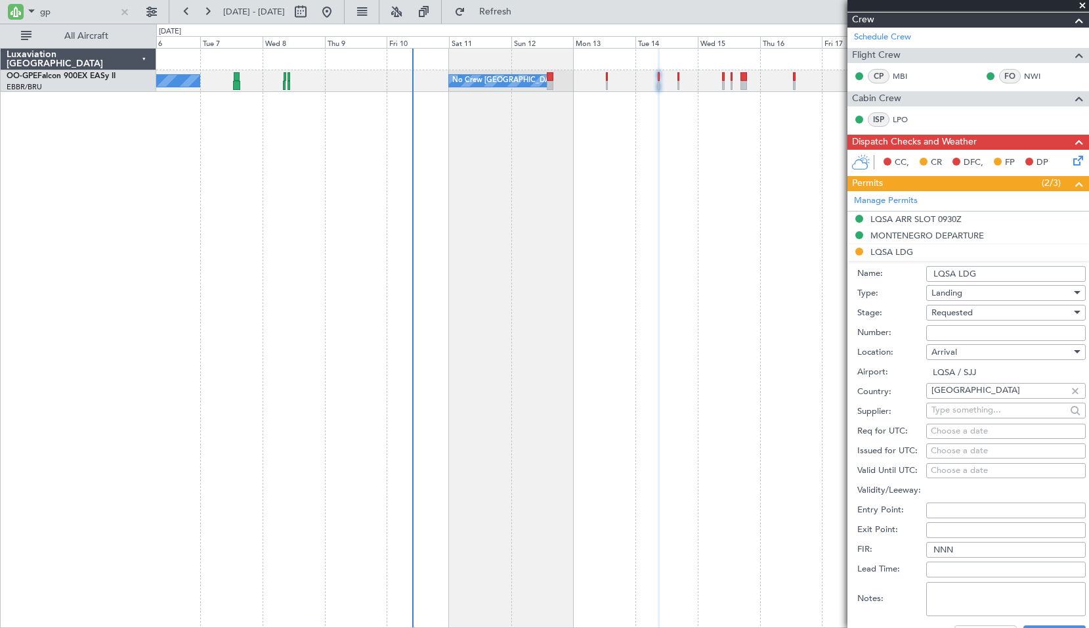
click at [966, 314] on span "Requested" at bounding box center [952, 313] width 41 height 12
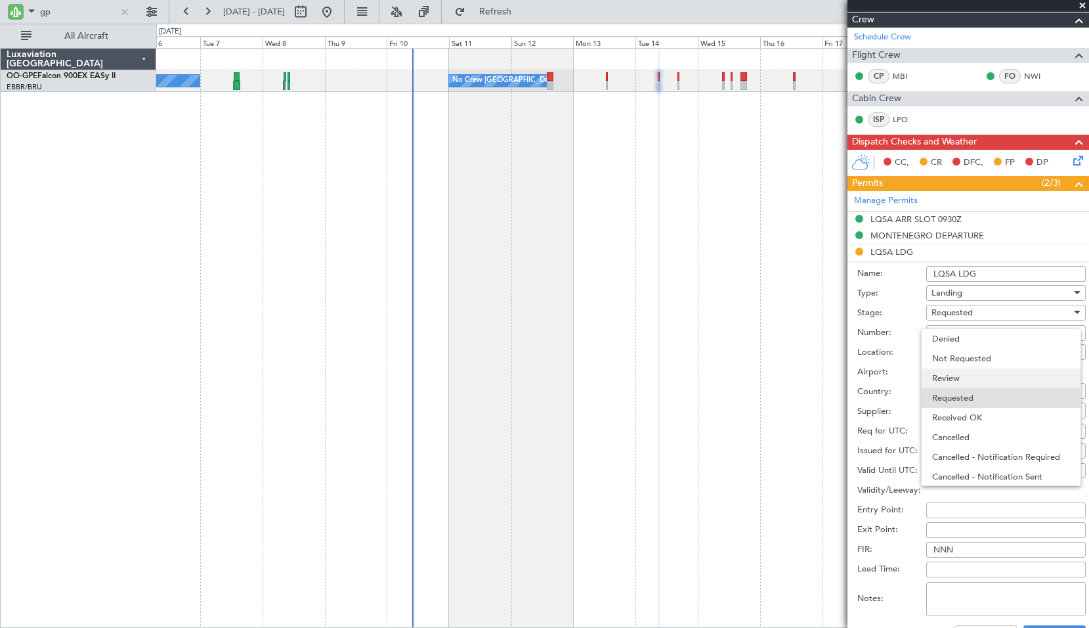
scroll to position [6, 0]
click at [956, 410] on span "Received OK" at bounding box center [1001, 412] width 138 height 20
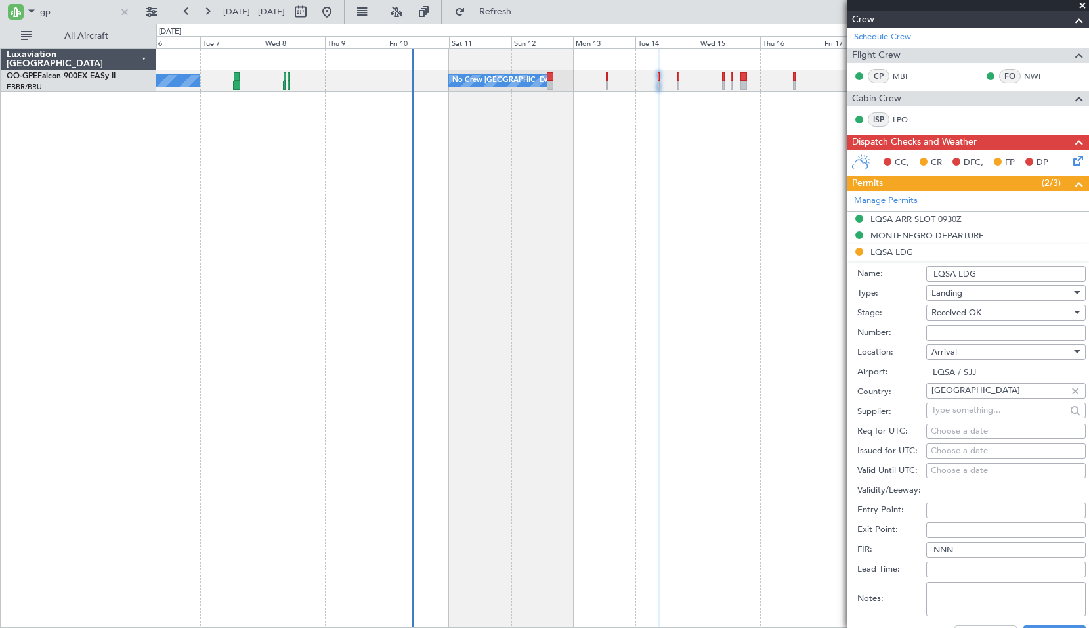
click at [962, 319] on div "Received OK" at bounding box center [1002, 313] width 140 height 20
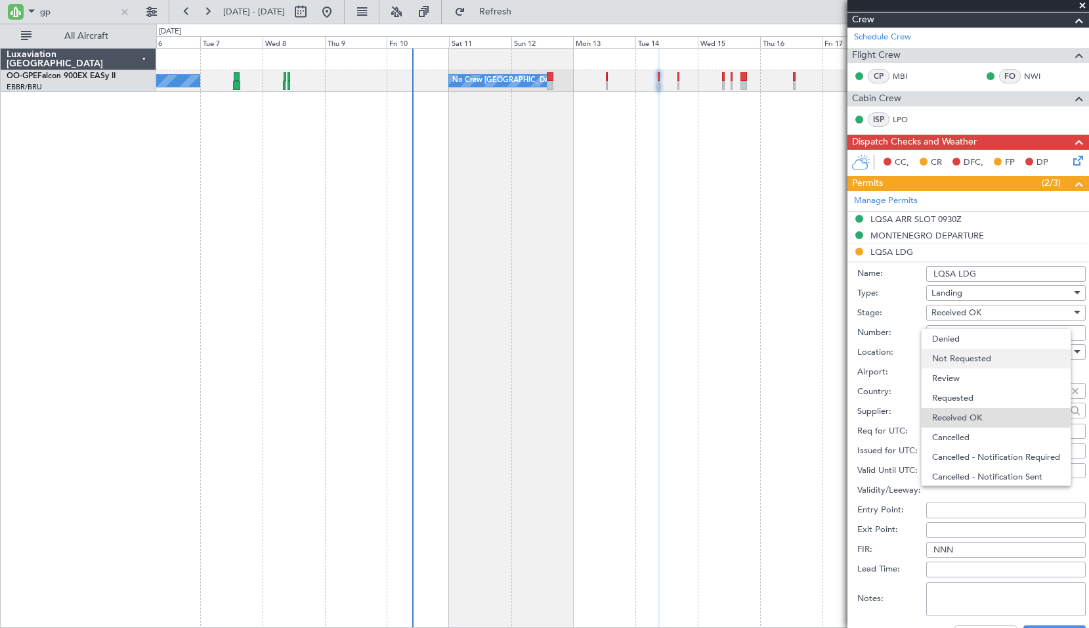
scroll to position [21, 0]
click at [971, 389] on span "Received OK" at bounding box center [1001, 397] width 138 height 20
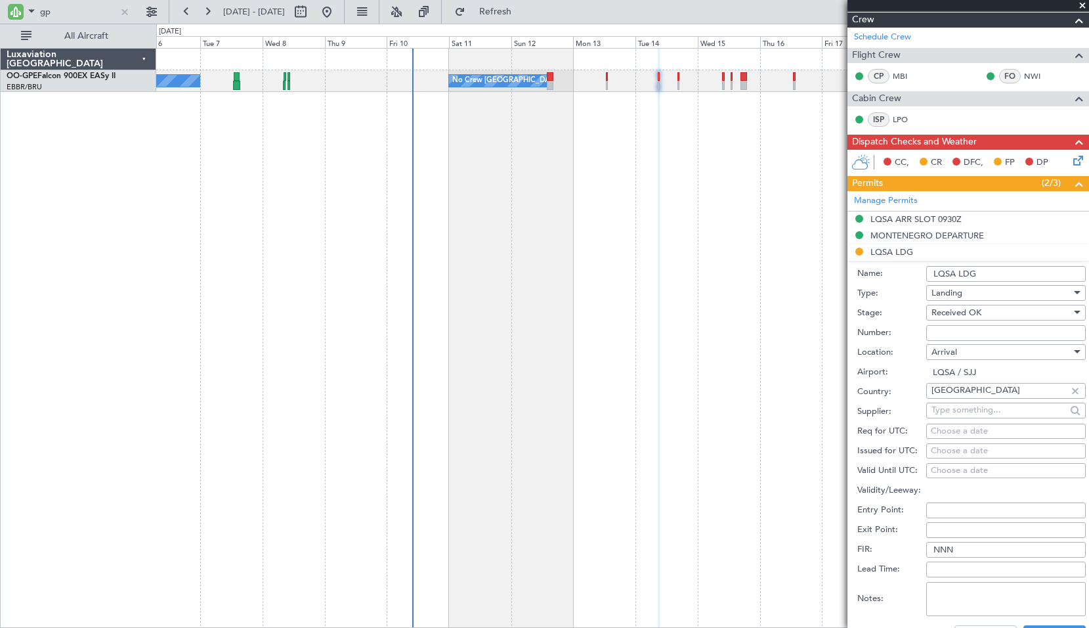
click at [965, 332] on input "Number:" at bounding box center [1006, 333] width 160 height 16
paste input "DC-179/2025"
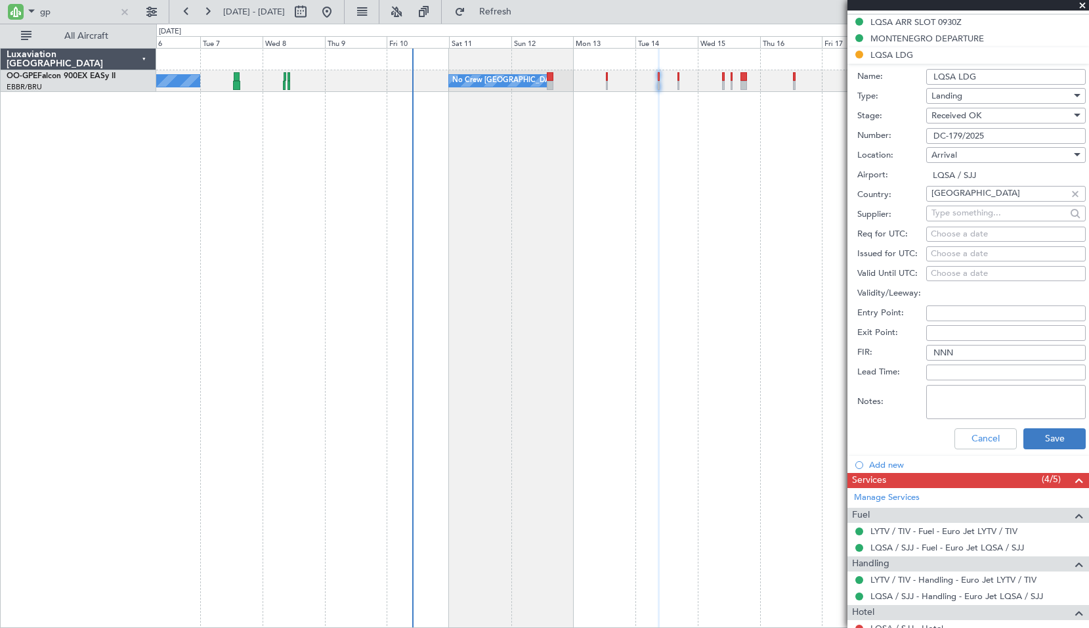
type input "DC-179/2025"
click at [1044, 431] on button "Save" at bounding box center [1054, 438] width 62 height 21
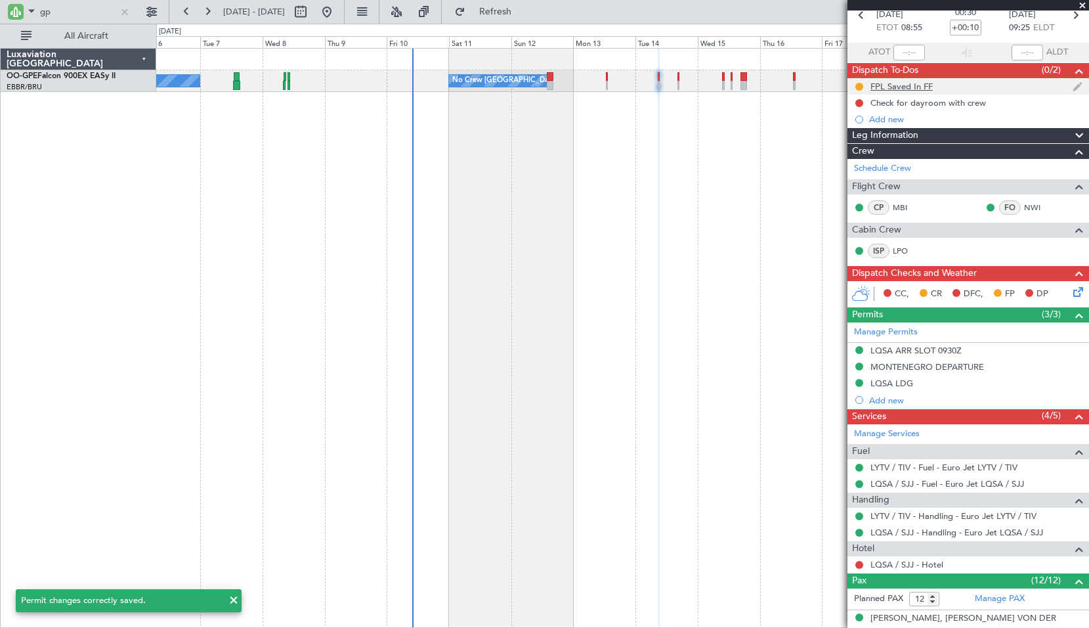
scroll to position [0, 0]
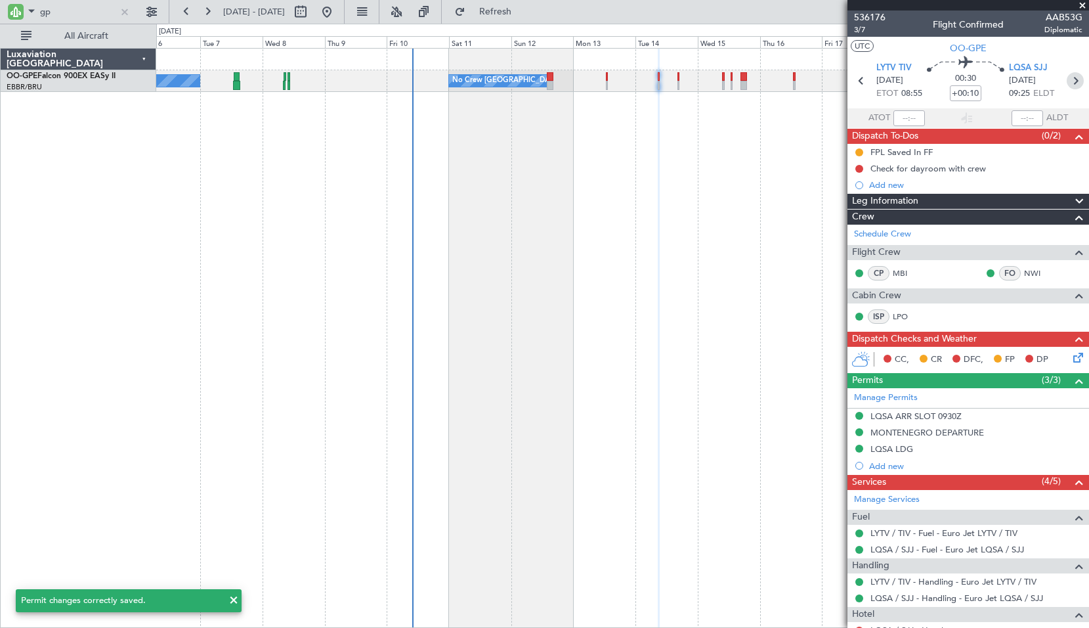
click at [1069, 76] on icon at bounding box center [1075, 80] width 17 height 17
type input "+00:05"
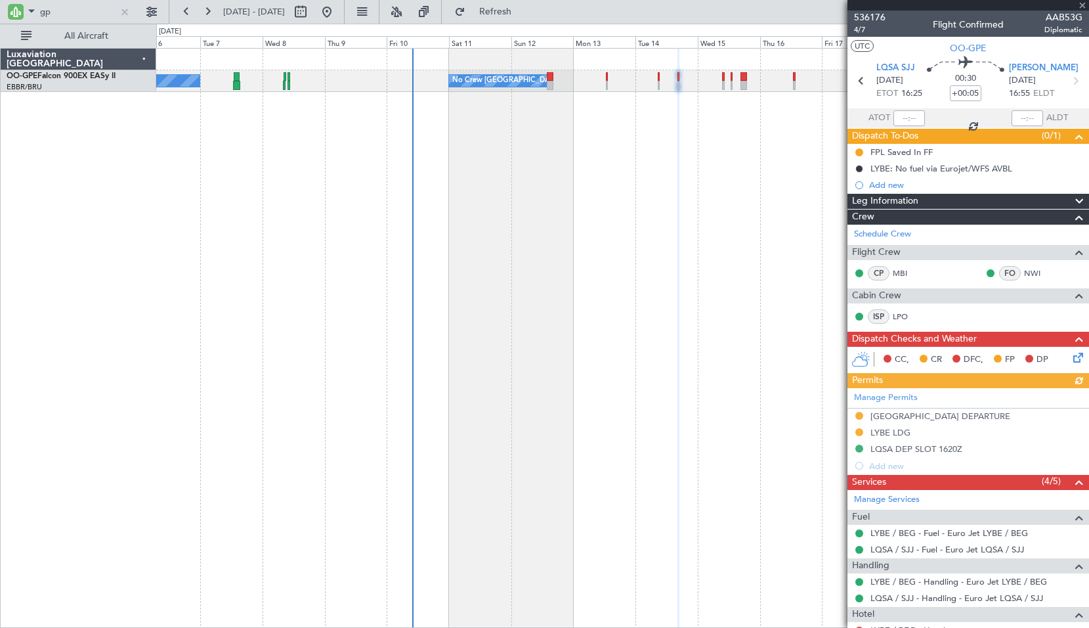
scroll to position [66, 0]
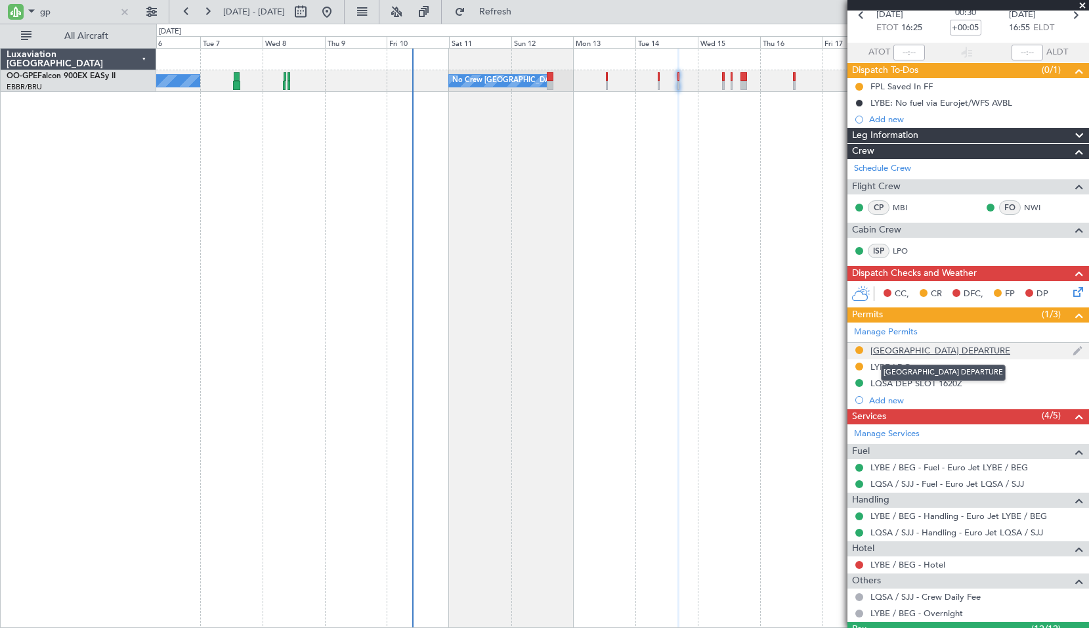
click at [959, 353] on div "[GEOGRAPHIC_DATA] DEPARTURE" at bounding box center [940, 350] width 140 height 11
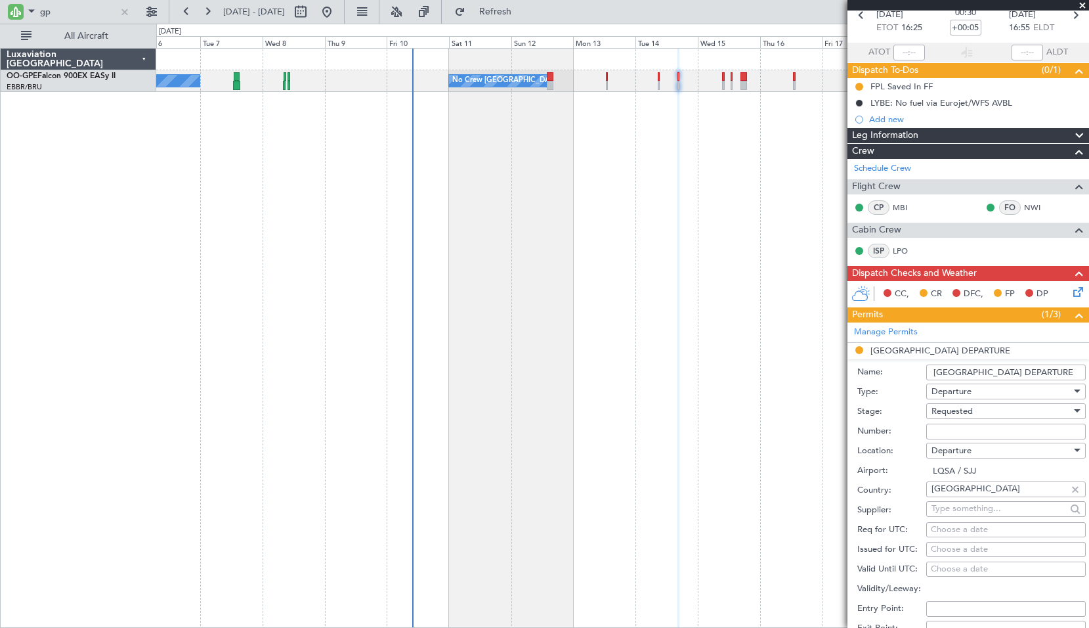
scroll to position [131, 0]
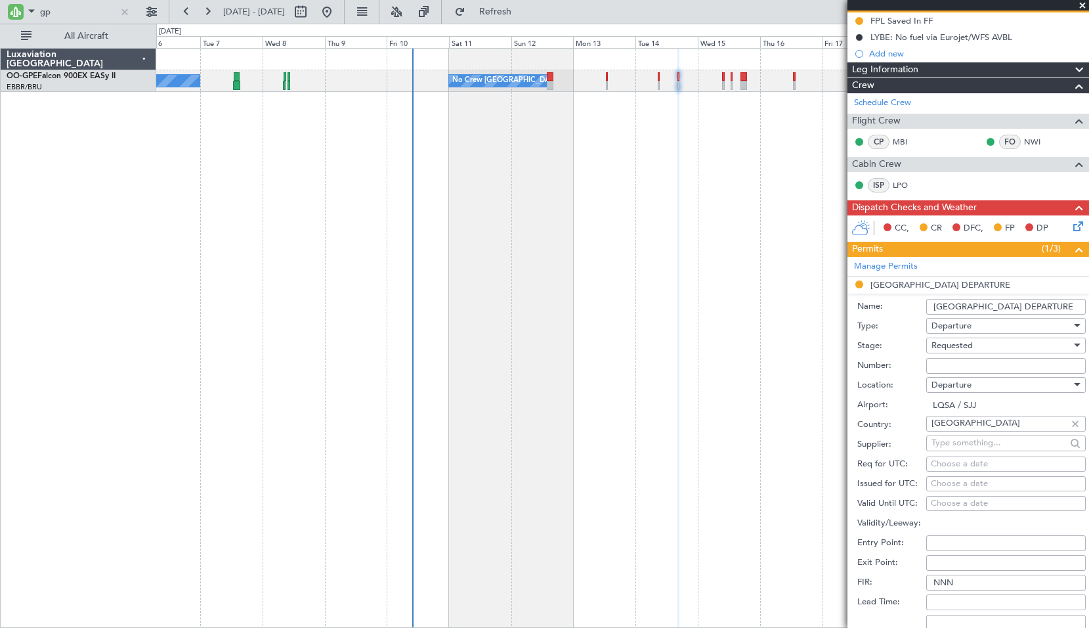
click at [995, 354] on div "Requested" at bounding box center [1002, 345] width 140 height 20
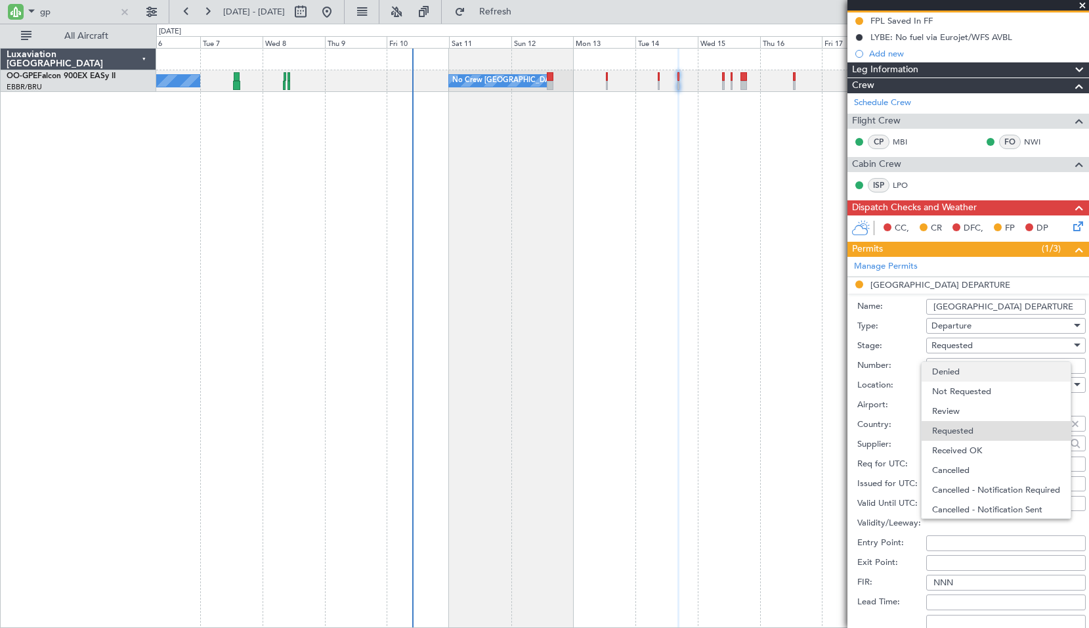
scroll to position [6, 0]
click at [981, 443] on span "Received OK" at bounding box center [1001, 445] width 138 height 20
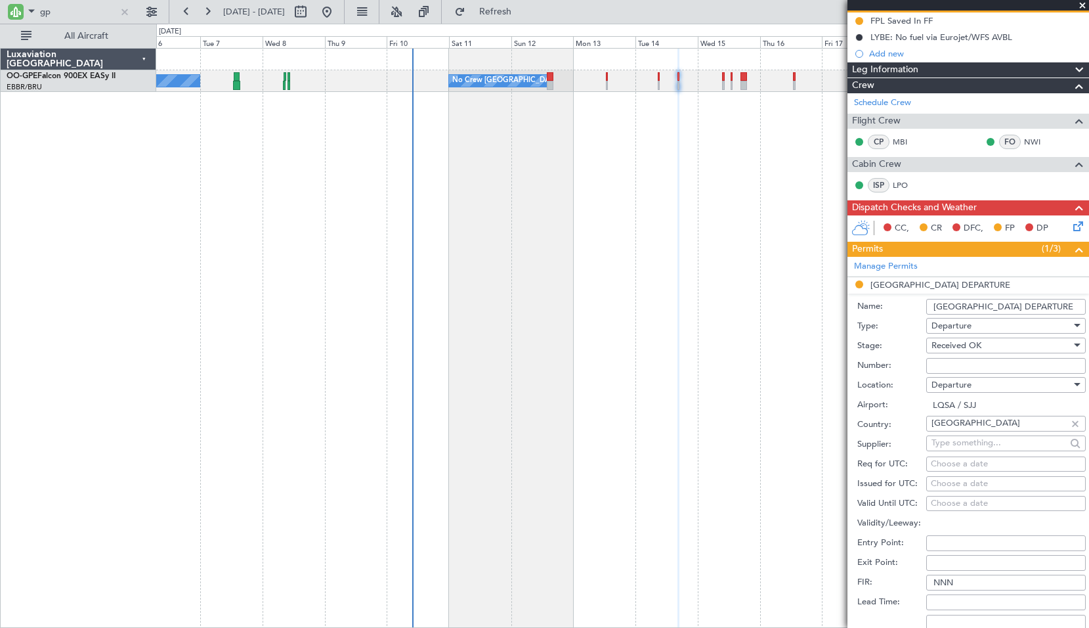
click at [962, 366] on input "Number:" at bounding box center [1006, 366] width 160 height 16
paste input "DC-179/2025"
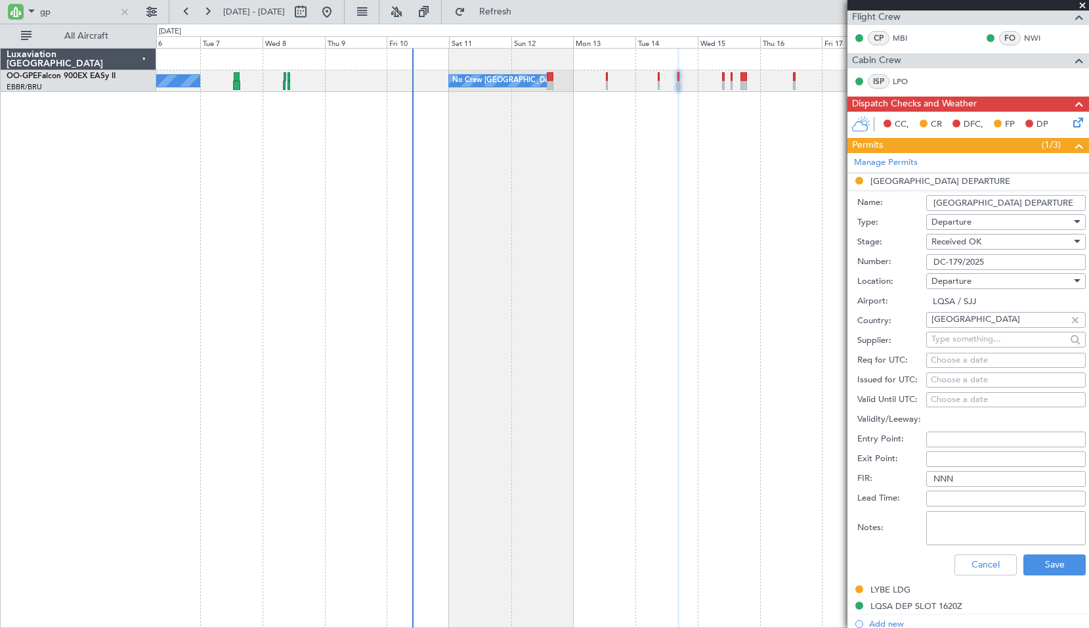
scroll to position [263, 0]
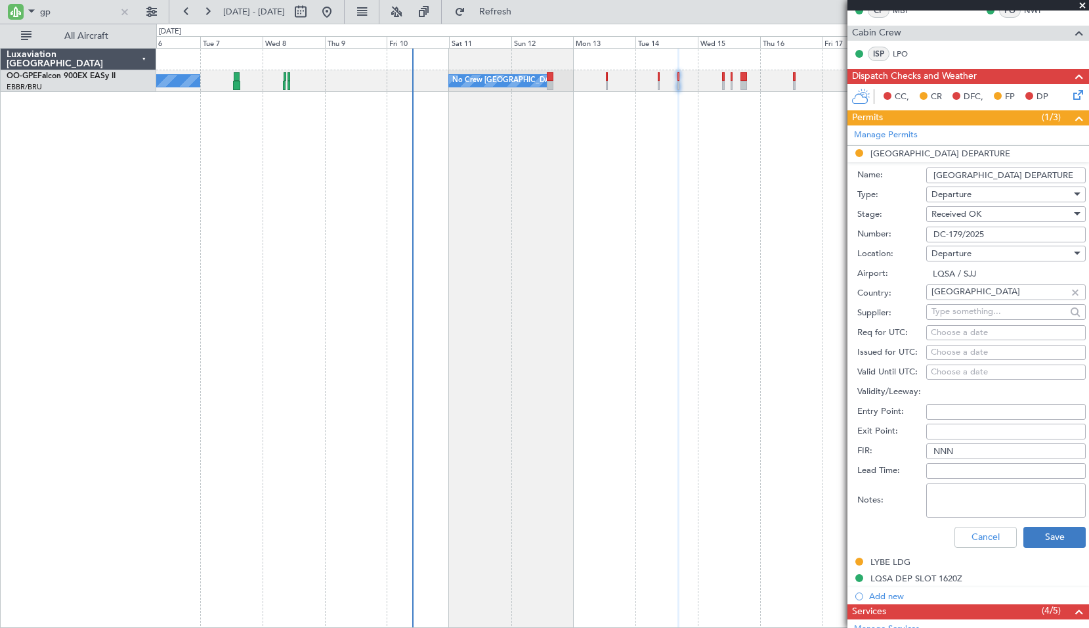
type input "DC-179/2025"
click at [1041, 538] on button "Save" at bounding box center [1054, 536] width 62 height 21
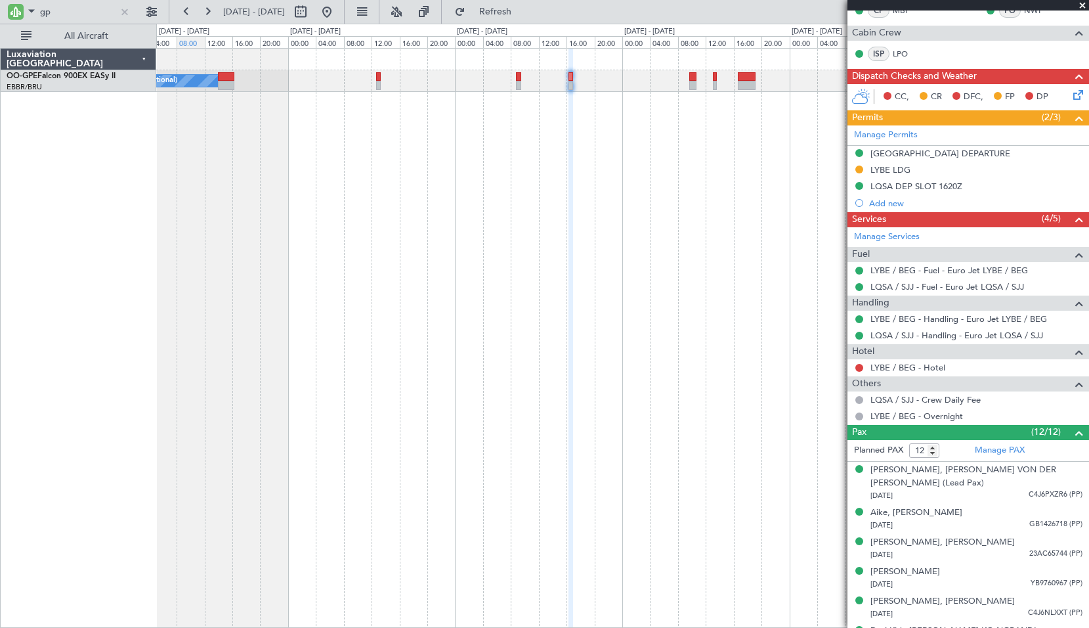
drag, startPoint x: 123, startPoint y: 11, endPoint x: 200, endPoint y: 43, distance: 82.7
click at [123, 11] on div at bounding box center [125, 12] width 14 height 14
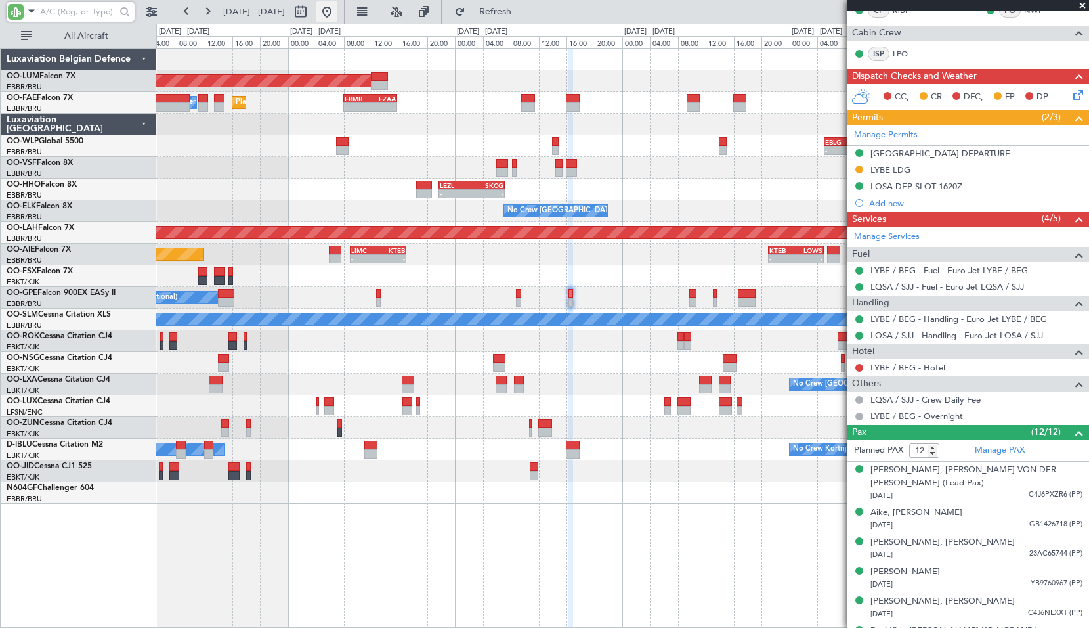
click at [337, 17] on button at bounding box center [326, 11] width 21 height 21
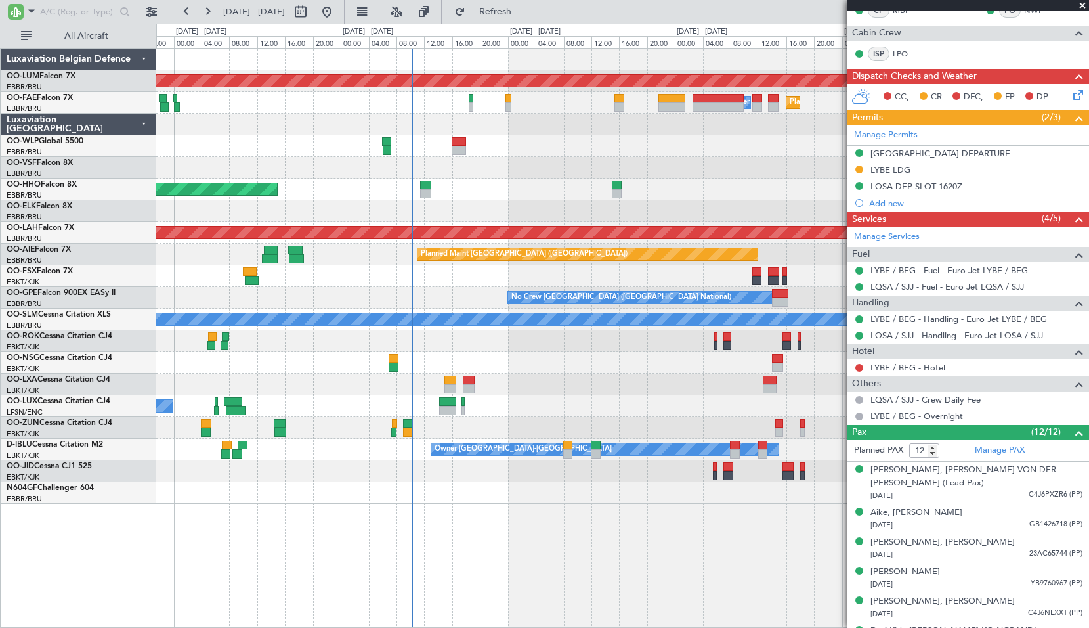
click at [569, 199] on div "AOG Maint [GEOGRAPHIC_DATA] Planned Maint [GEOGRAPHIC_DATA] Owner [GEOGRAPHIC_D…" at bounding box center [622, 276] width 932 height 455
click at [696, 202] on div "No Crew [GEOGRAPHIC_DATA] ([GEOGRAPHIC_DATA] National)" at bounding box center [622, 211] width 932 height 22
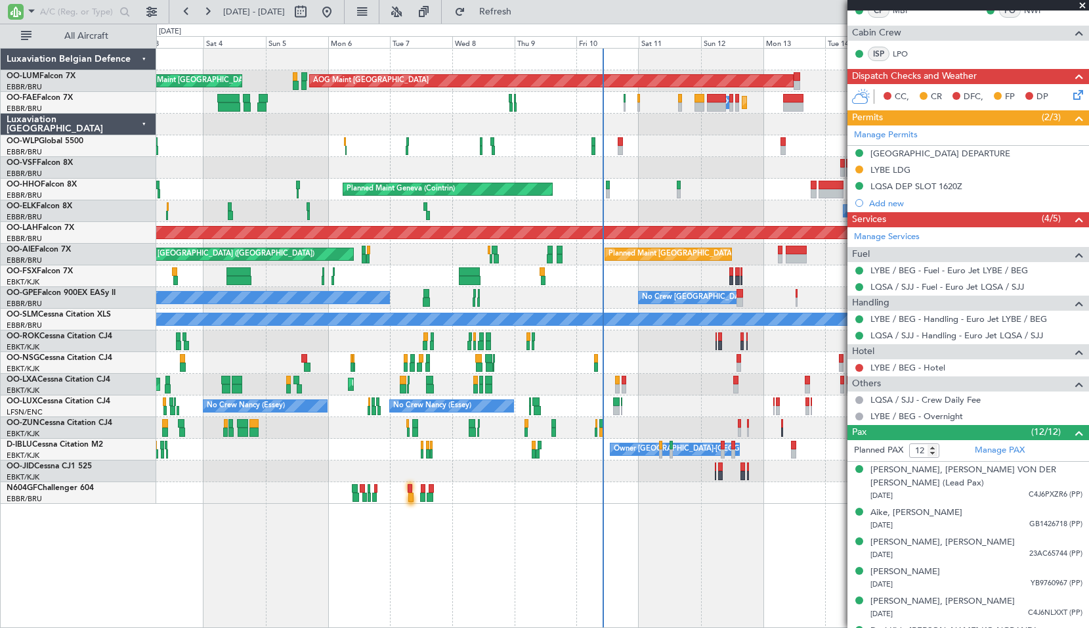
type input "11"
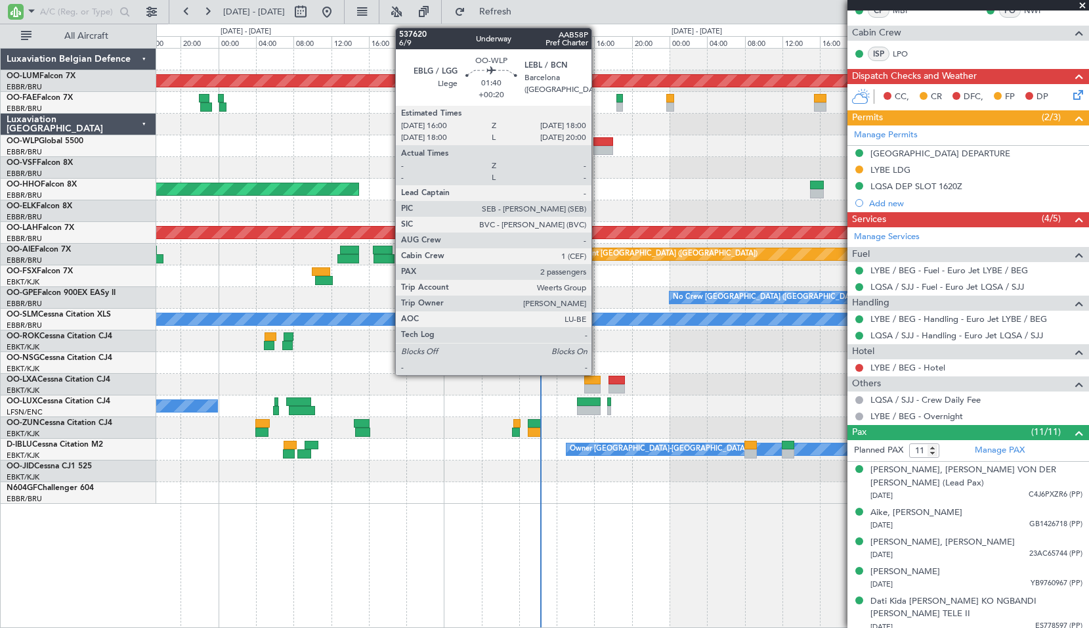
click at [597, 147] on div at bounding box center [602, 150] width 19 height 9
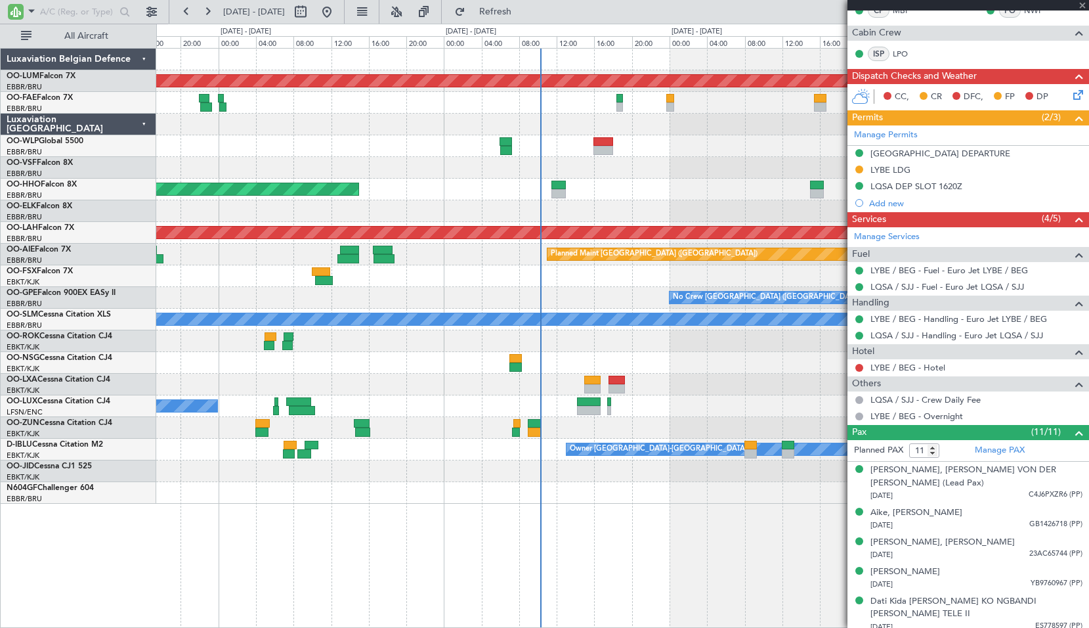
type input "+00:20"
type input "2"
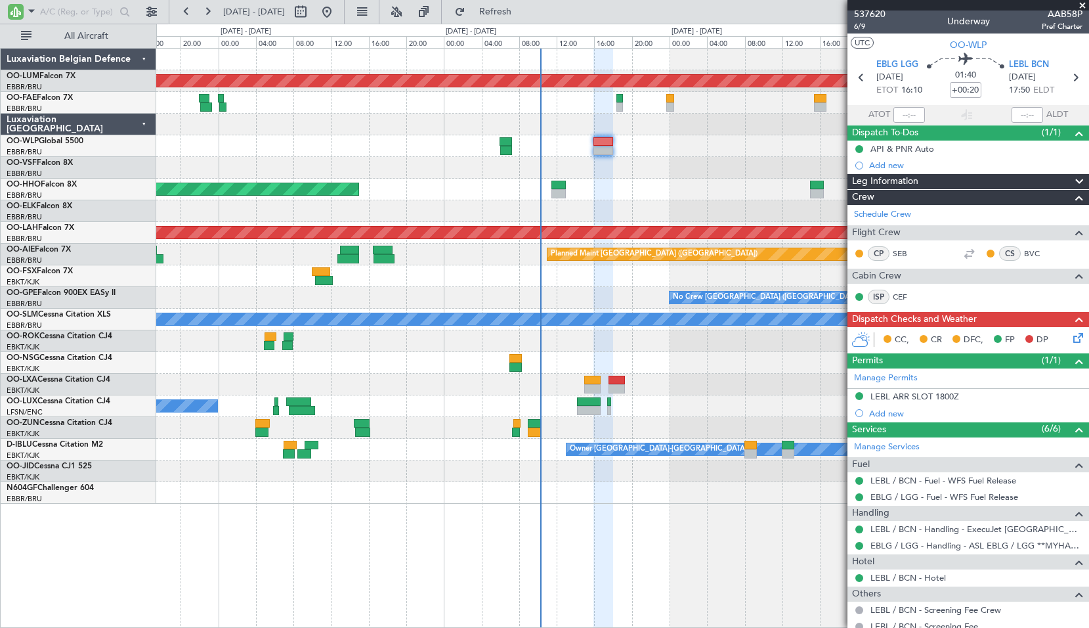
scroll to position [0, 0]
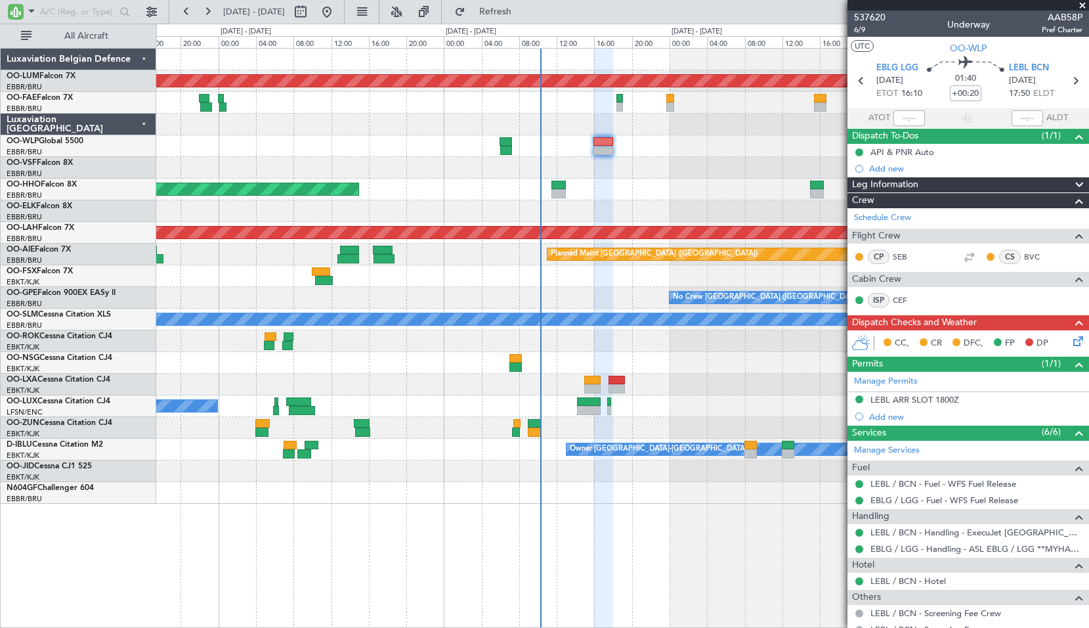
click at [1071, 338] on icon at bounding box center [1076, 338] width 11 height 11
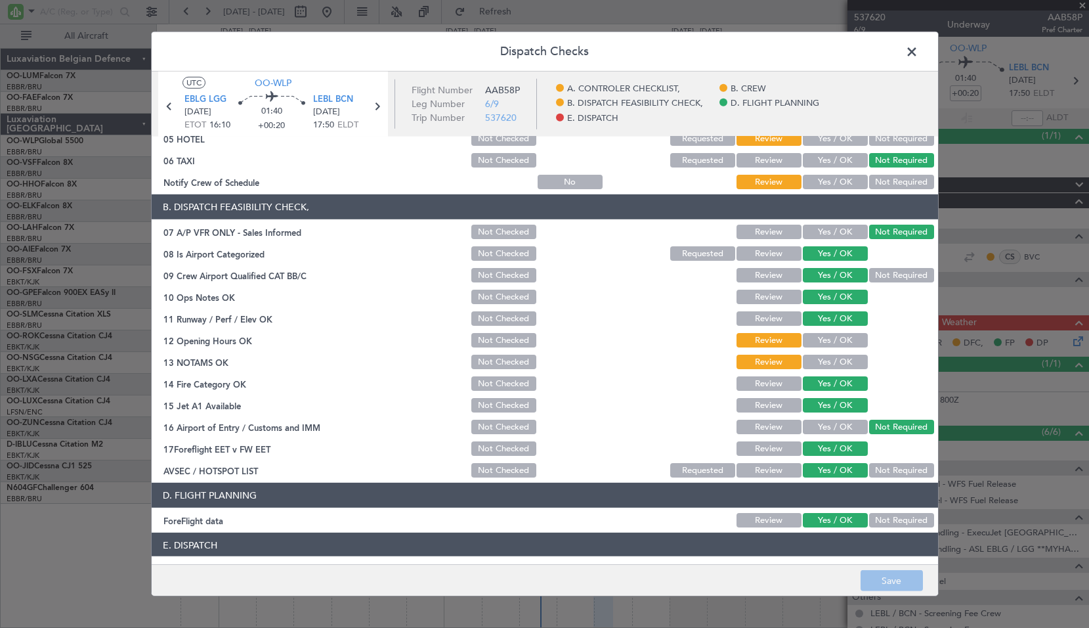
scroll to position [242, 0]
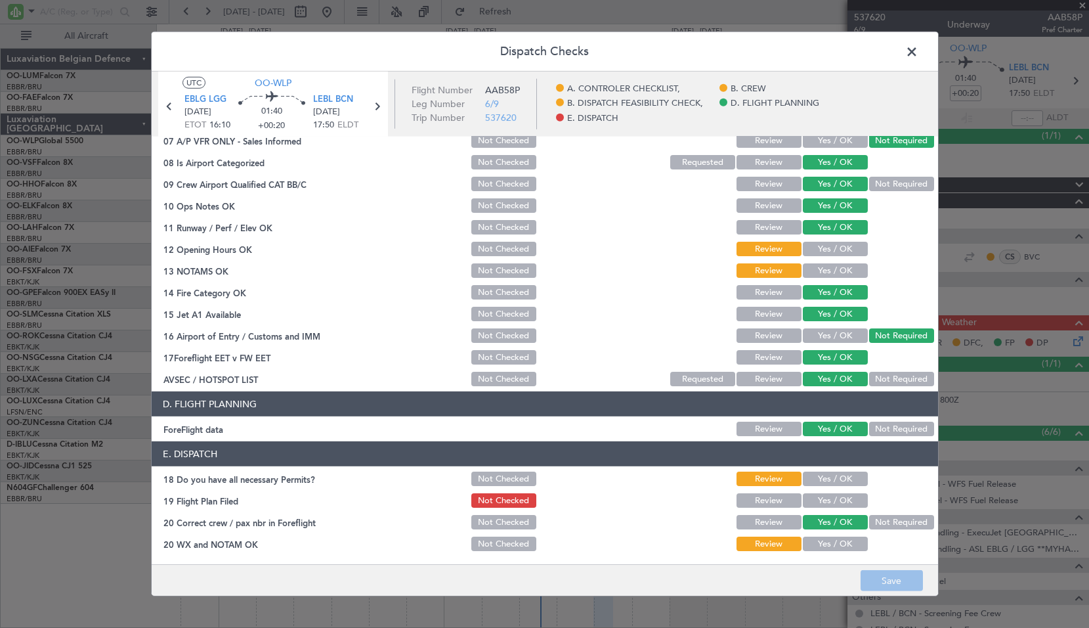
click at [918, 50] on span at bounding box center [918, 55] width 0 height 26
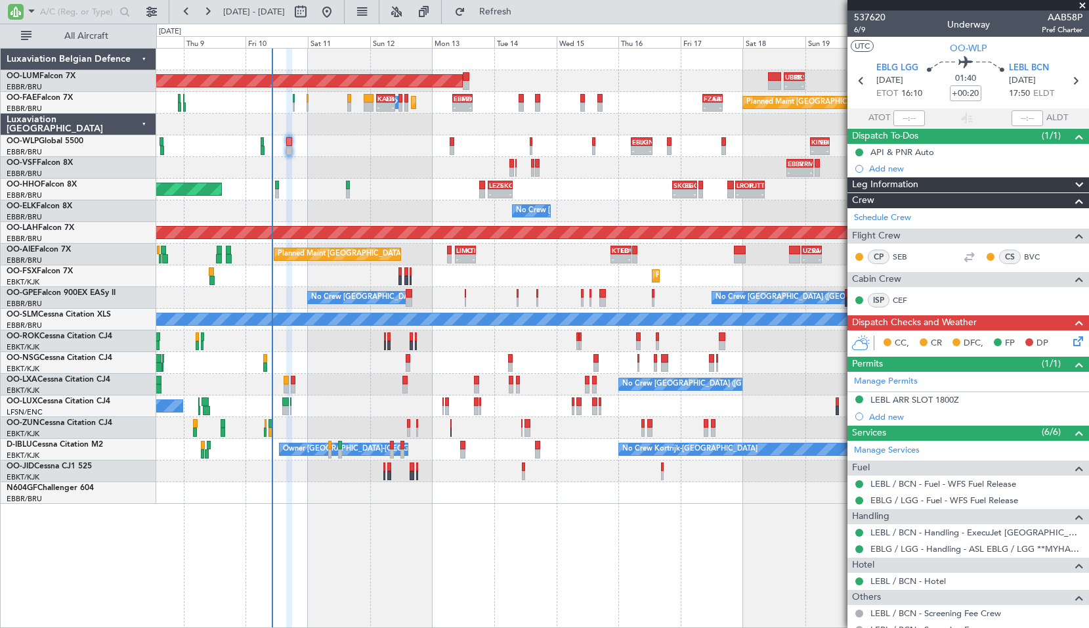
click at [347, 374] on div "No Crew [GEOGRAPHIC_DATA] ([GEOGRAPHIC_DATA] National) Planned Maint [GEOGRAPHI…" at bounding box center [622, 385] width 932 height 22
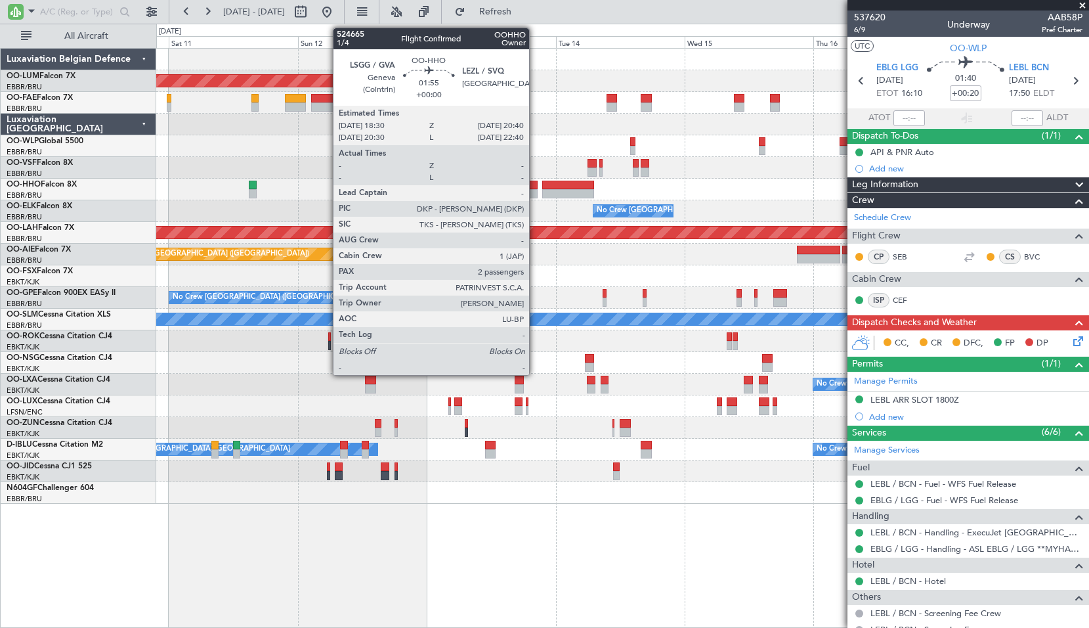
click at [535, 188] on div at bounding box center [532, 185] width 12 height 9
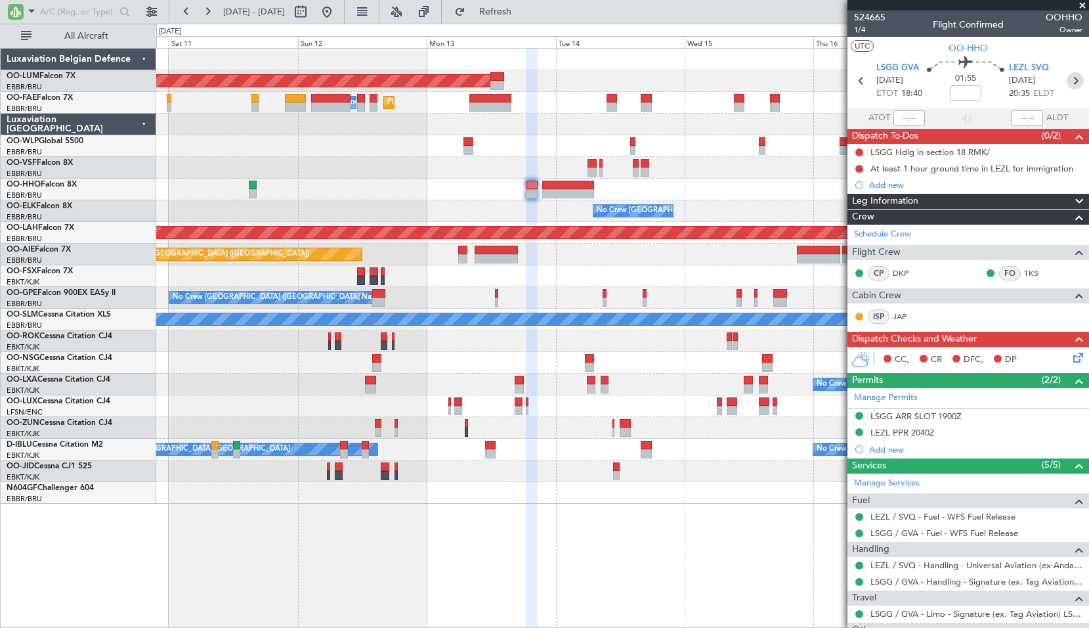
click at [1073, 81] on icon at bounding box center [1075, 80] width 17 height 17
type input "+00:30"
type input "3"
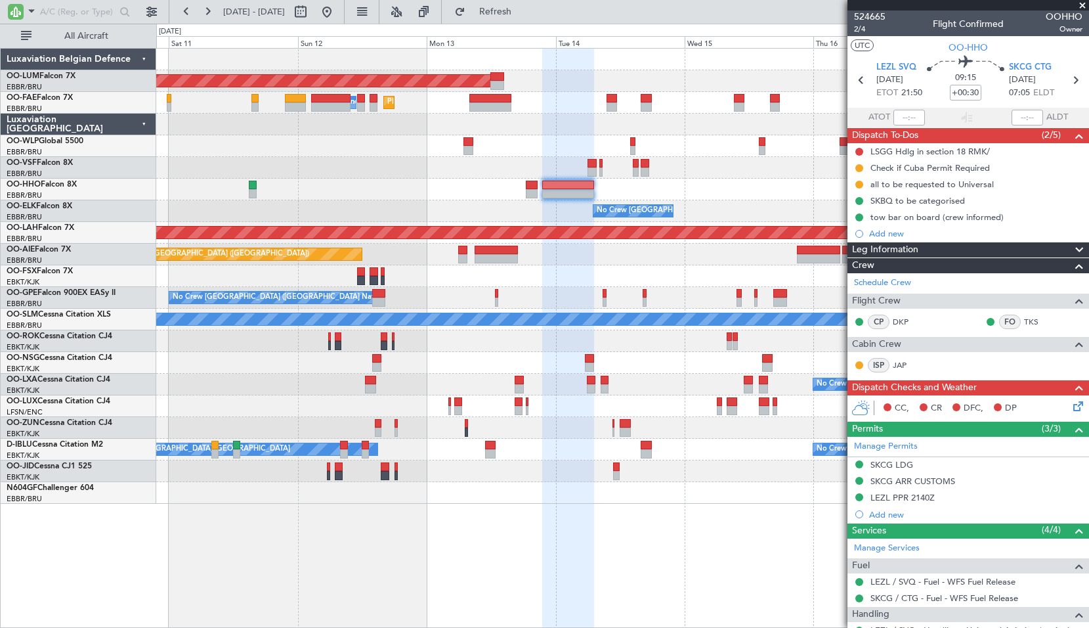
scroll to position [0, 0]
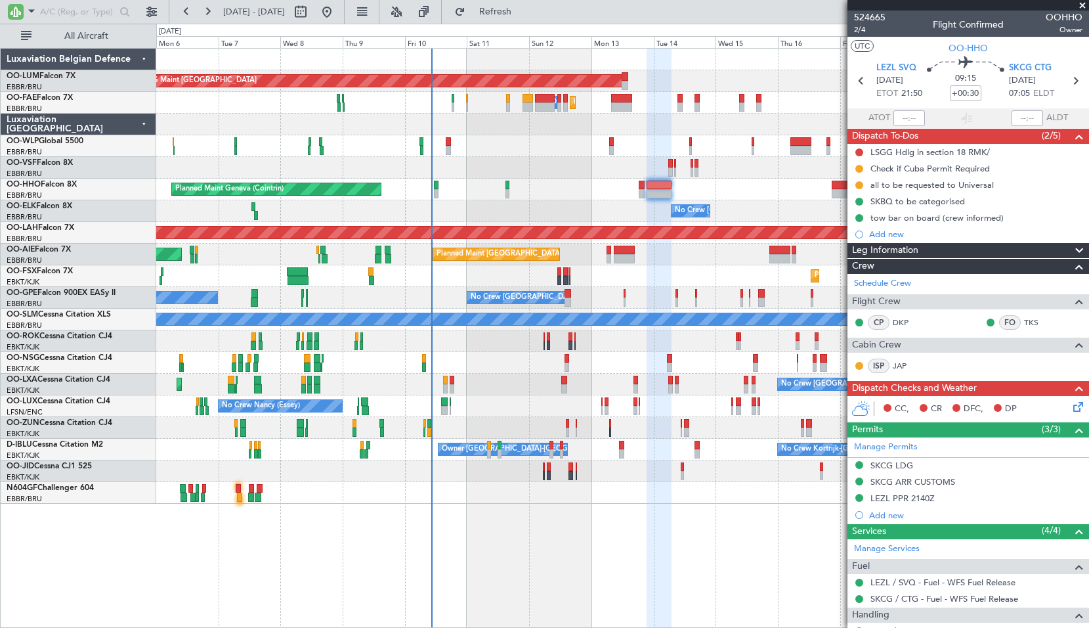
click at [645, 201] on div "No Crew [GEOGRAPHIC_DATA] ([GEOGRAPHIC_DATA] National)" at bounding box center [622, 211] width 932 height 22
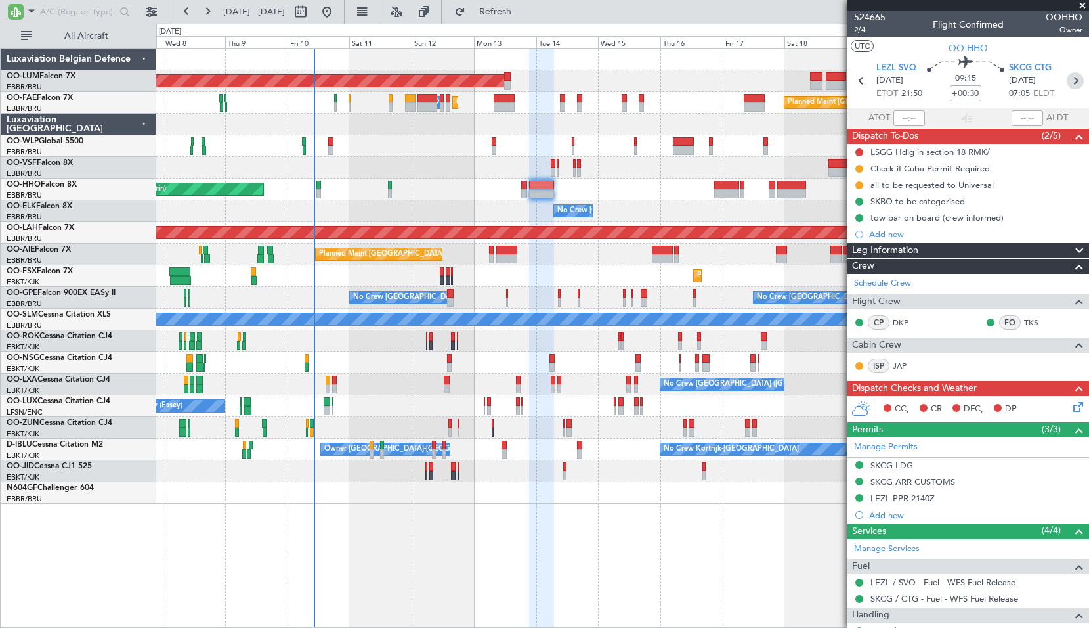
click at [1067, 85] on icon at bounding box center [1075, 80] width 17 height 17
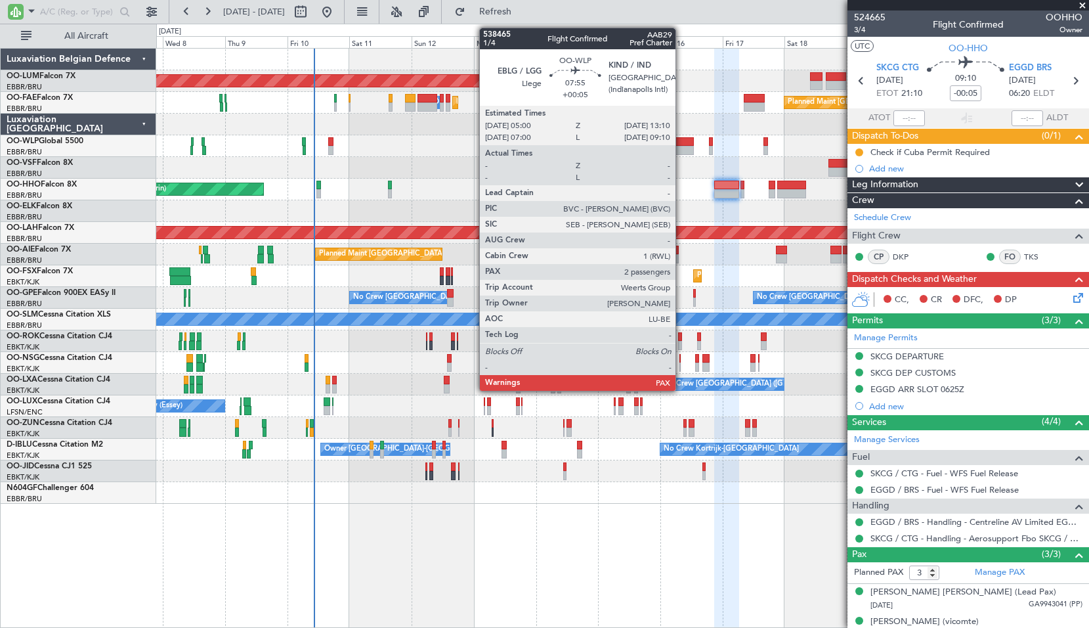
click at [682, 145] on div at bounding box center [684, 141] width 22 height 9
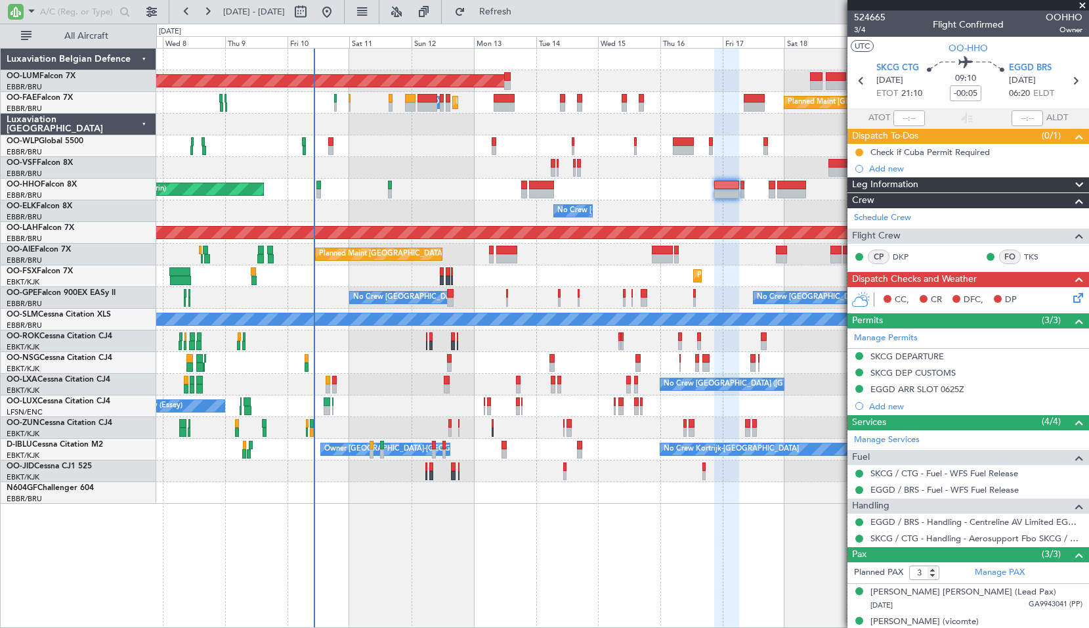
click at [679, 173] on div at bounding box center [622, 168] width 932 height 22
type input "+00:05"
type input "2"
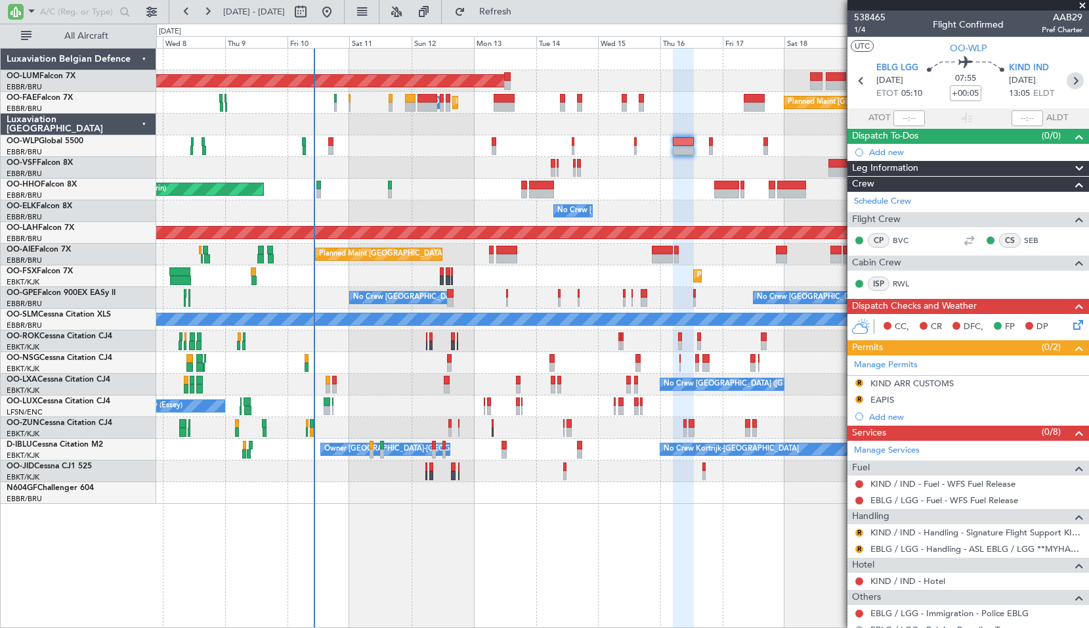
click at [1069, 87] on icon at bounding box center [1075, 80] width 17 height 17
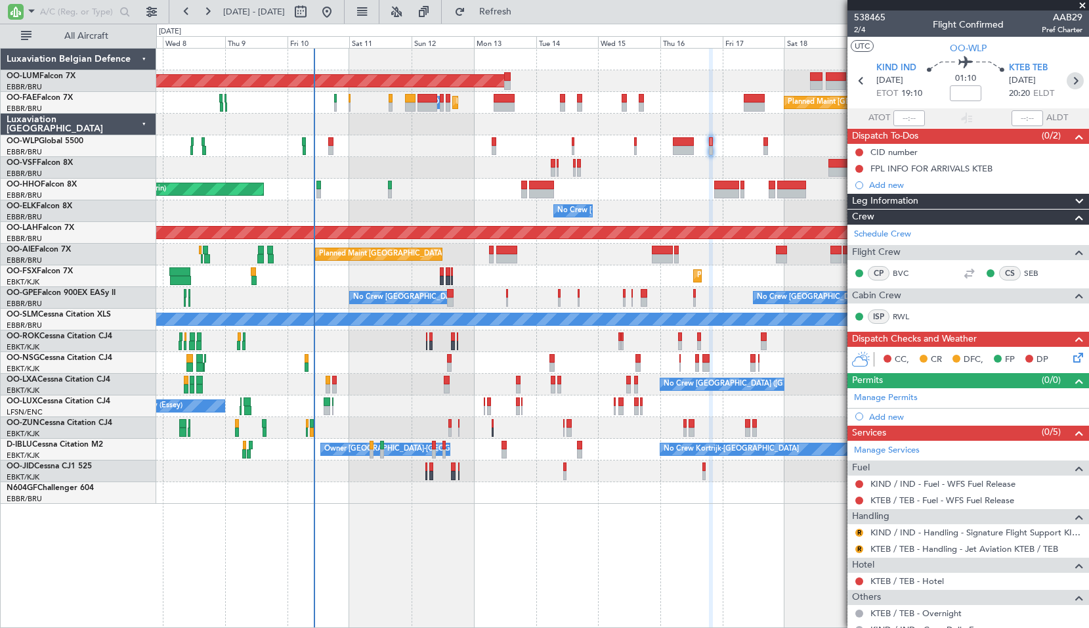
click at [1071, 79] on icon at bounding box center [1075, 80] width 17 height 17
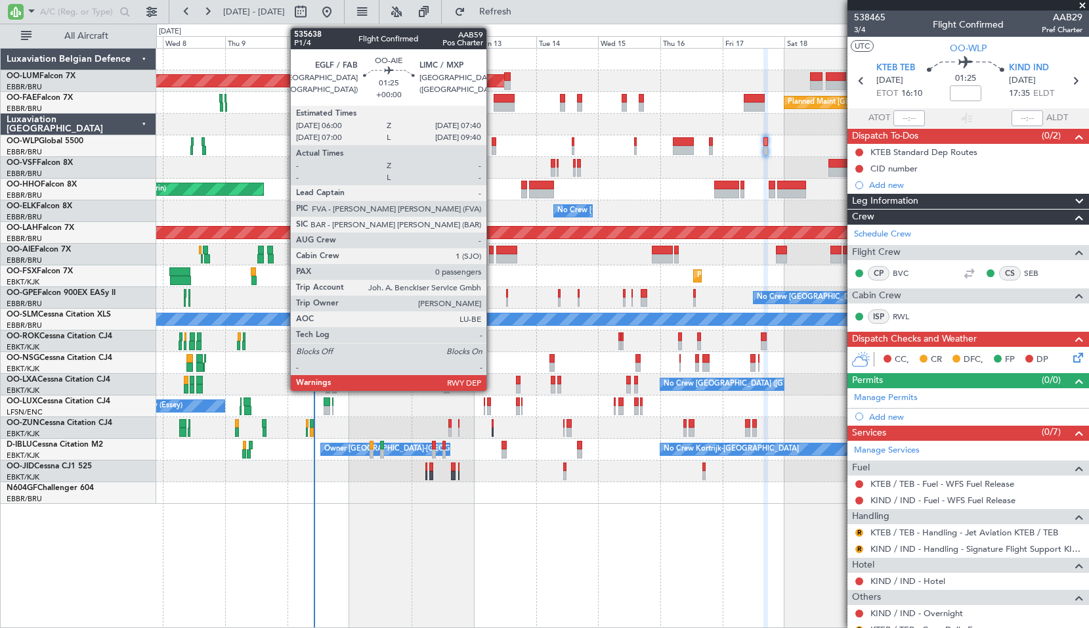
click at [494, 251] on div "Planned Maint [GEOGRAPHIC_DATA] ([GEOGRAPHIC_DATA]) Unplanned Maint [GEOGRAPHIC…" at bounding box center [622, 255] width 932 height 22
click at [492, 251] on div at bounding box center [491, 250] width 5 height 9
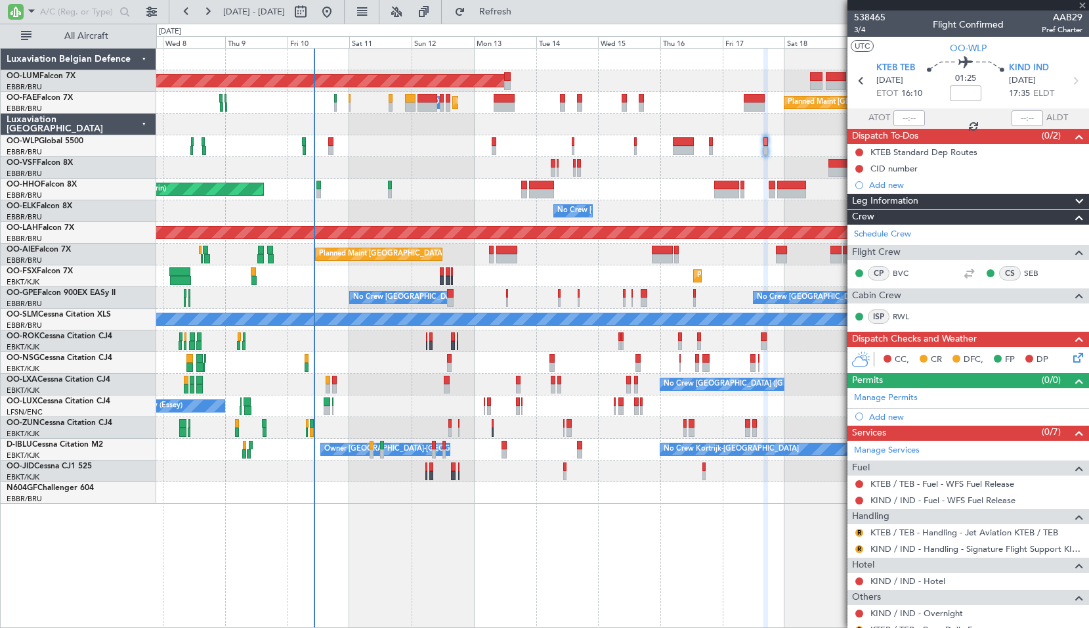
type input "0"
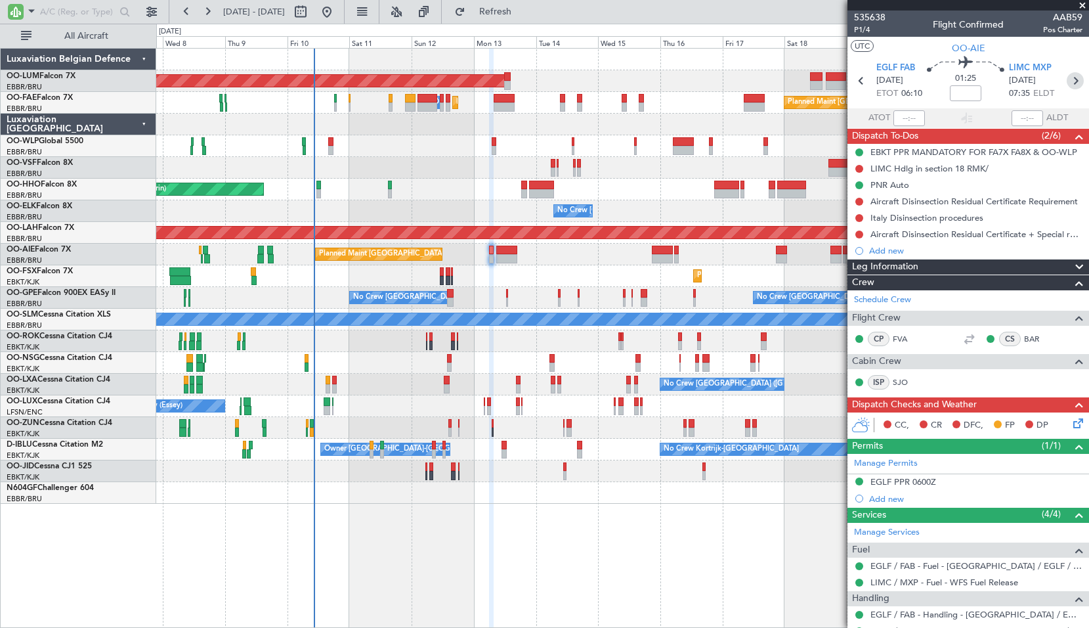
click at [1067, 83] on icon at bounding box center [1075, 80] width 17 height 17
type input "+00:15"
type input "1"
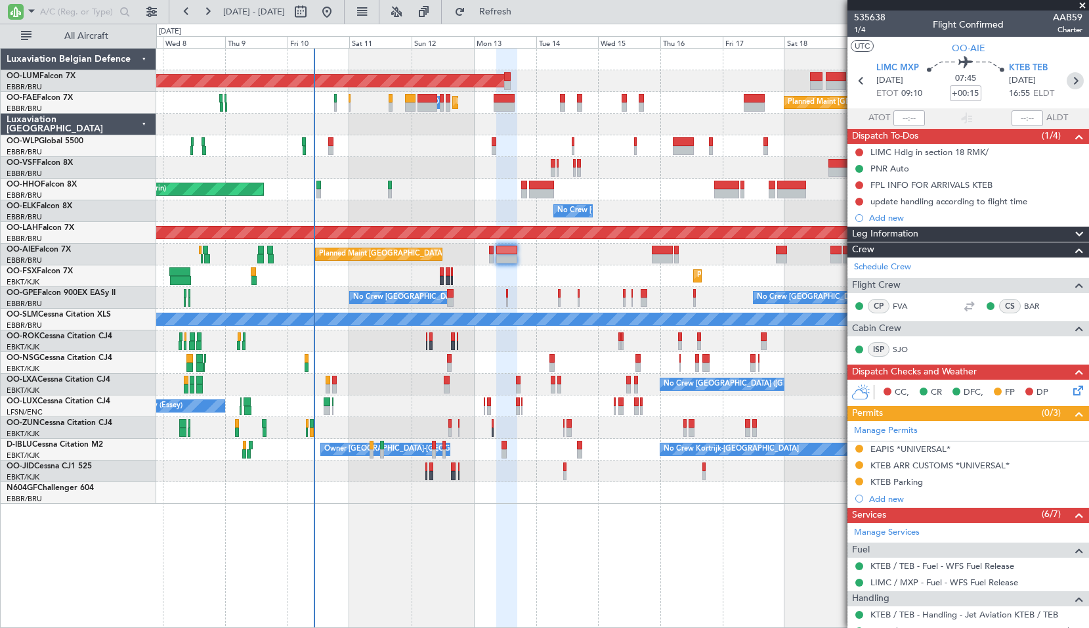
click at [1067, 85] on icon at bounding box center [1075, 80] width 17 height 17
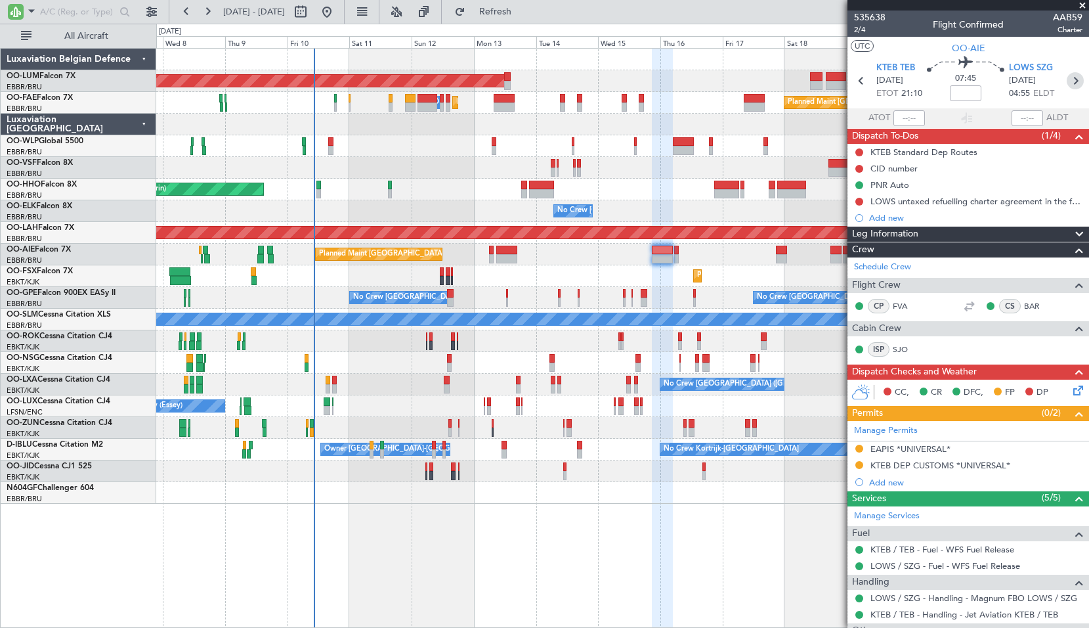
click at [1067, 82] on icon at bounding box center [1075, 80] width 17 height 17
type input "0"
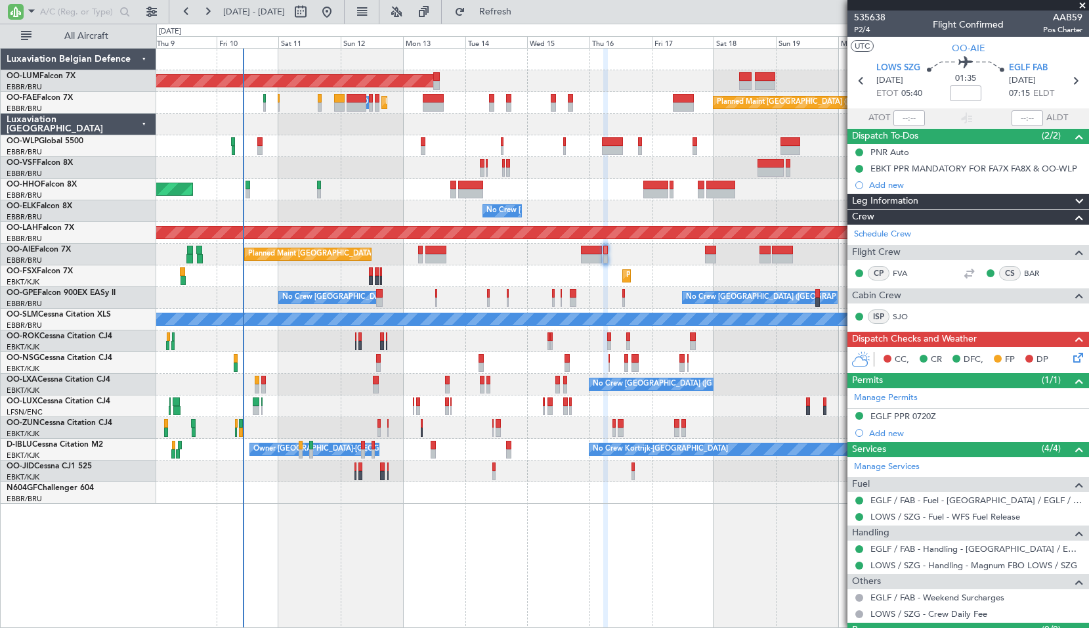
click at [525, 265] on div "AOG Maint Sibiu Owner Melsbroek Air Base Planned Maint Kortrijk-Wevelgem Planne…" at bounding box center [622, 276] width 932 height 455
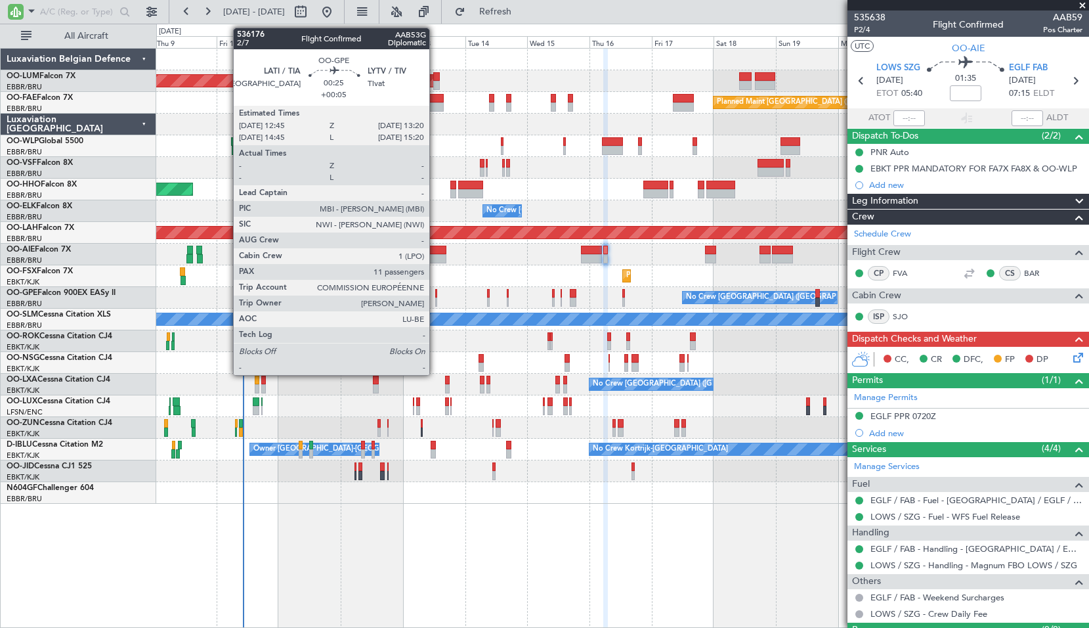
click at [435, 293] on div at bounding box center [436, 293] width 2 height 9
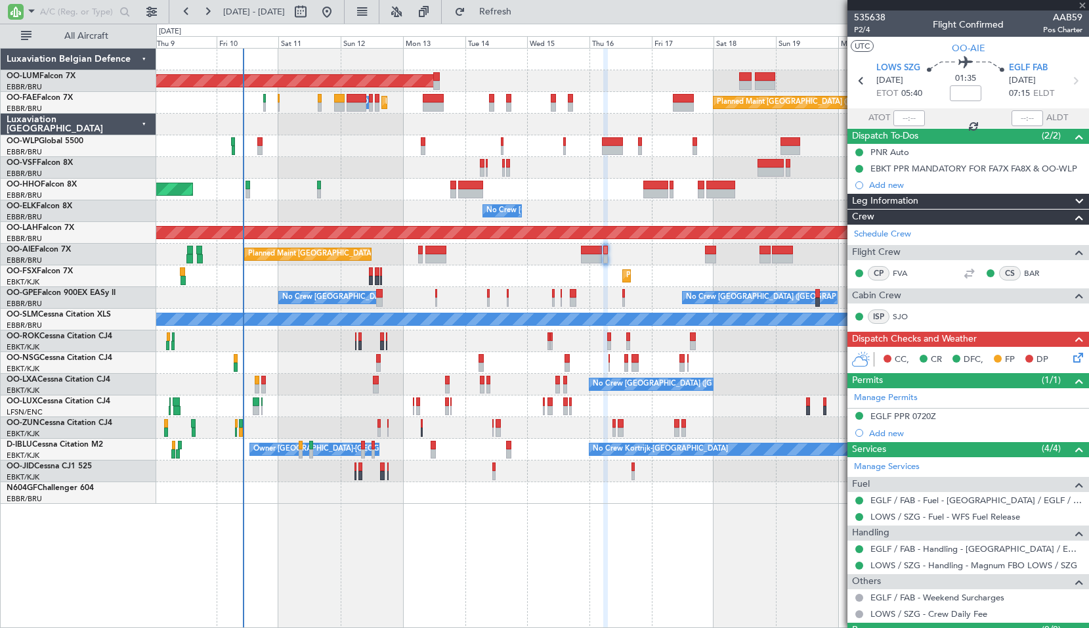
type input "+00:05"
type input "11"
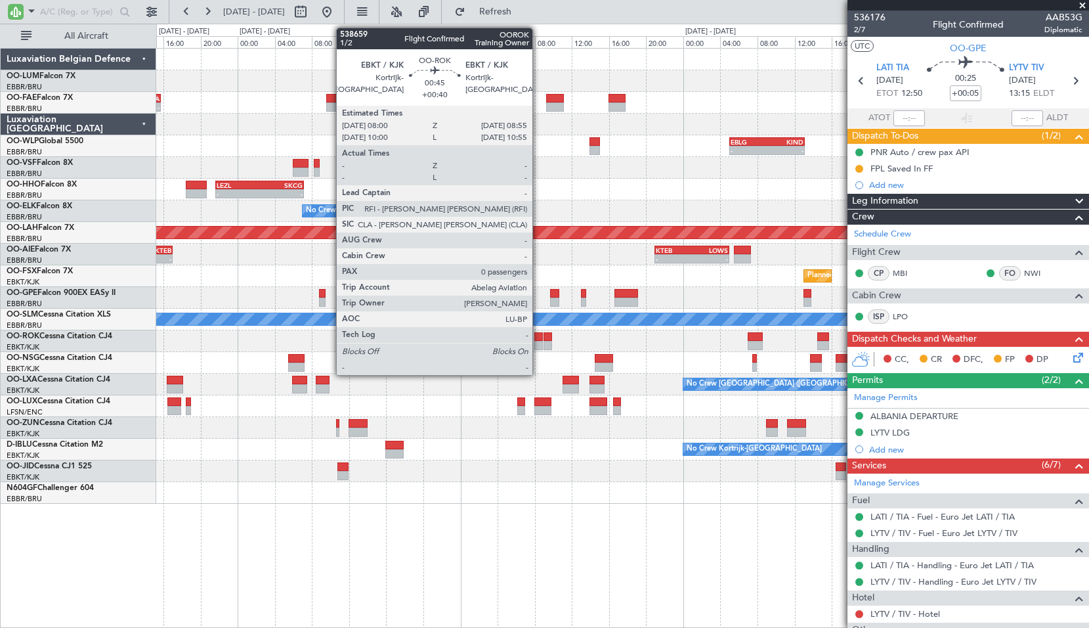
click at [538, 337] on div at bounding box center [538, 336] width 9 height 9
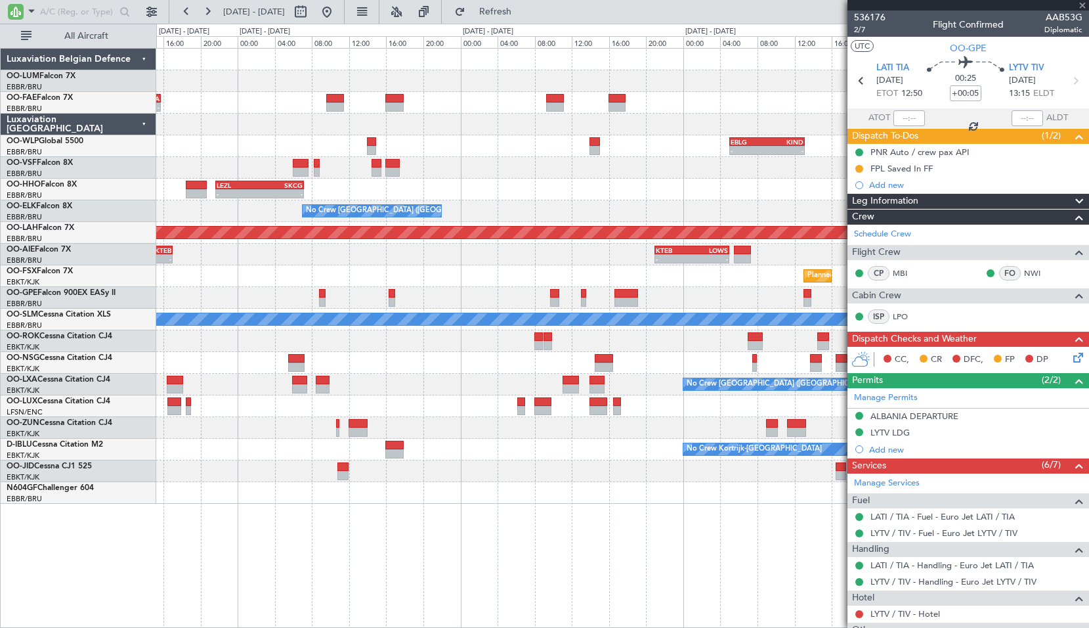
type input "+00:40"
type input "0"
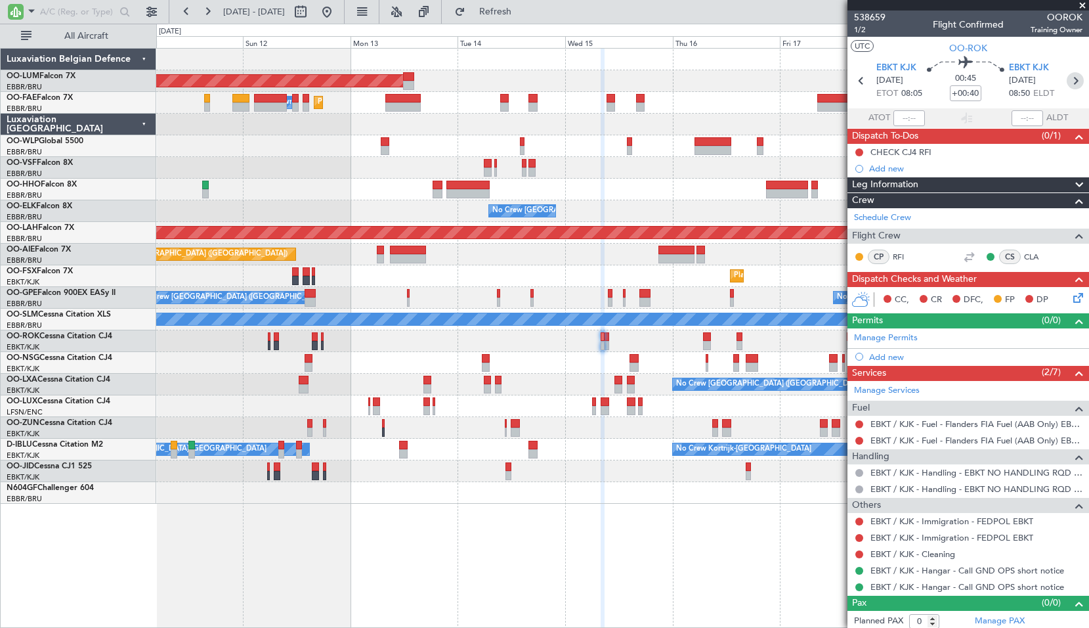
click at [1067, 79] on icon at bounding box center [1075, 80] width 17 height 17
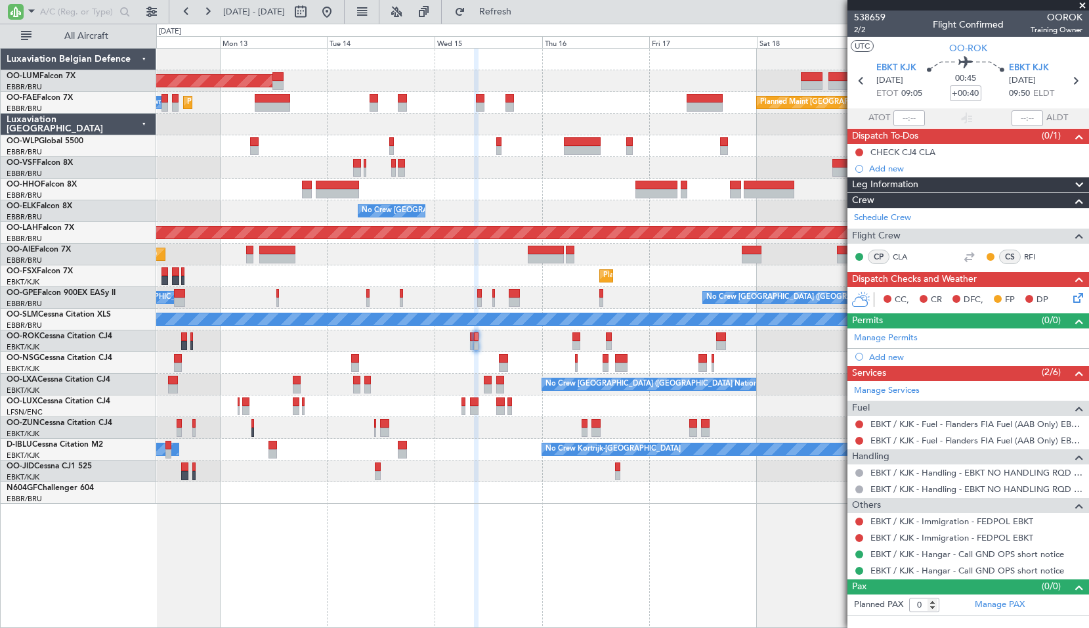
click at [622, 270] on div "AOG Maint Sibiu Planned Maint Melsbroek Air Base Owner Melsbroek Air Base Plann…" at bounding box center [622, 276] width 932 height 455
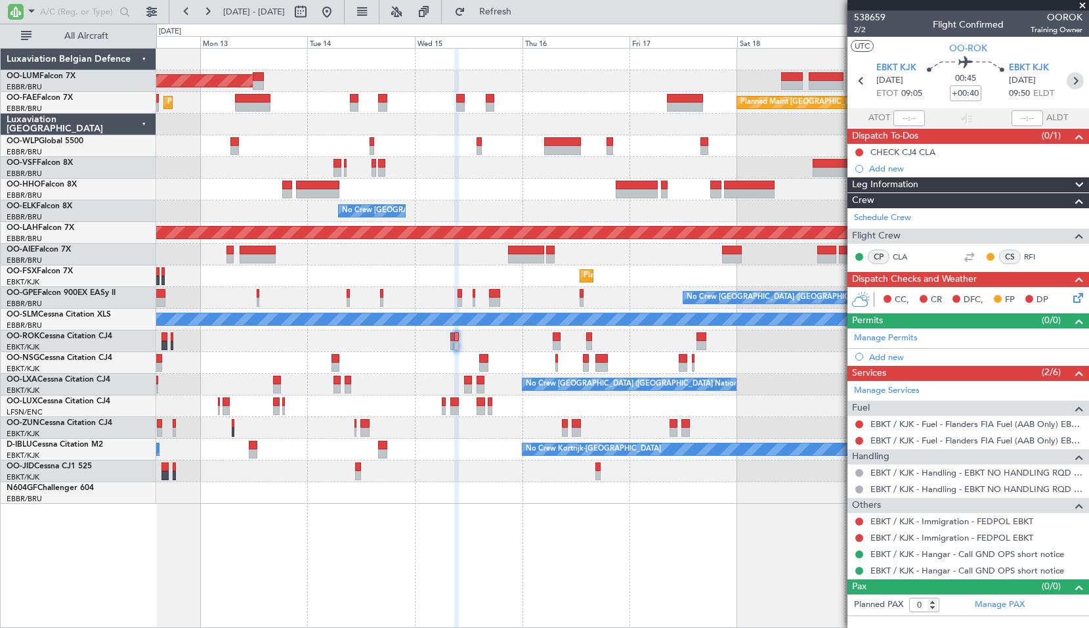
click at [1073, 83] on icon at bounding box center [1075, 80] width 17 height 17
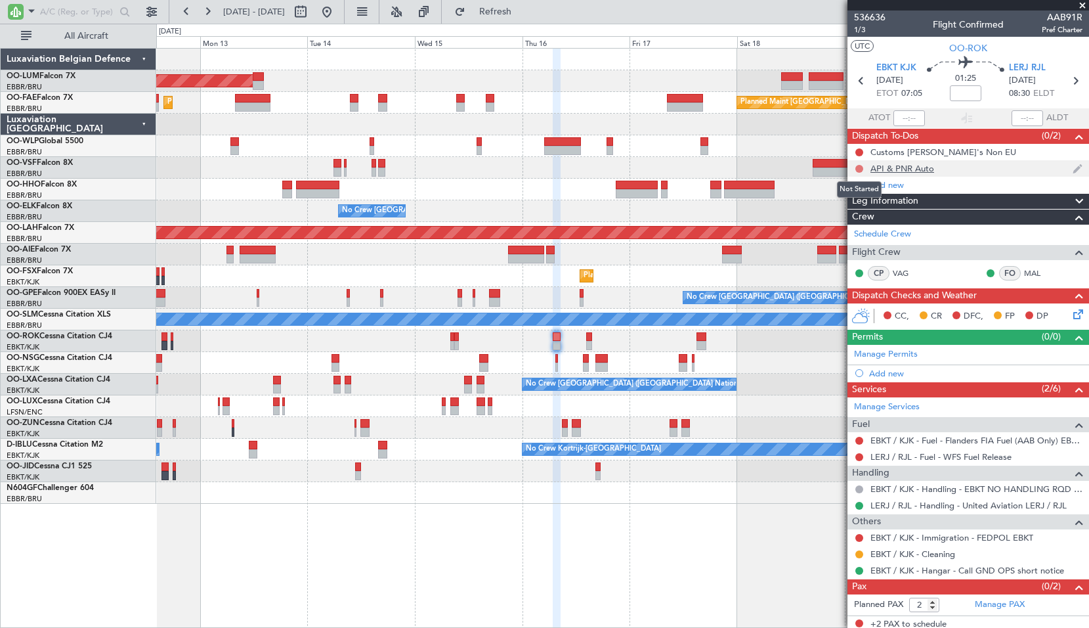
click at [857, 169] on button at bounding box center [859, 169] width 8 height 8
click at [855, 225] on span "Completed" at bounding box center [865, 226] width 43 height 13
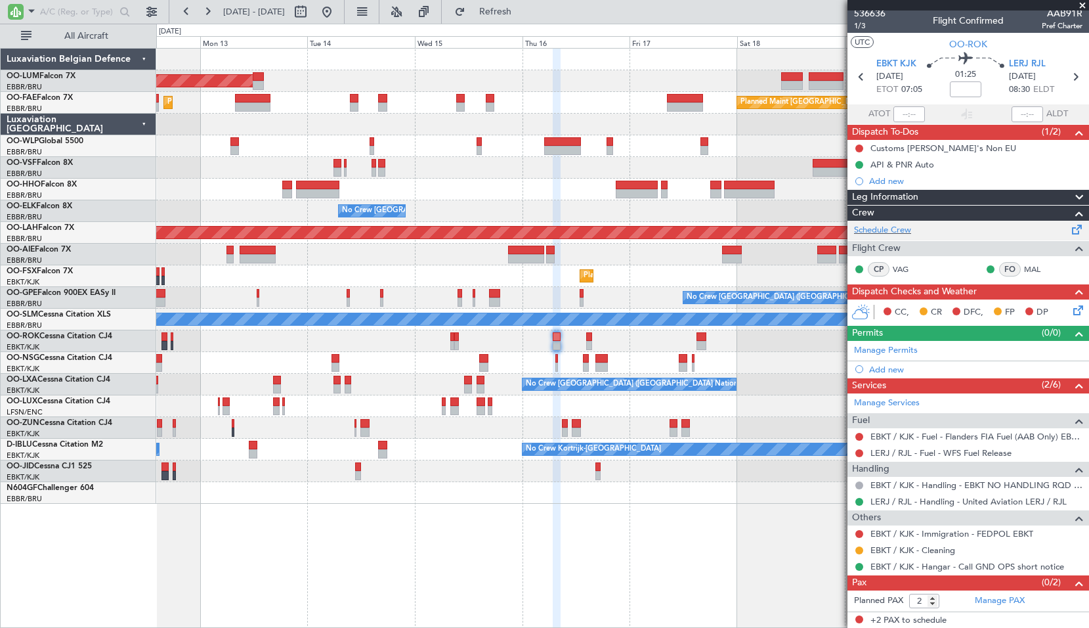
scroll to position [5, 0]
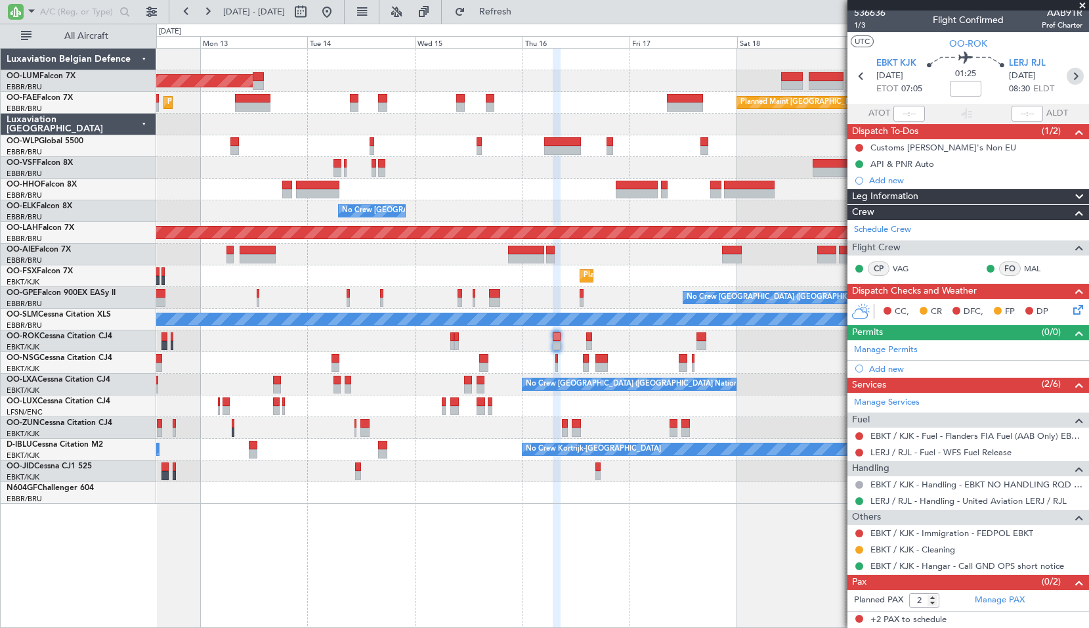
click at [1067, 75] on icon at bounding box center [1075, 76] width 17 height 17
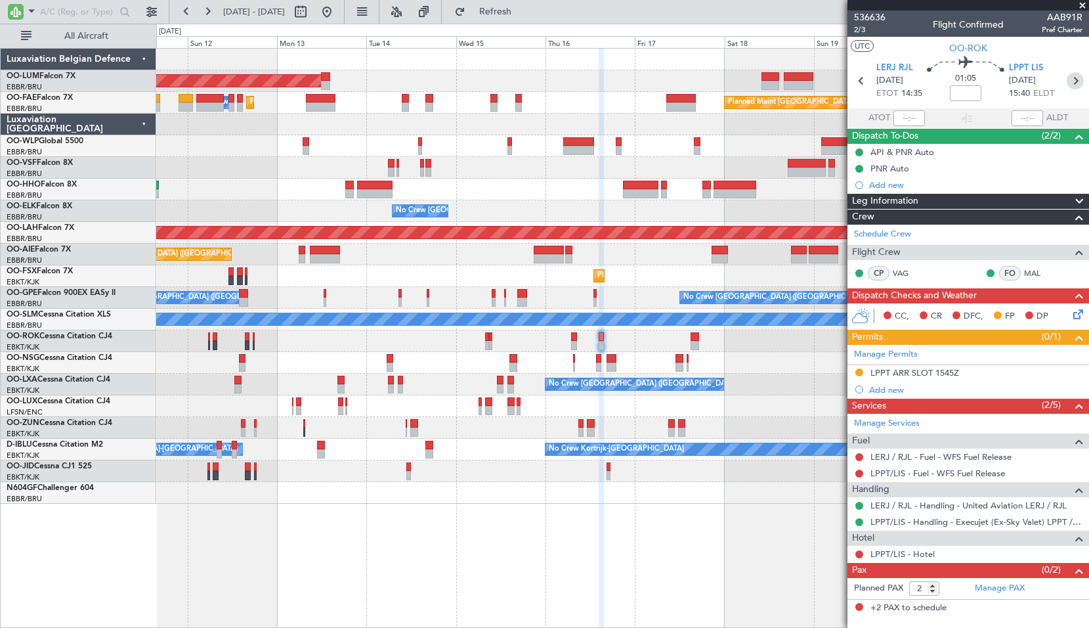
click at [1075, 83] on icon at bounding box center [1075, 80] width 17 height 17
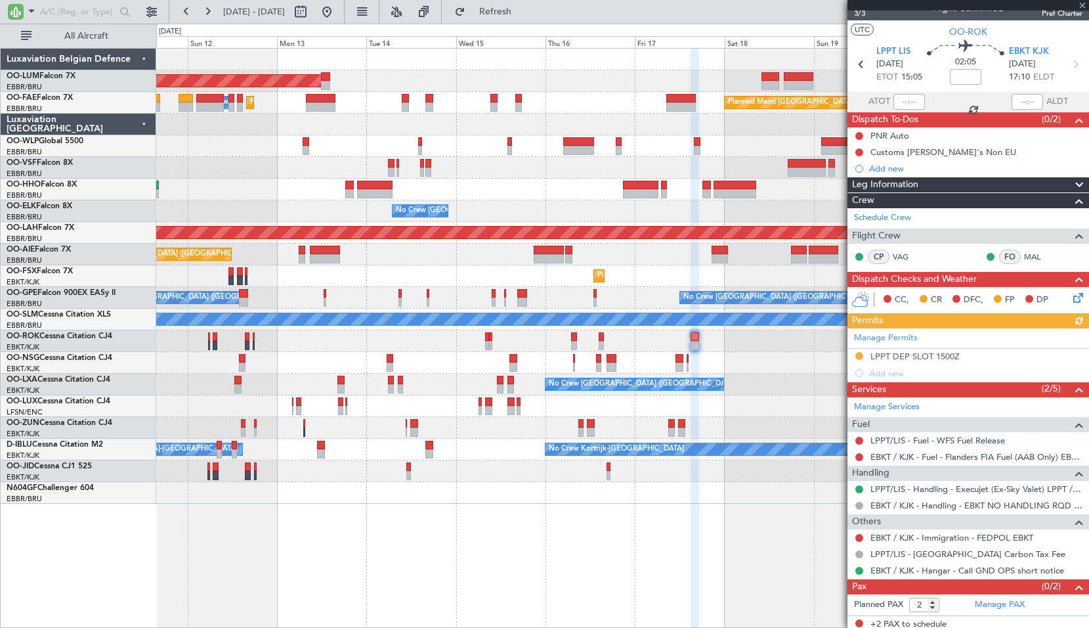
scroll to position [21, 0]
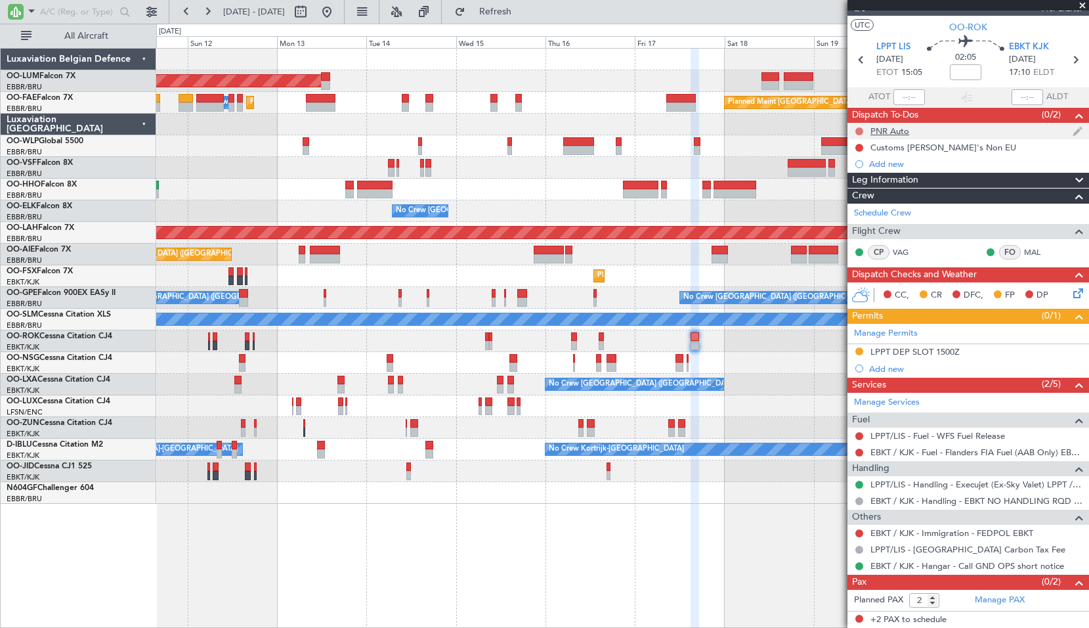
click at [860, 127] on button at bounding box center [859, 131] width 8 height 8
click at [861, 189] on span "Completed" at bounding box center [865, 188] width 43 height 13
click at [855, 58] on icon at bounding box center [861, 59] width 17 height 17
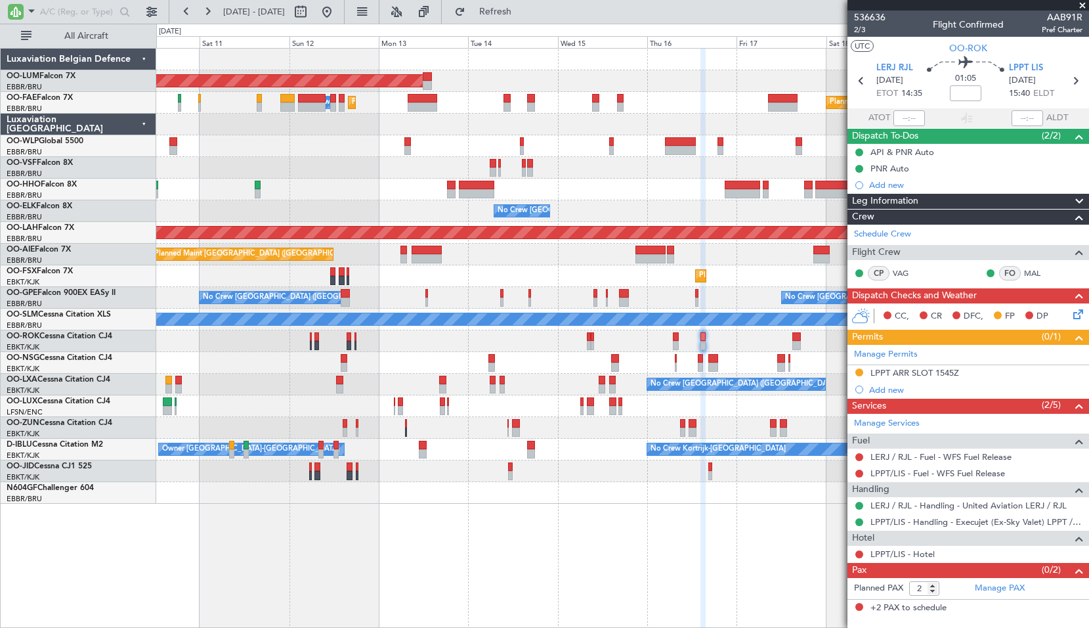
click at [537, 397] on div "No Crew Nancy (Essey)" at bounding box center [622, 406] width 932 height 22
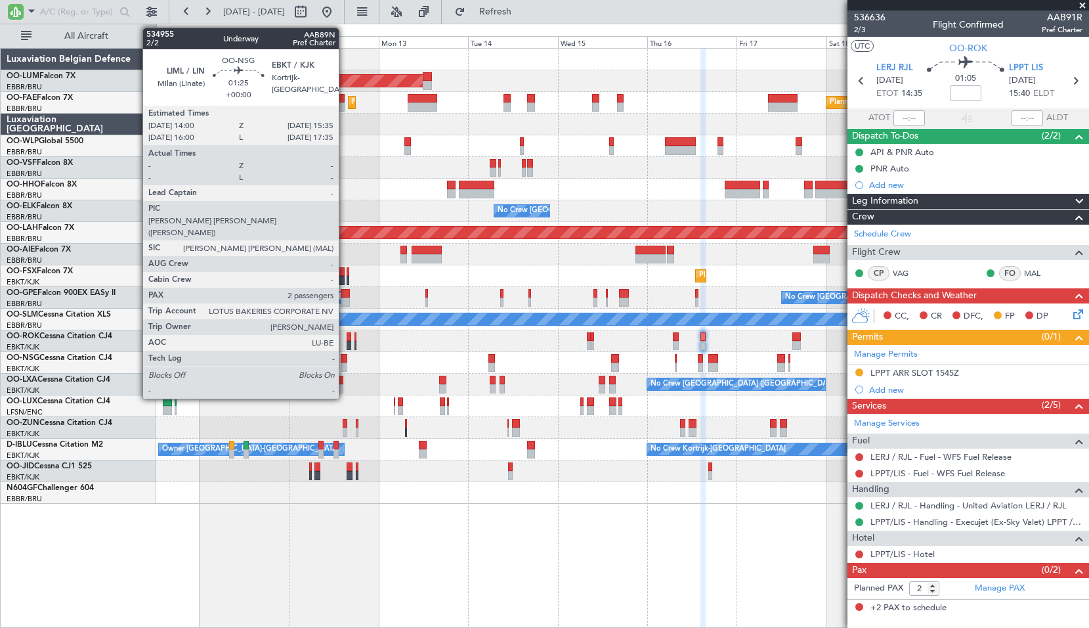
click at [345, 356] on div at bounding box center [344, 358] width 6 height 9
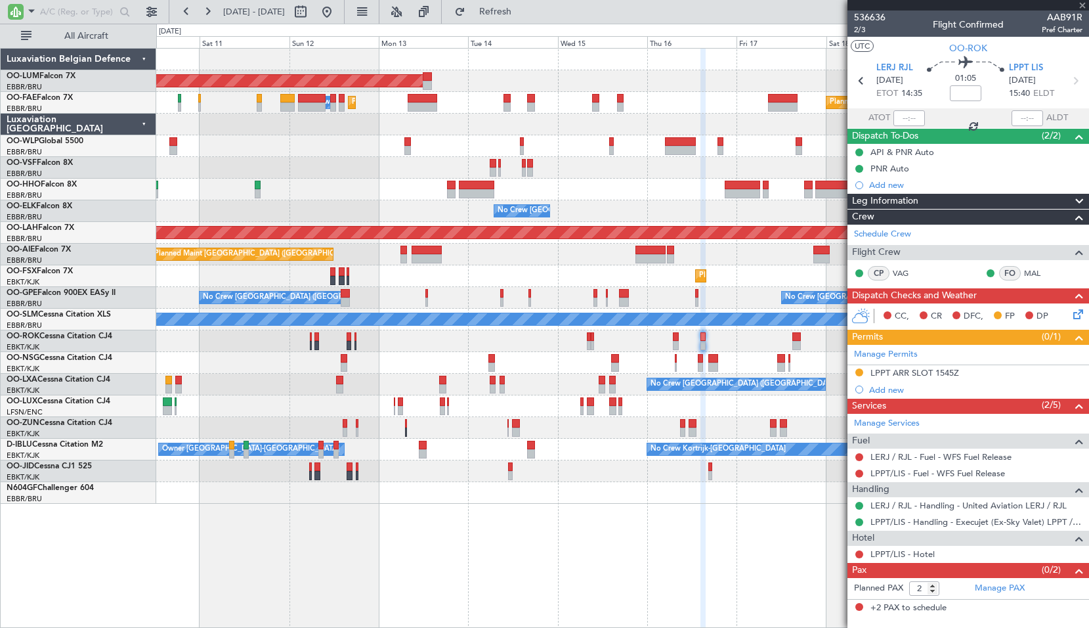
click at [388, 356] on div at bounding box center [622, 363] width 932 height 22
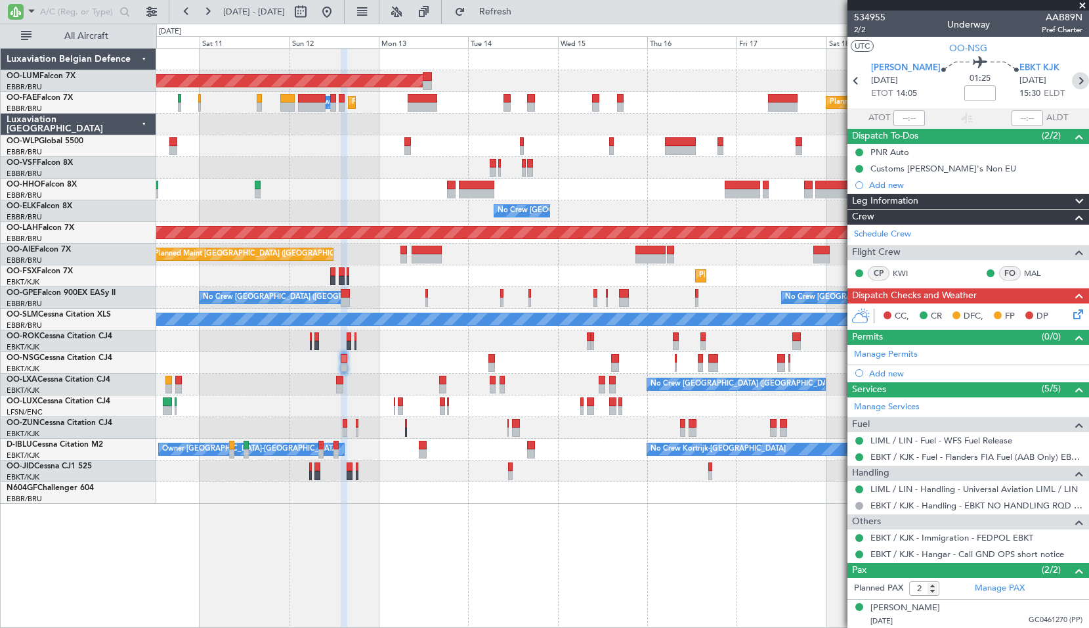
click at [1072, 85] on icon at bounding box center [1080, 80] width 17 height 17
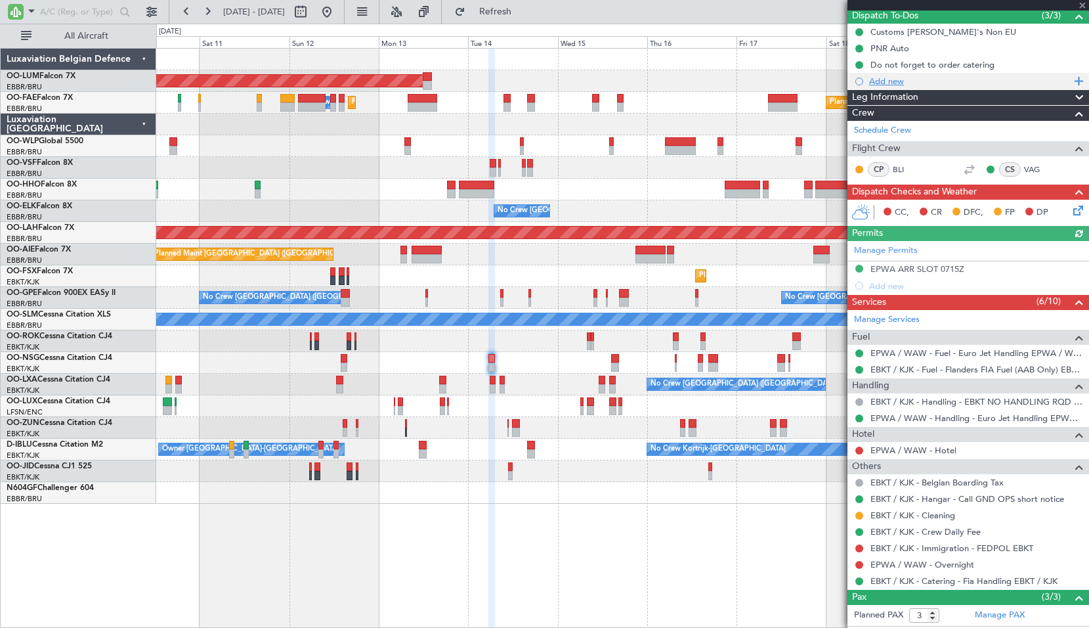
scroll to position [197, 0]
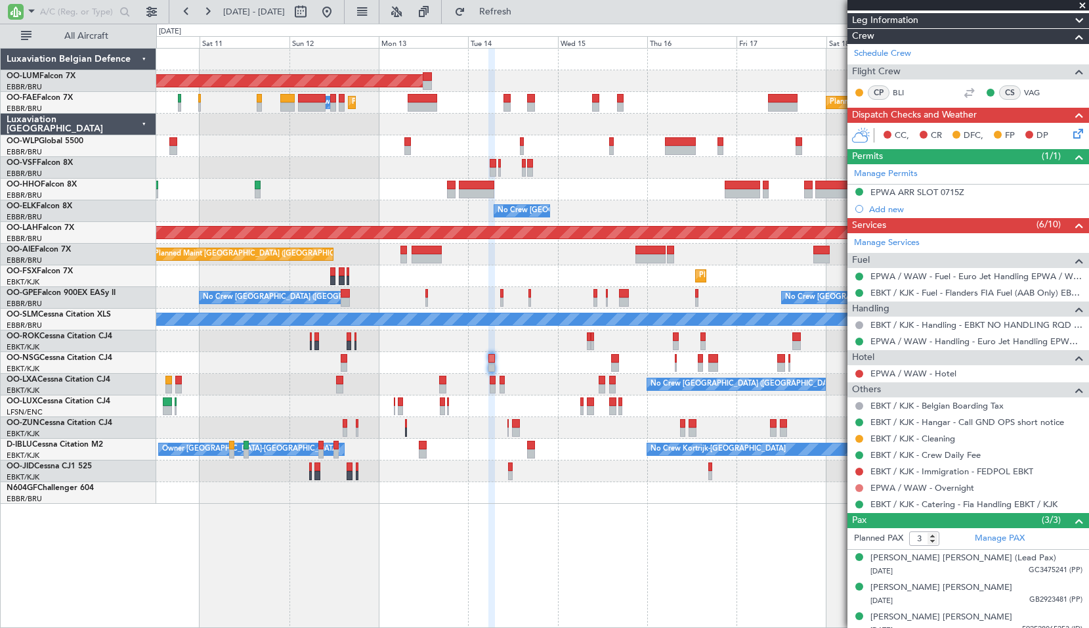
click at [859, 486] on button at bounding box center [859, 488] width 8 height 8
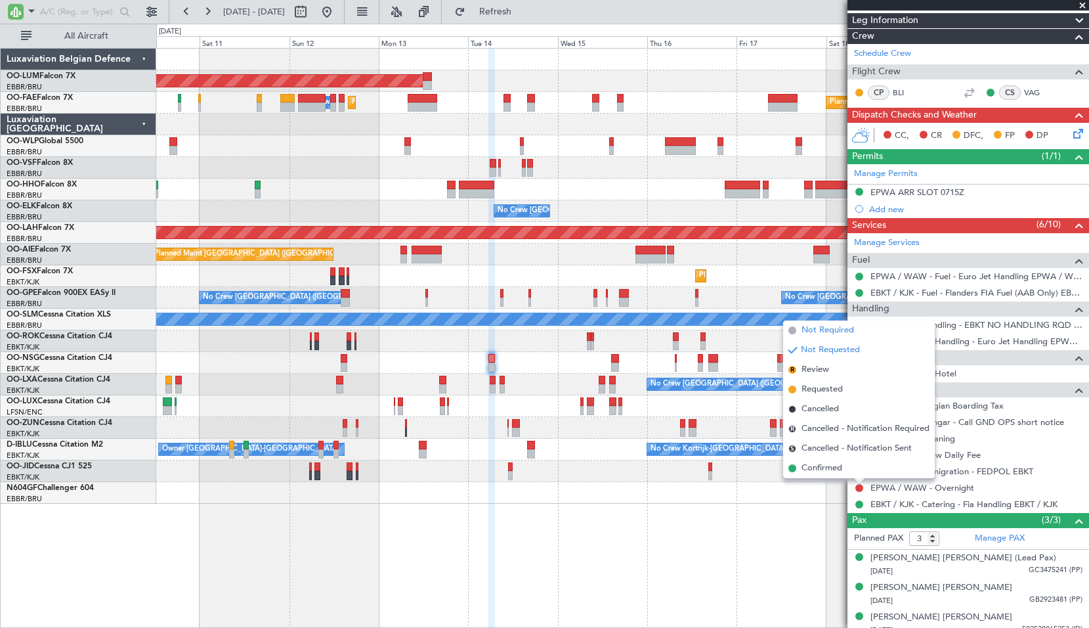
click at [841, 328] on span "Not Required" at bounding box center [828, 330] width 53 height 13
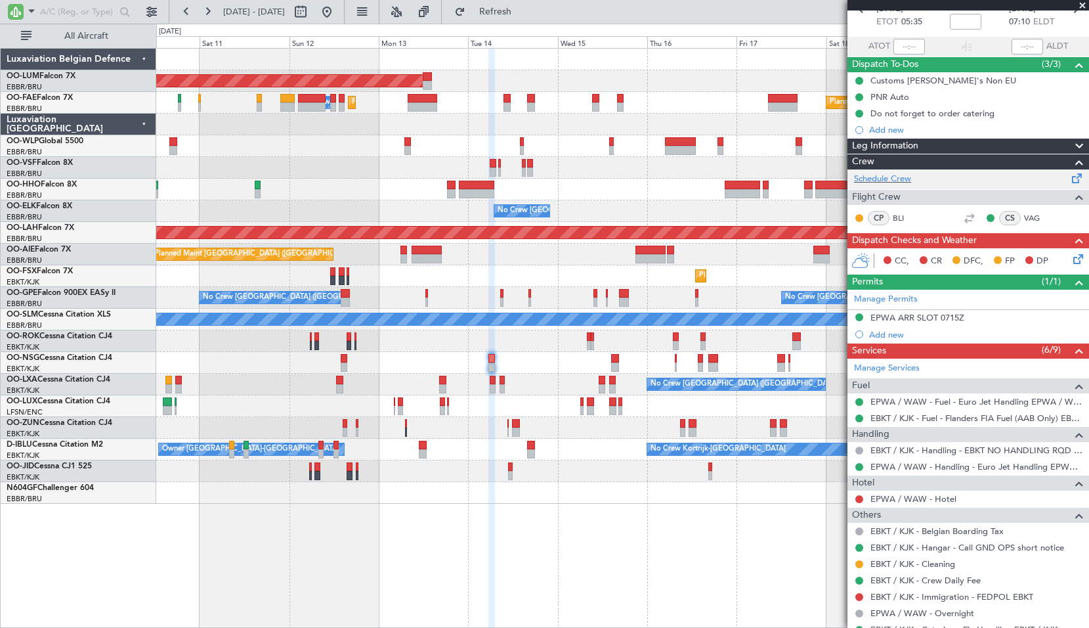
scroll to position [0, 0]
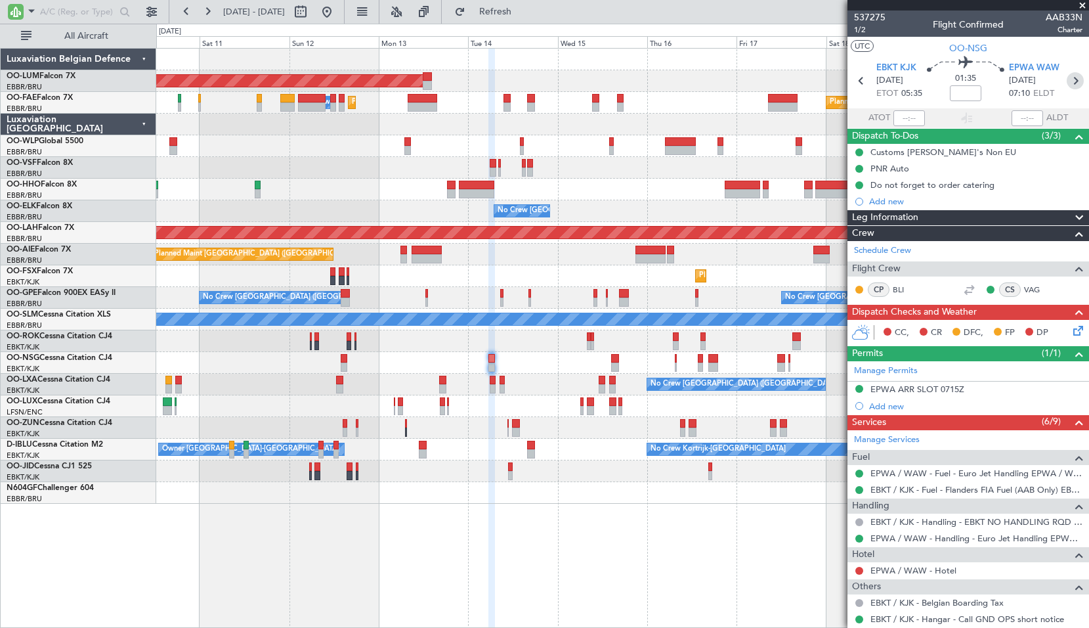
click at [1067, 85] on icon at bounding box center [1075, 80] width 17 height 17
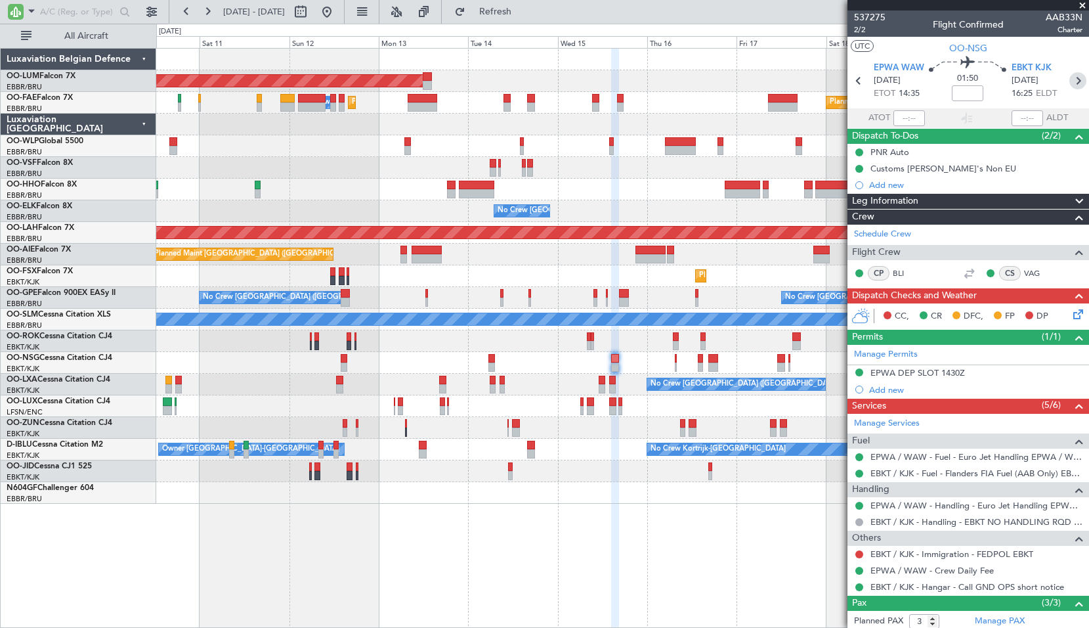
click at [1074, 78] on icon at bounding box center [1077, 80] width 17 height 17
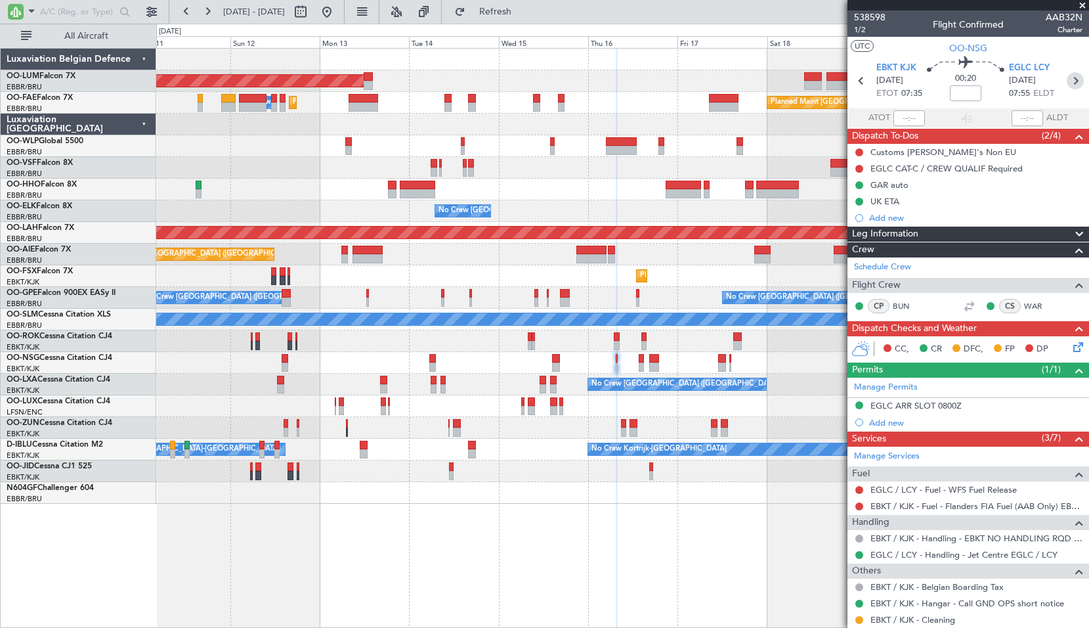
click at [1067, 81] on icon at bounding box center [1075, 80] width 17 height 17
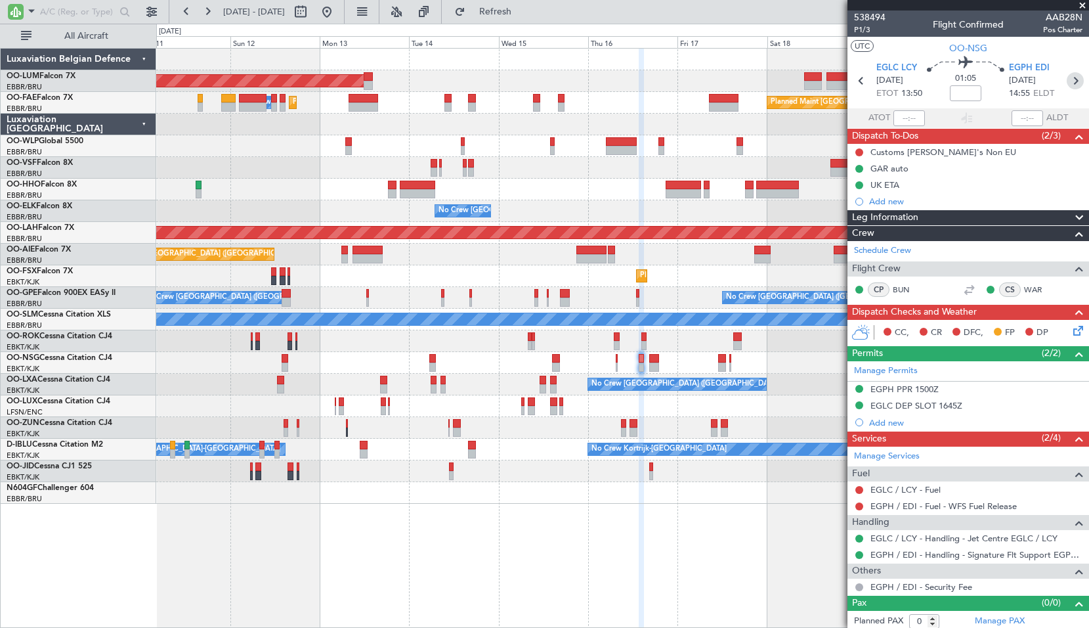
click at [1068, 81] on icon at bounding box center [1075, 80] width 17 height 17
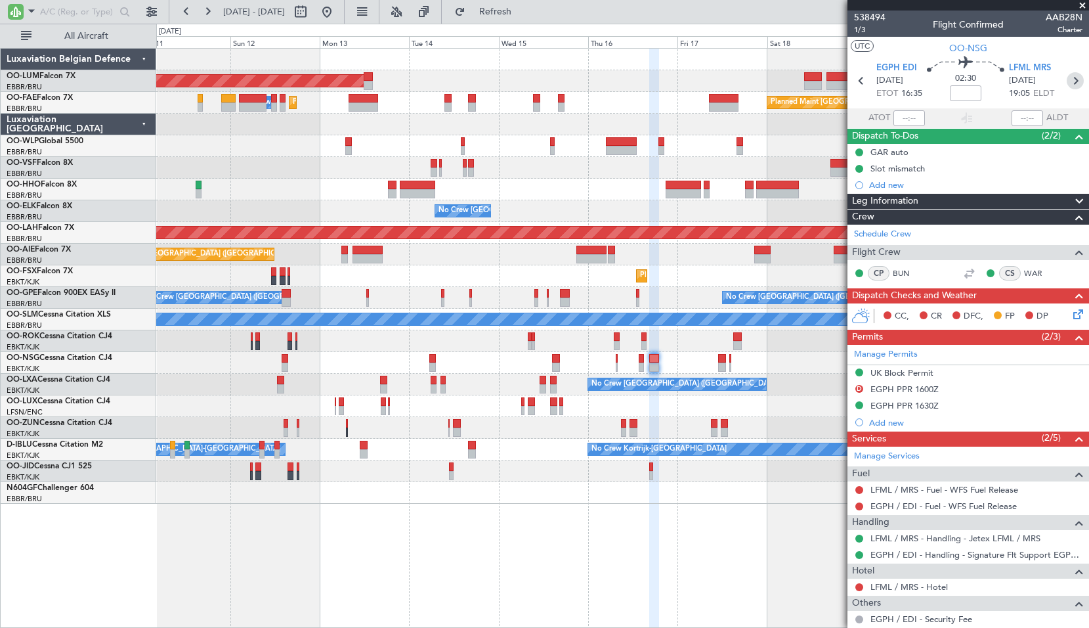
click at [1067, 80] on icon at bounding box center [1075, 80] width 17 height 17
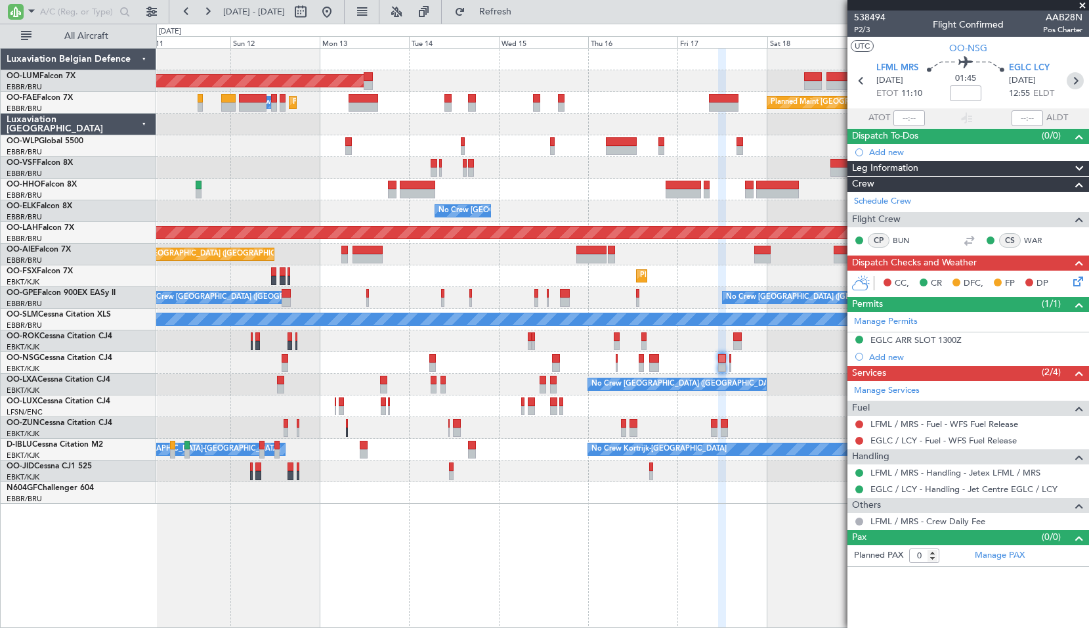
click at [1077, 84] on icon at bounding box center [1075, 80] width 17 height 17
type input "2"
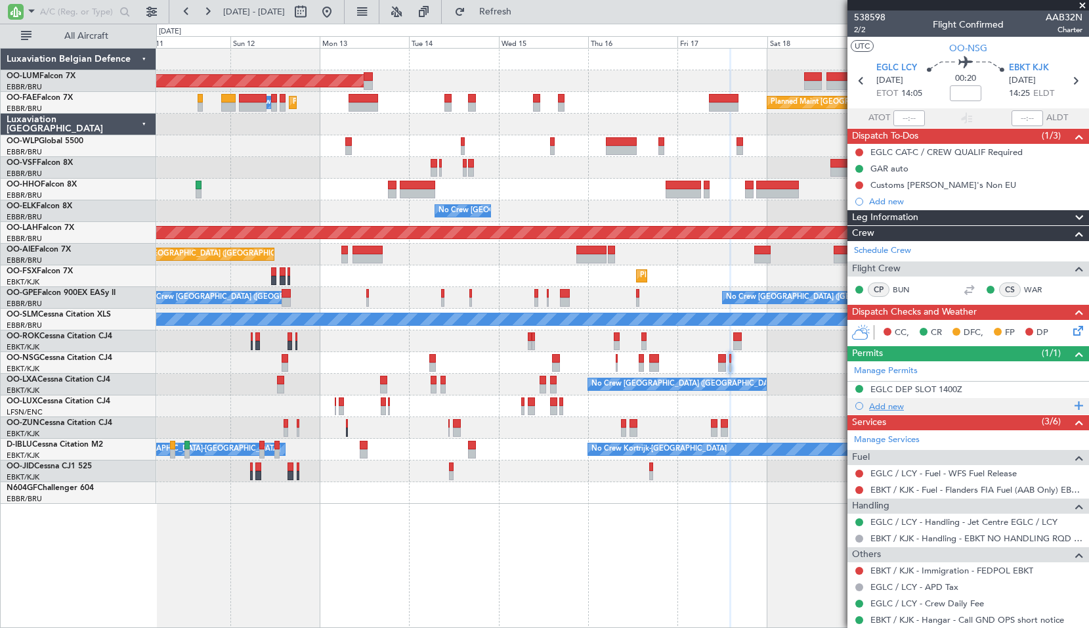
click at [890, 408] on div "Add new" at bounding box center [970, 405] width 202 height 11
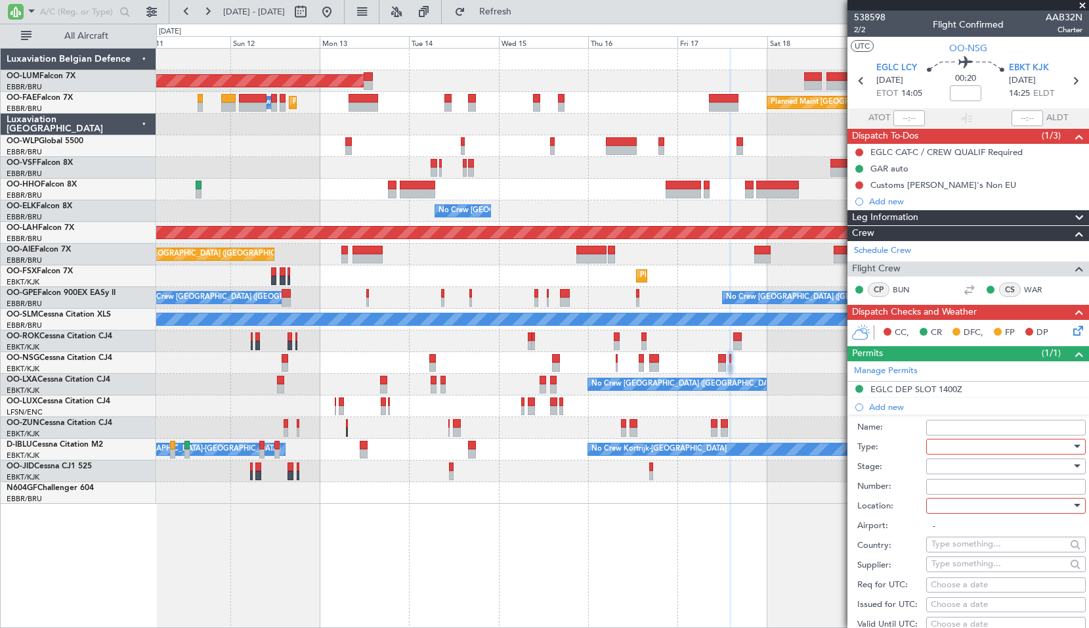
click at [977, 443] on div at bounding box center [1002, 447] width 140 height 20
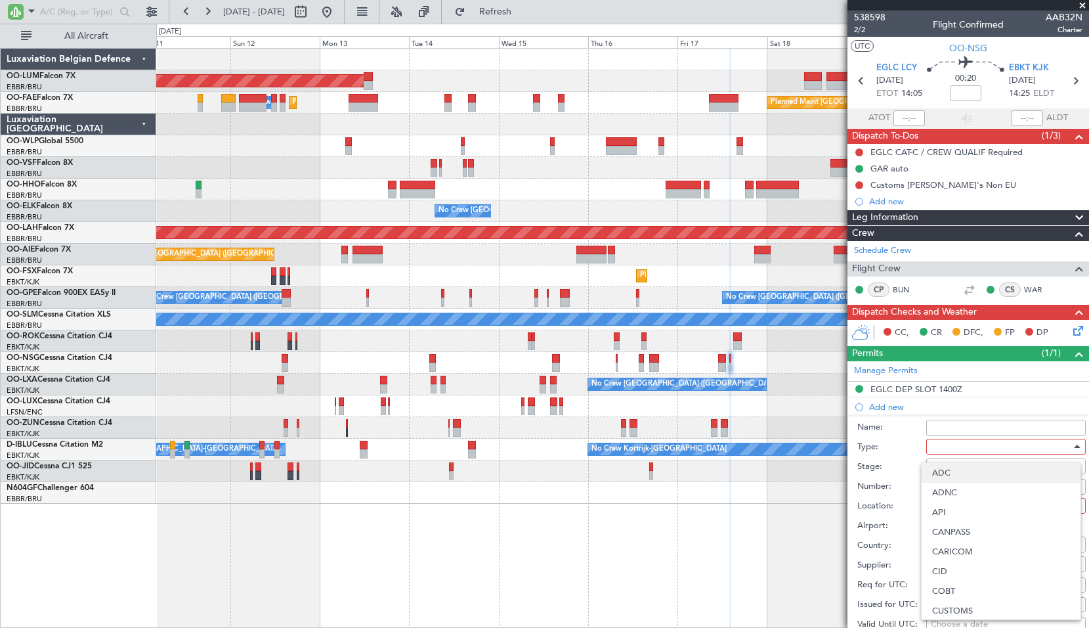
click at [971, 481] on span "ADC" at bounding box center [1001, 473] width 138 height 20
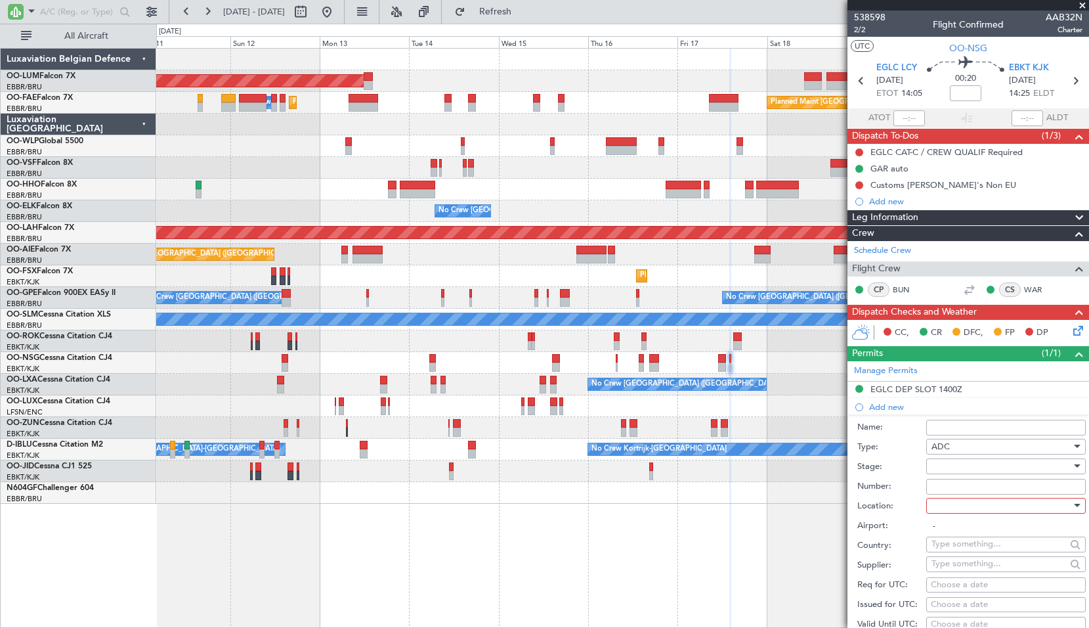
click at [970, 448] on div "ADC" at bounding box center [1002, 447] width 140 height 20
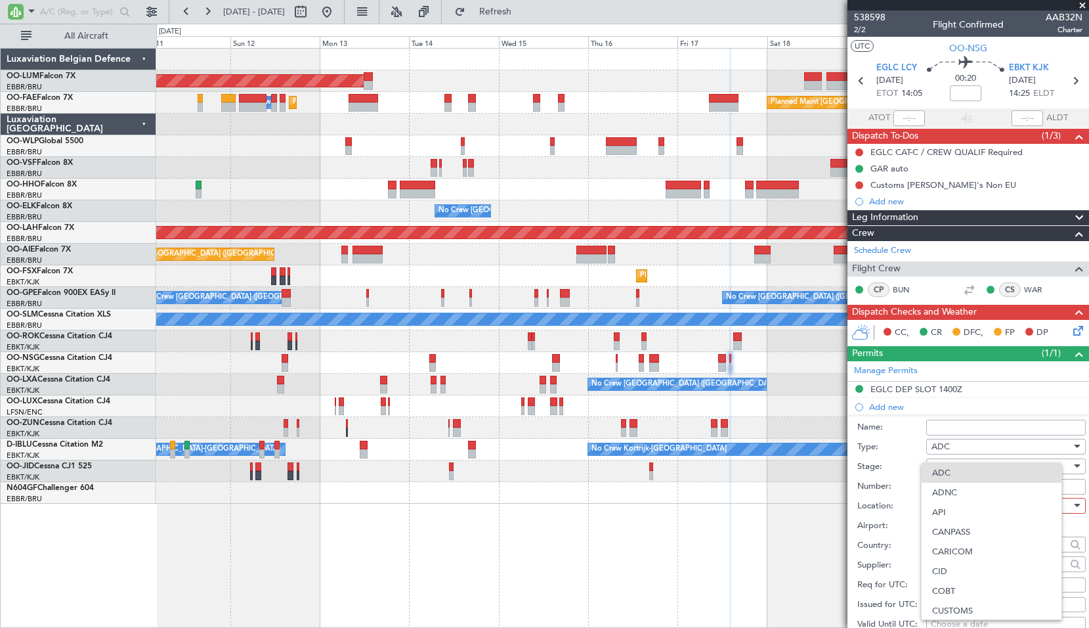
click at [970, 448] on div at bounding box center [544, 314] width 1089 height 628
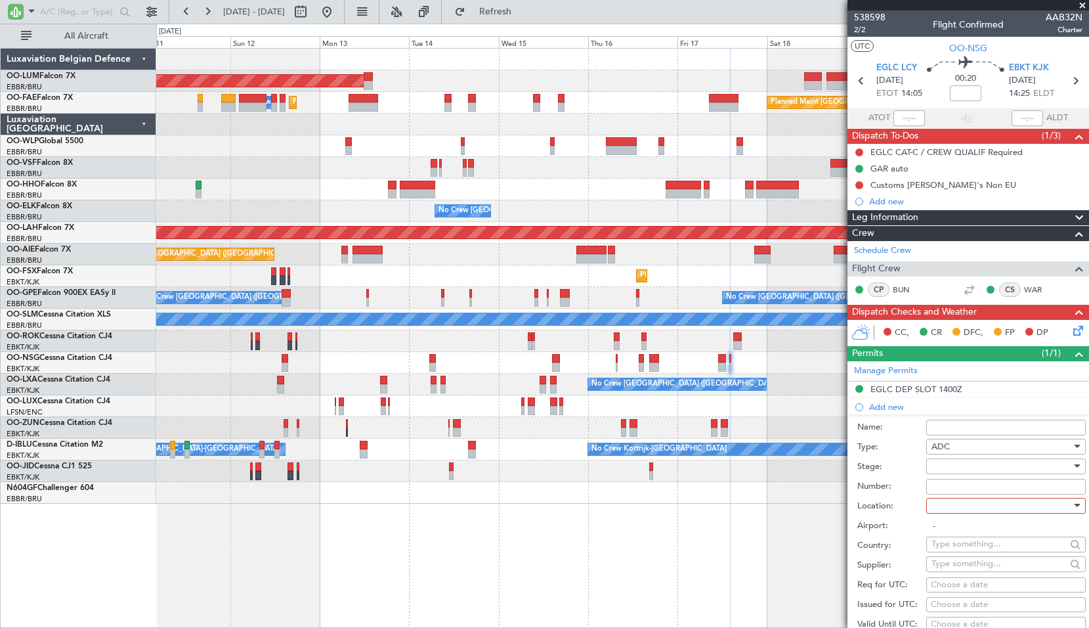
click at [970, 448] on div "ADC" at bounding box center [1002, 447] width 140 height 20
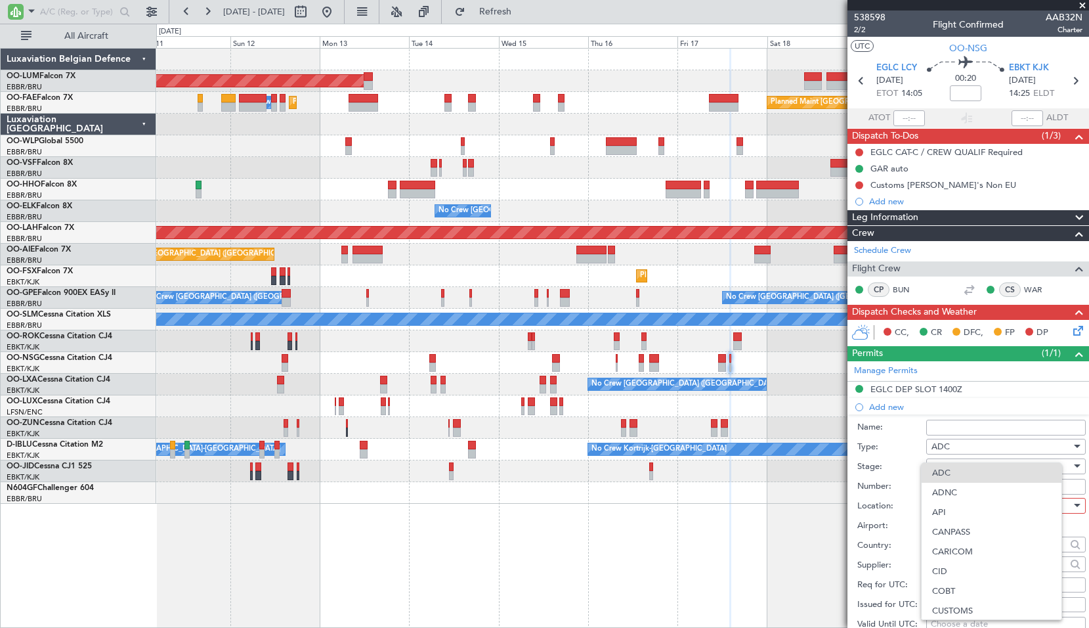
click at [970, 448] on div at bounding box center [544, 314] width 1089 height 628
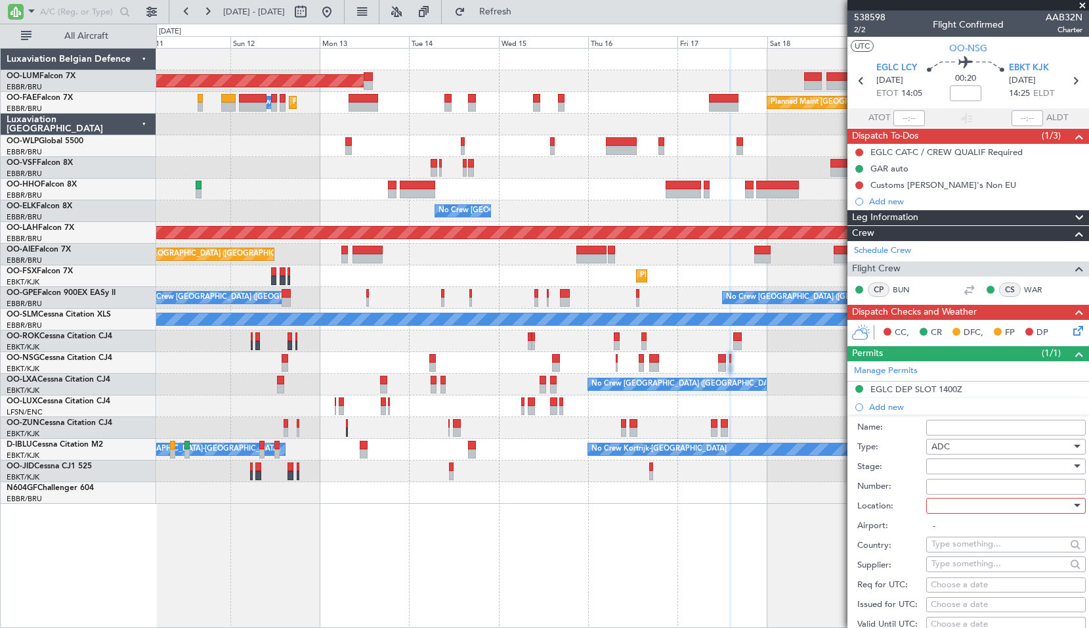
click at [950, 447] on div "ADC" at bounding box center [1002, 447] width 140 height 20
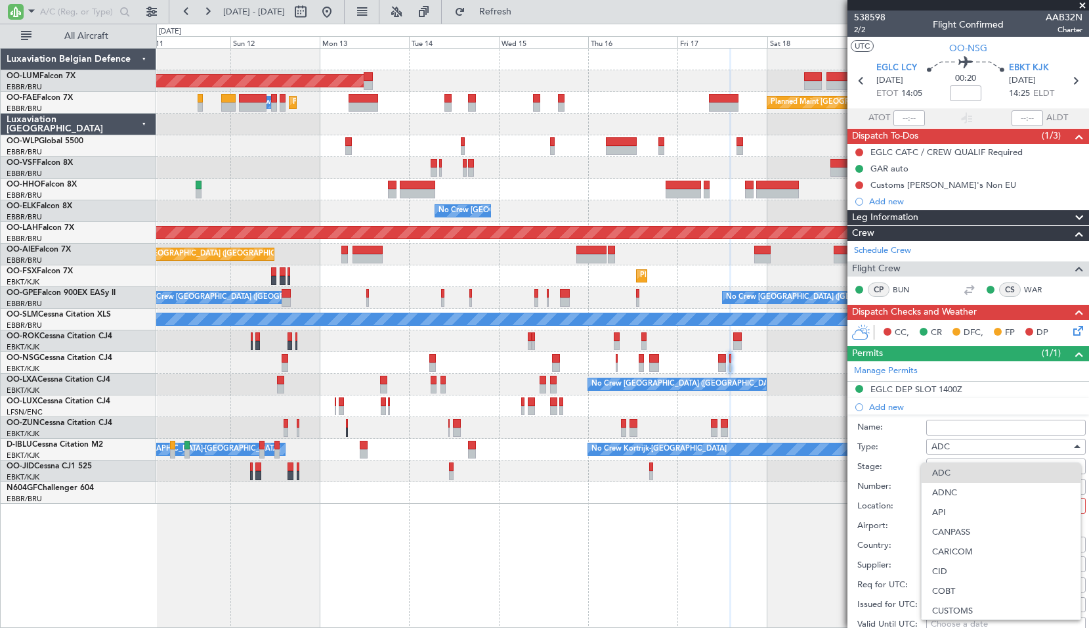
click at [962, 515] on span "API" at bounding box center [1001, 512] width 138 height 20
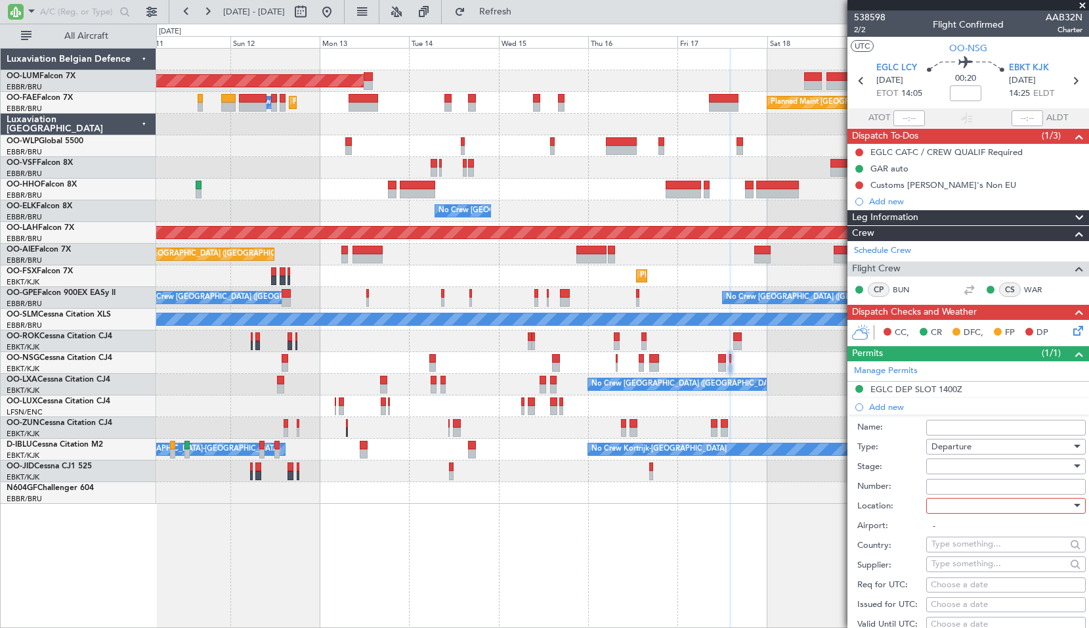
click at [956, 472] on div at bounding box center [1002, 466] width 140 height 20
click at [976, 566] on span "Received OK" at bounding box center [1001, 571] width 138 height 20
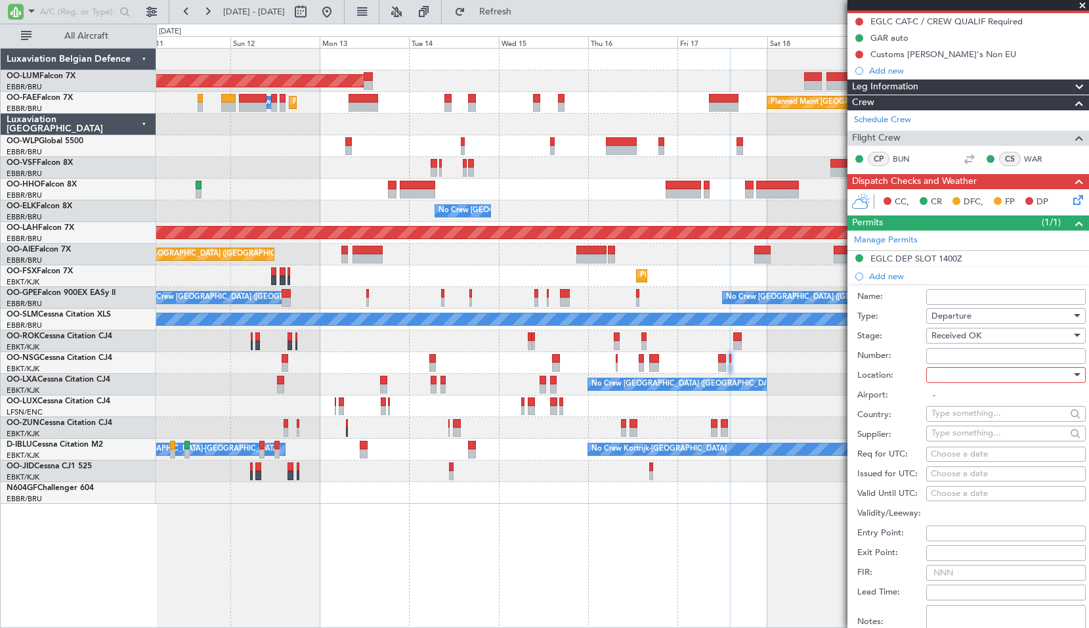
scroll to position [131, 0]
click at [982, 378] on div at bounding box center [1002, 374] width 140 height 20
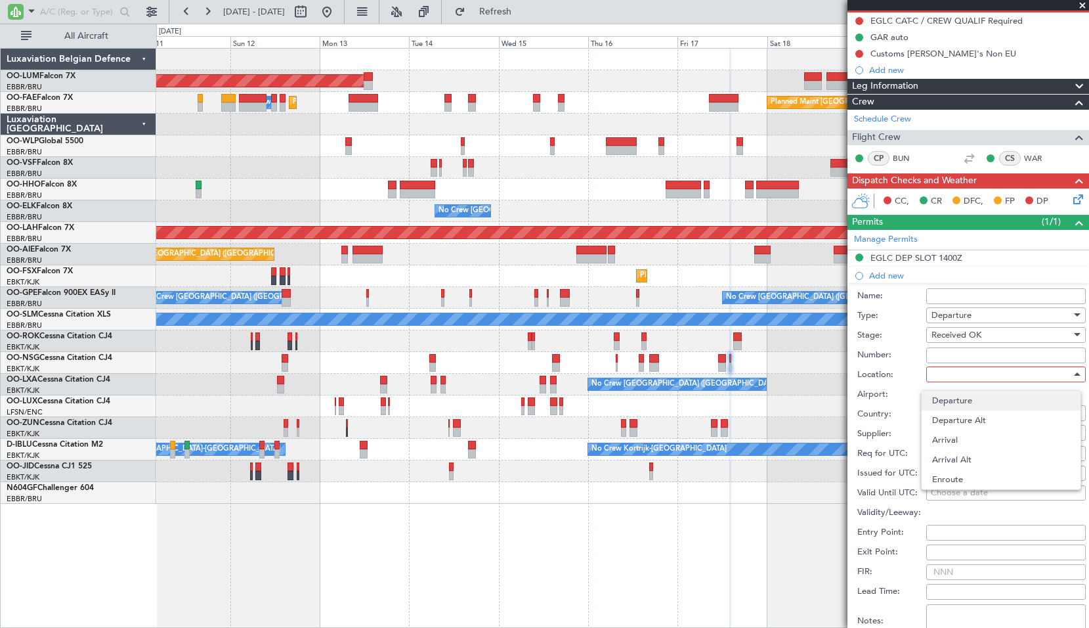
click at [966, 401] on span "Departure" at bounding box center [1001, 401] width 138 height 20
type input "EGLC / LCY"
click at [958, 354] on input "Number:" at bounding box center [1006, 355] width 160 height 16
paste input "BFOP-2024-30105V8"
type input "BFOP-2024-30105V8"
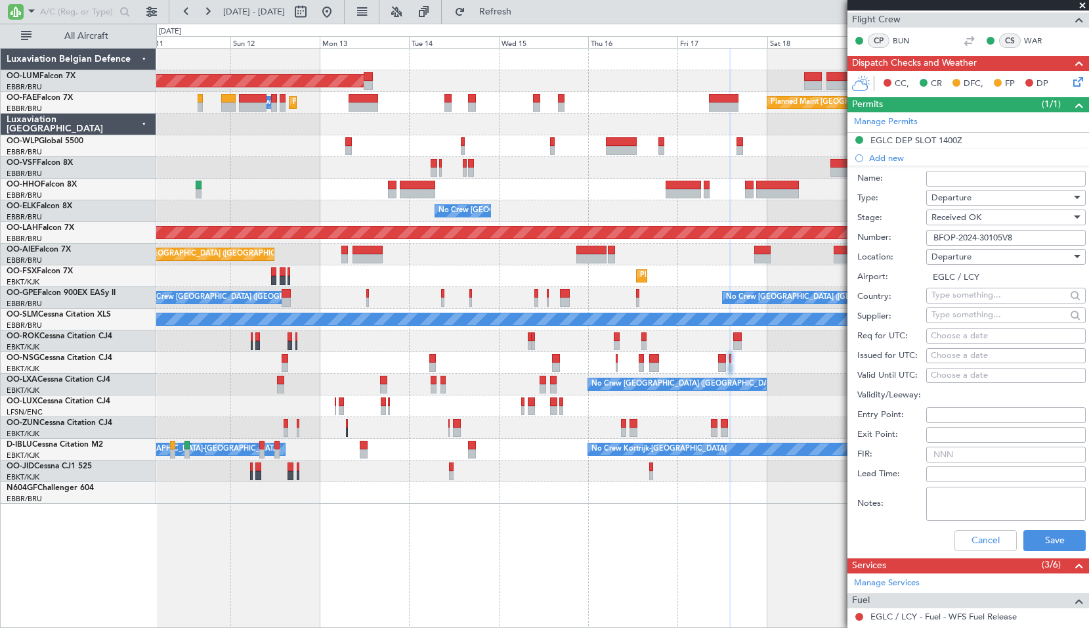
scroll to position [328, 0]
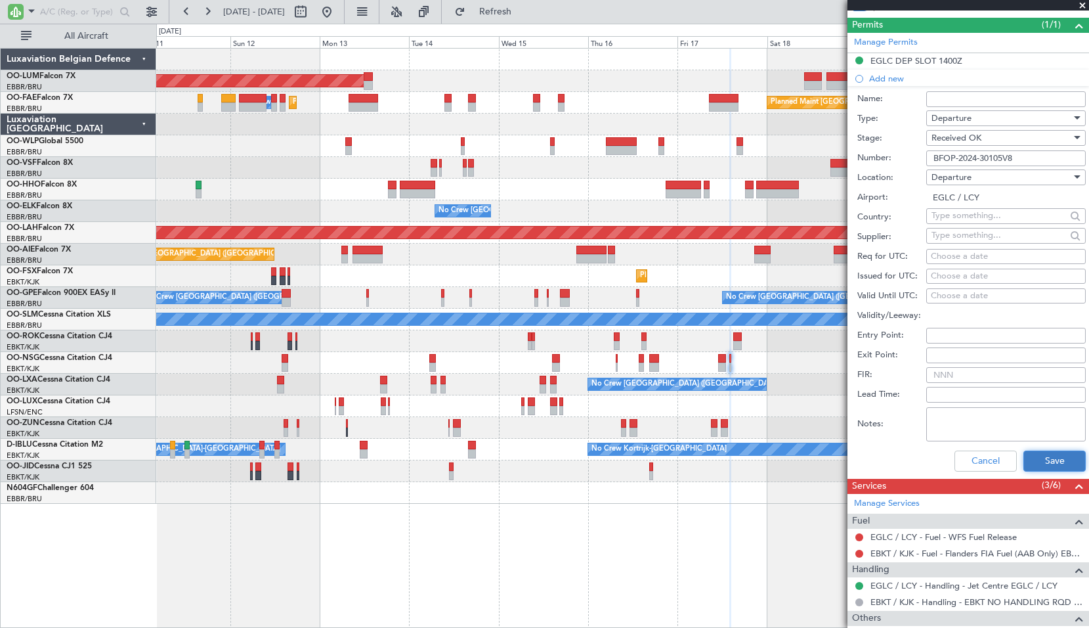
click at [1046, 463] on button "Save" at bounding box center [1054, 460] width 62 height 21
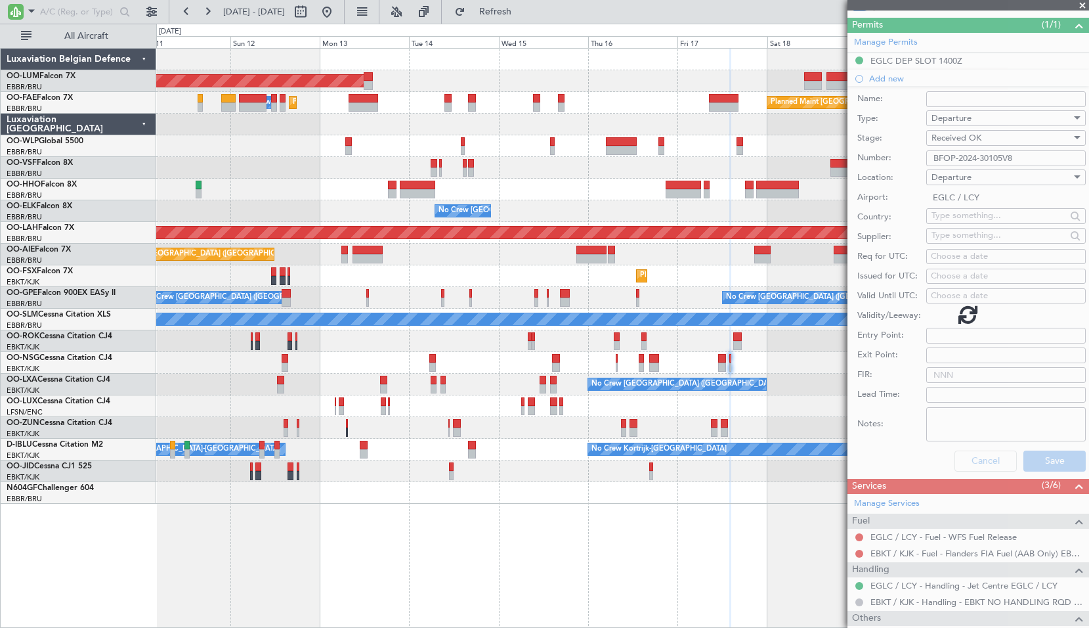
scroll to position [112, 0]
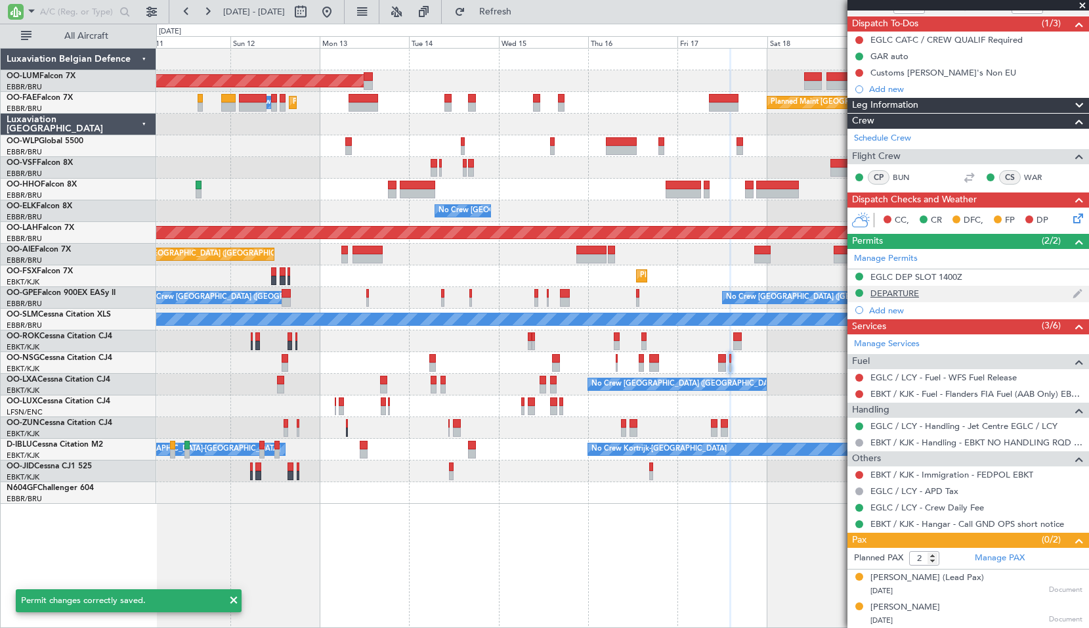
click at [907, 295] on div "DEPARTURE" at bounding box center [894, 293] width 49 height 11
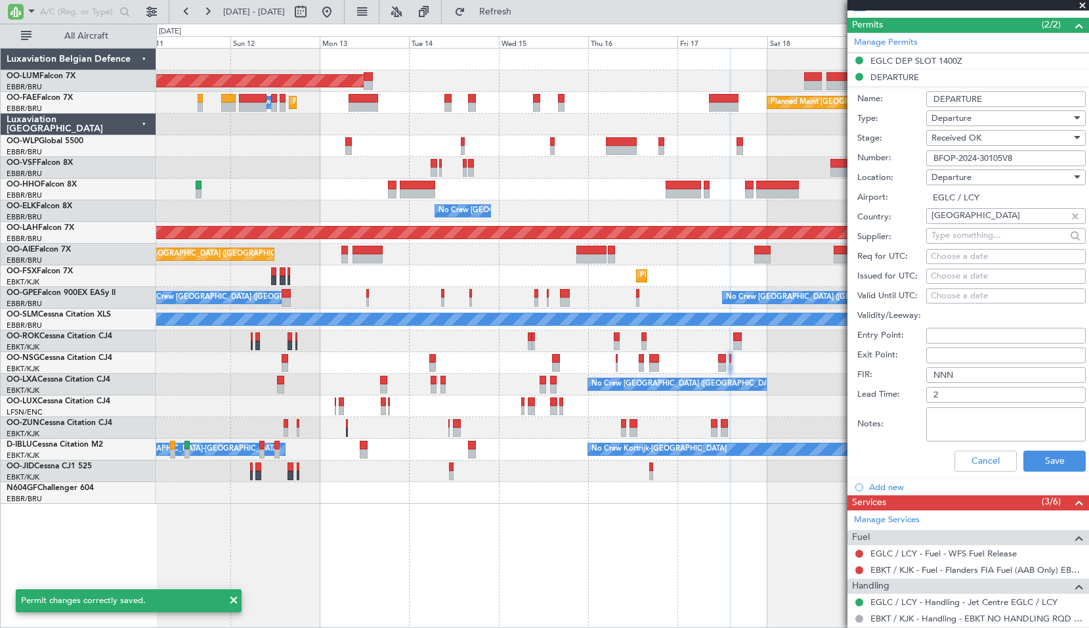
click at [1009, 102] on input "DEPARTURE" at bounding box center [1006, 99] width 160 height 16
click at [1008, 100] on input "DEPARTURE" at bounding box center [1006, 99] width 160 height 16
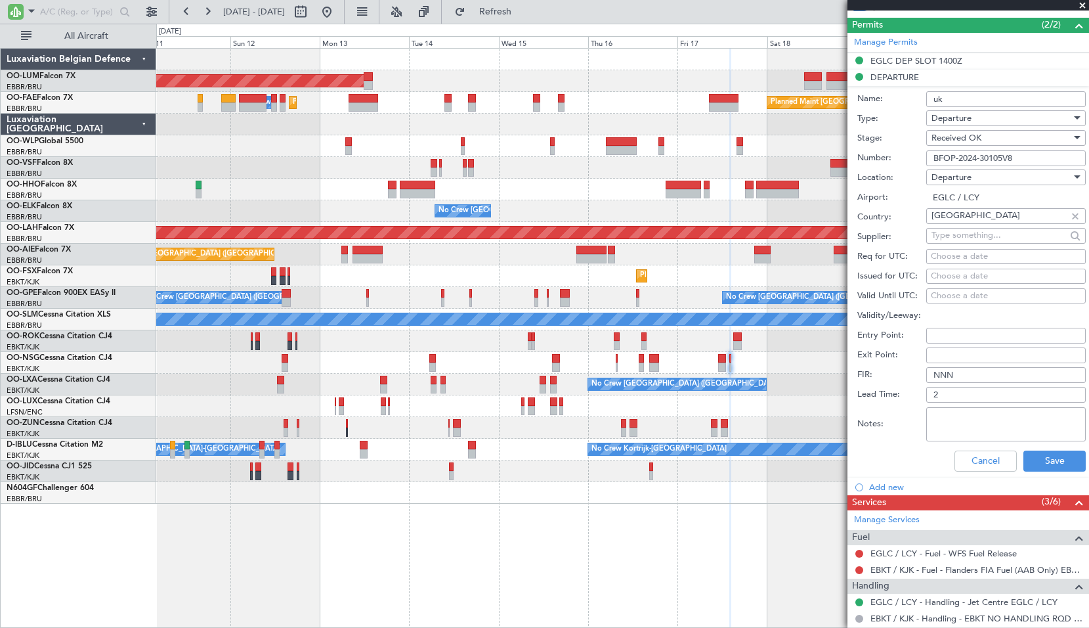
type input "UK Block Permit"
click at [1042, 459] on button "Save" at bounding box center [1054, 460] width 62 height 21
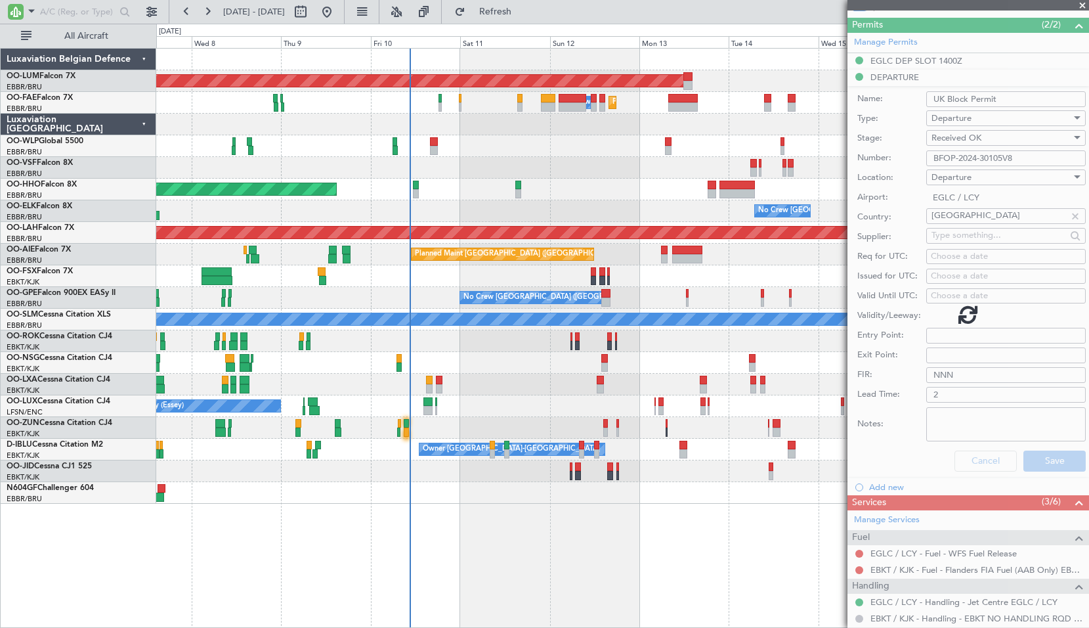
click at [618, 494] on div at bounding box center [622, 493] width 932 height 22
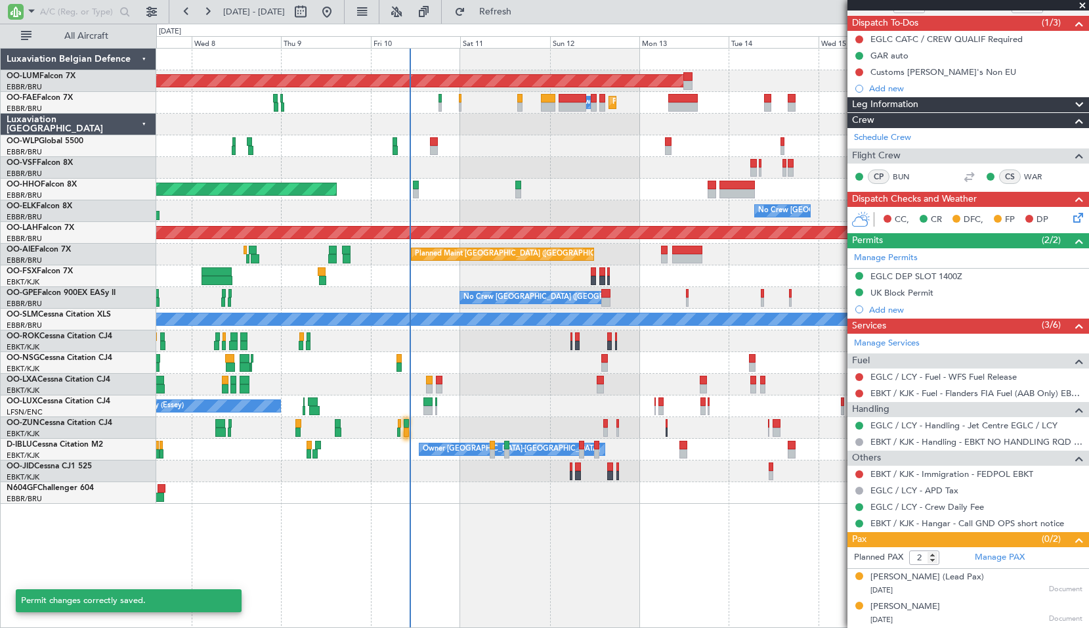
scroll to position [112, 0]
